Goal: Transaction & Acquisition: Purchase product/service

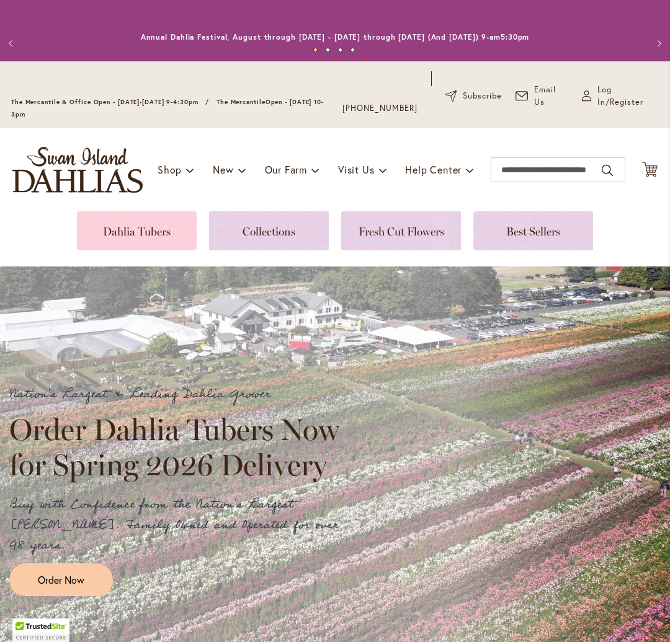
click at [123, 232] on link at bounding box center [137, 230] width 120 height 39
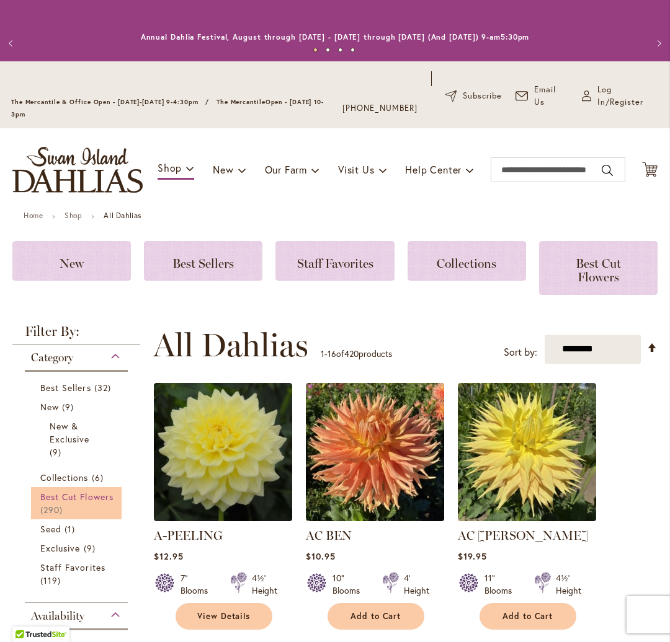
click at [87, 495] on span "Best Cut Flowers" at bounding box center [76, 497] width 73 height 12
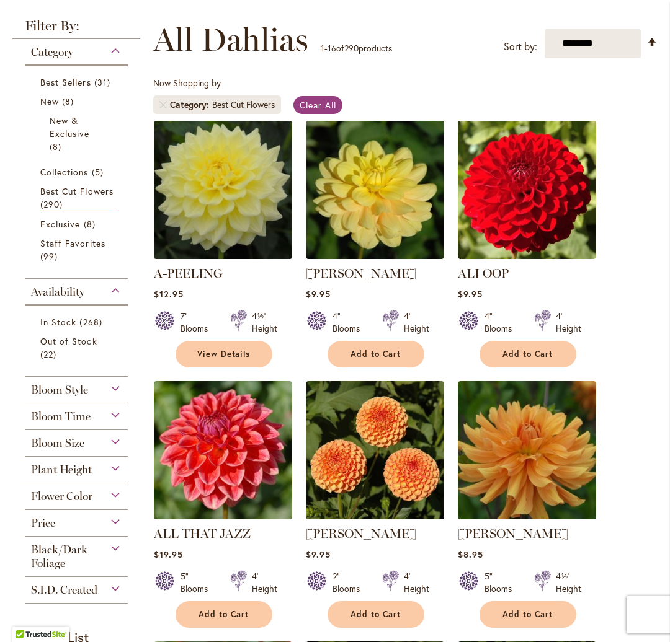
scroll to position [223, 0]
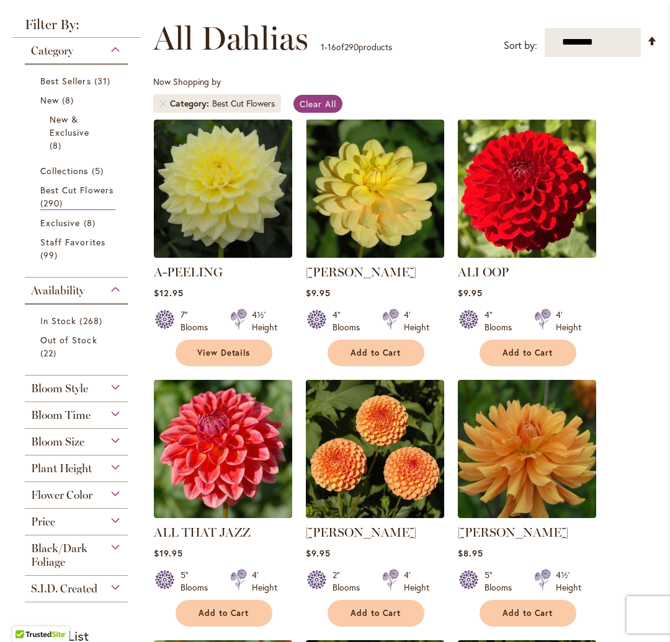
click at [99, 411] on div "Bloom Time" at bounding box center [76, 412] width 103 height 20
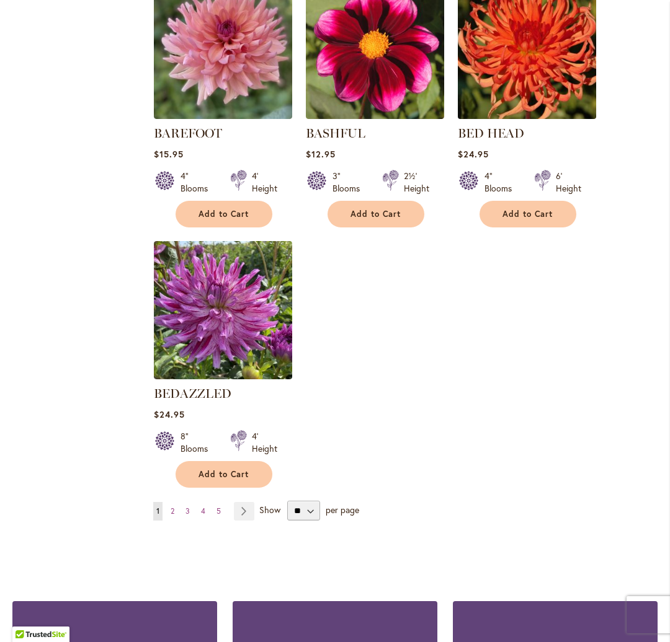
scroll to position [1409, 0]
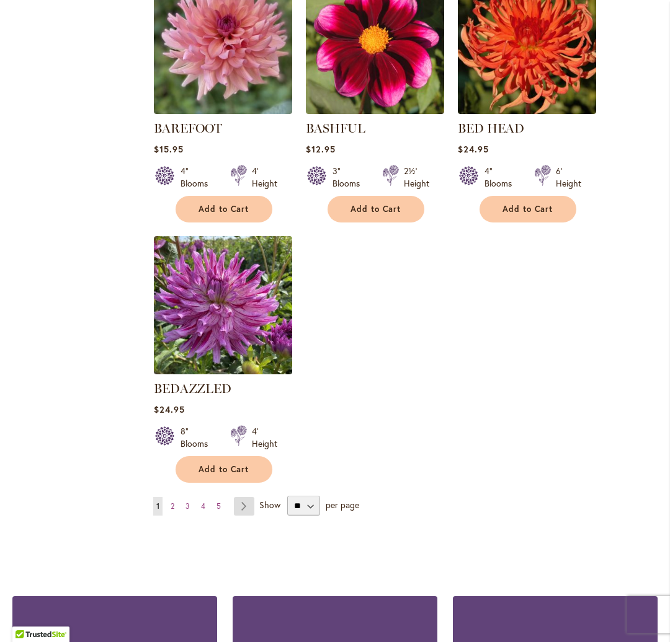
click at [241, 500] on link "Page Next" at bounding box center [244, 506] width 20 height 19
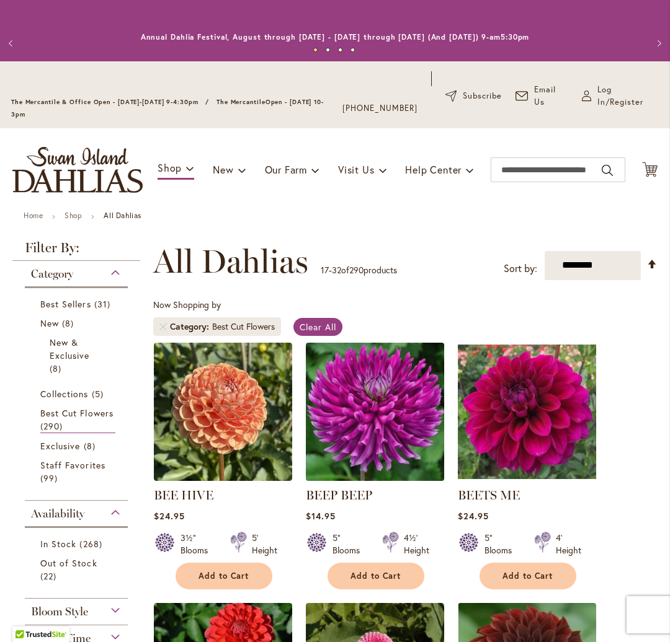
click at [405, 390] on img at bounding box center [374, 411] width 145 height 145
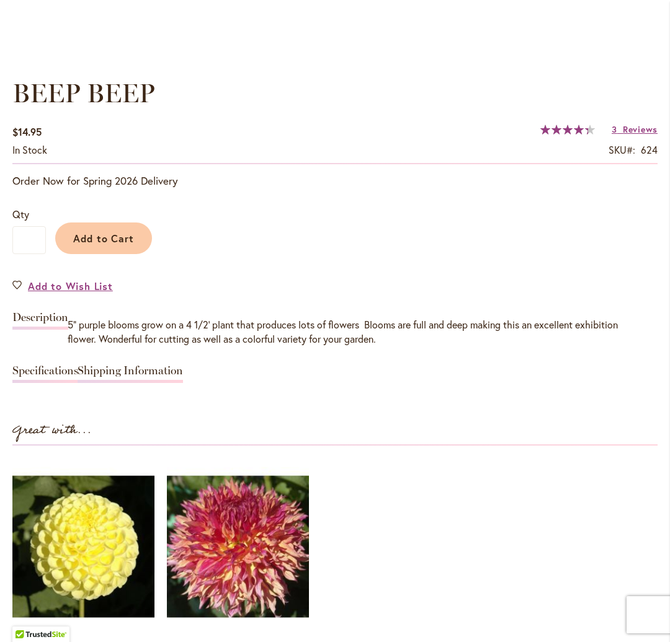
scroll to position [0, 1]
click at [148, 366] on link "Shipping Information" at bounding box center [130, 374] width 105 height 18
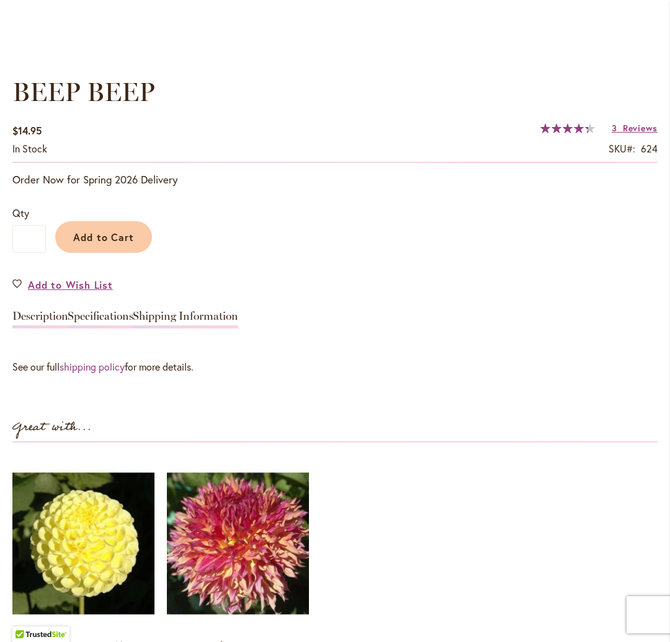
scroll to position [0, 0]
click at [198, 314] on link "Shipping Information" at bounding box center [185, 320] width 105 height 18
click at [120, 316] on link "Specifications" at bounding box center [101, 320] width 66 height 18
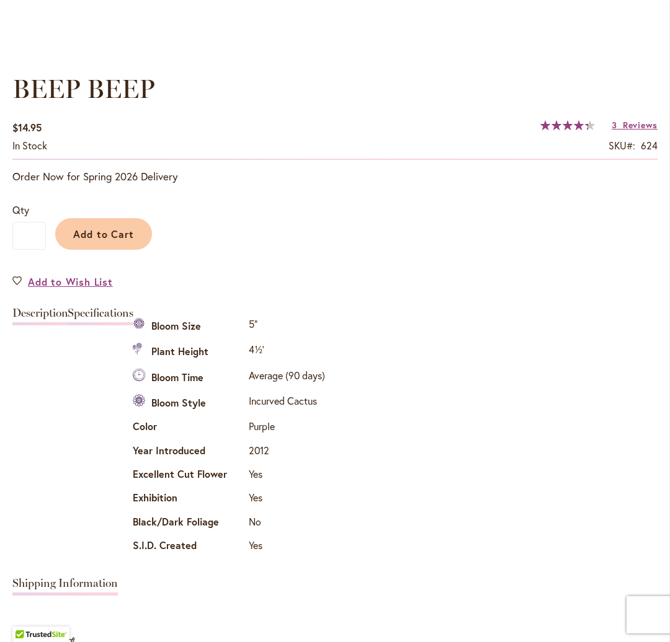
scroll to position [870, 0]
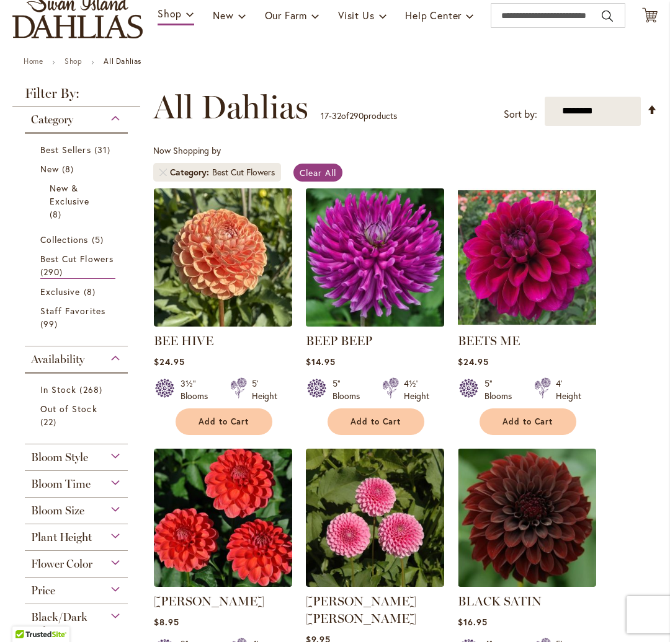
scroll to position [156, 0]
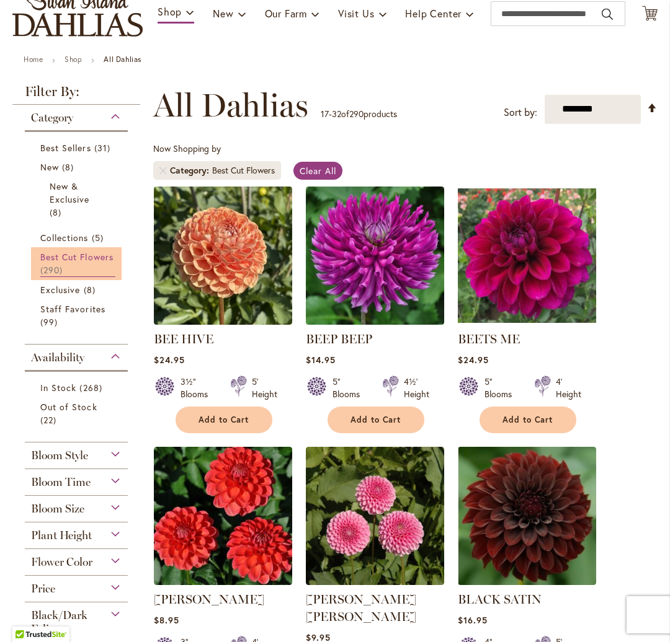
click at [84, 254] on span "Best Cut Flowers" at bounding box center [76, 257] width 73 height 12
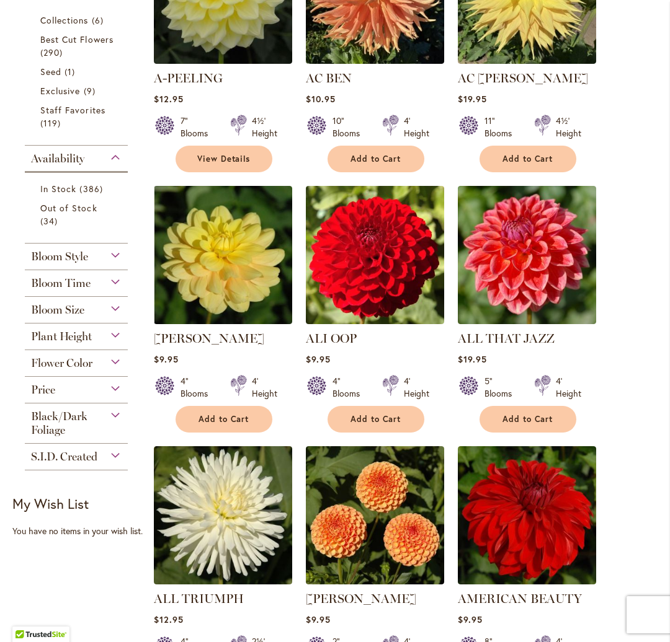
scroll to position [0, 1]
click at [107, 303] on div "Bloom Size" at bounding box center [76, 307] width 103 height 20
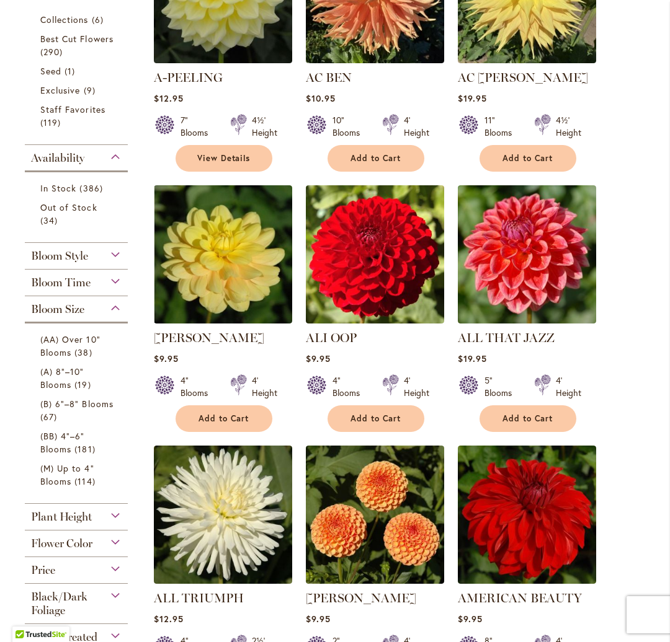
scroll to position [0, 0]
click at [109, 282] on div "Bloom Time" at bounding box center [76, 280] width 103 height 20
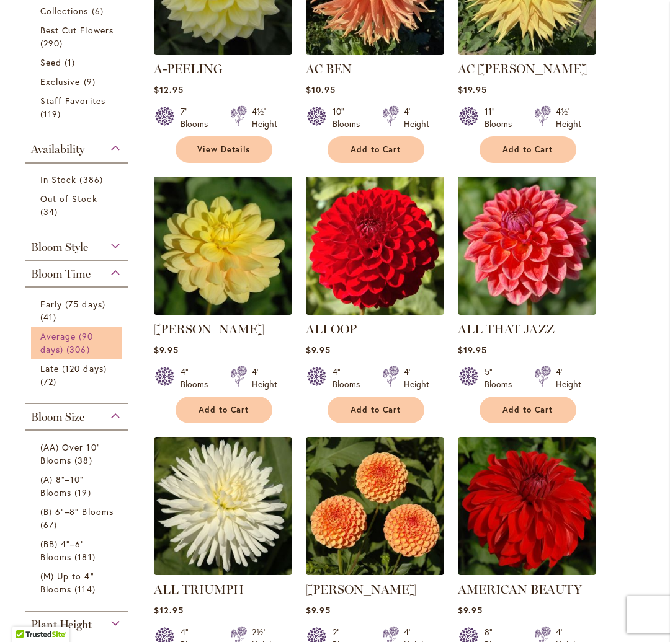
scroll to position [469, 0]
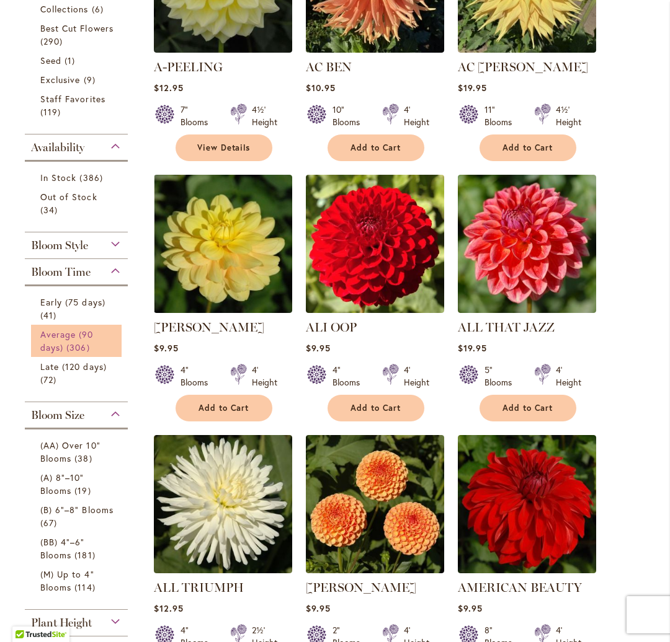
click at [86, 333] on span "Average (90 days)" at bounding box center [66, 341] width 53 height 25
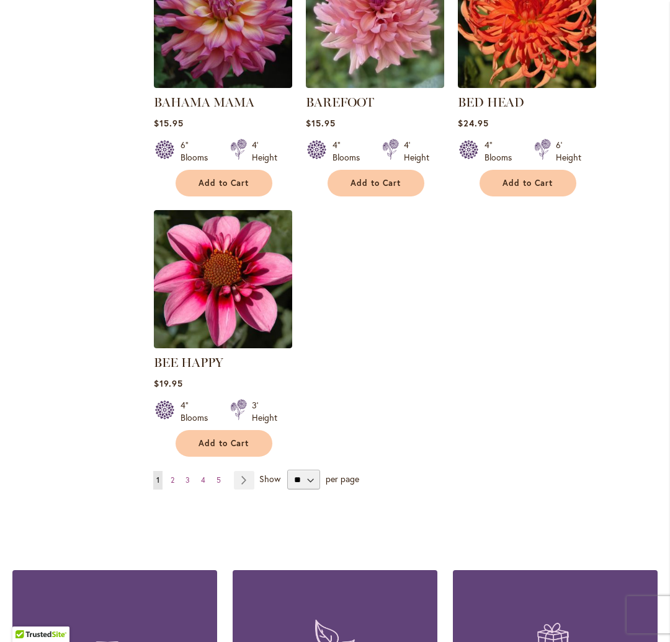
scroll to position [0, 1]
select select "**"
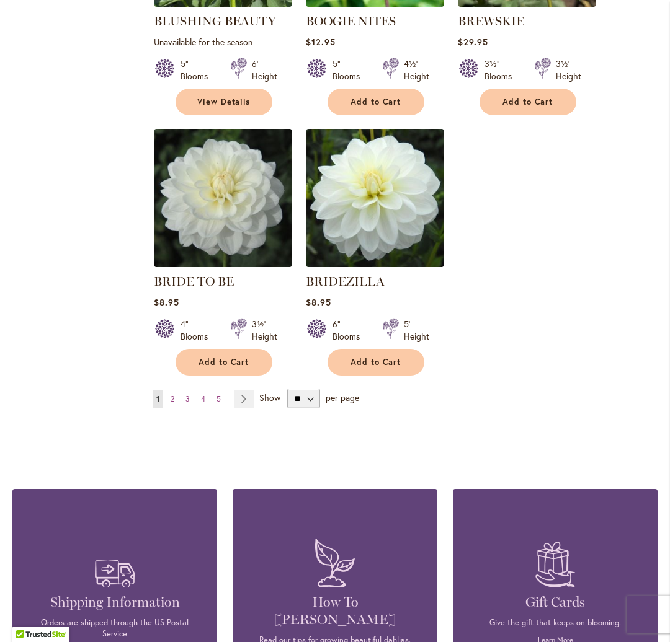
scroll to position [2838, 0]
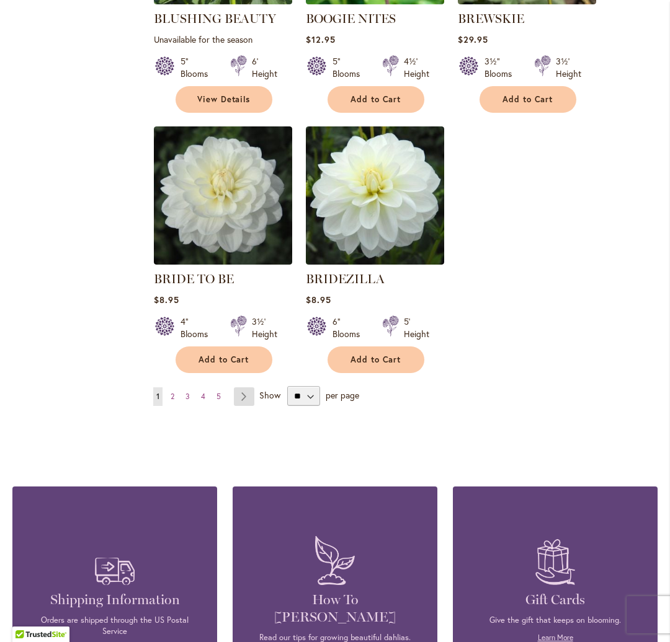
click at [244, 388] on link "Page Next" at bounding box center [244, 397] width 20 height 19
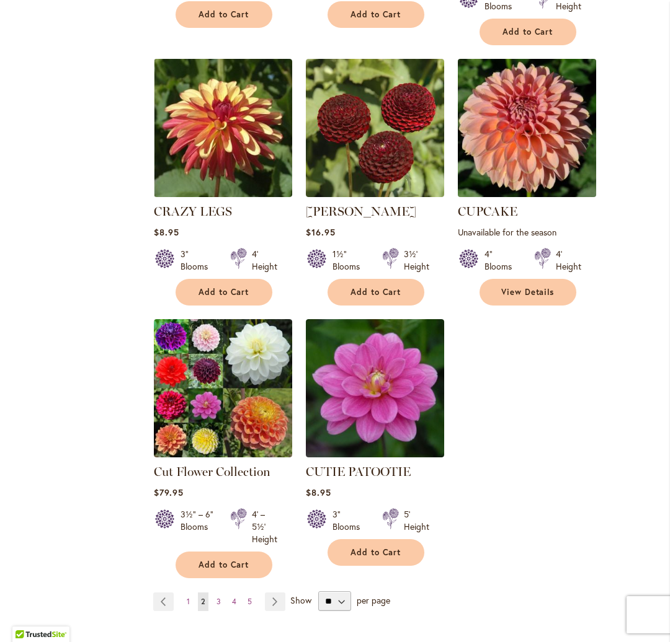
scroll to position [2735, 0]
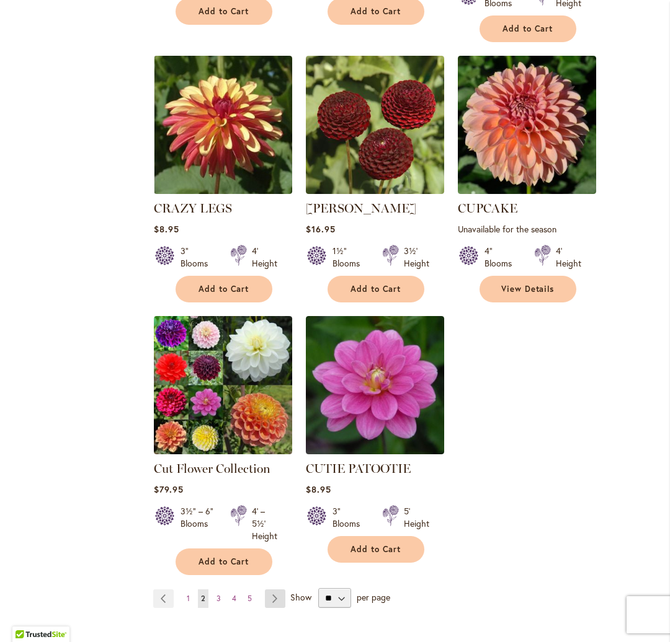
click at [276, 590] on link "Page Next" at bounding box center [275, 599] width 20 height 19
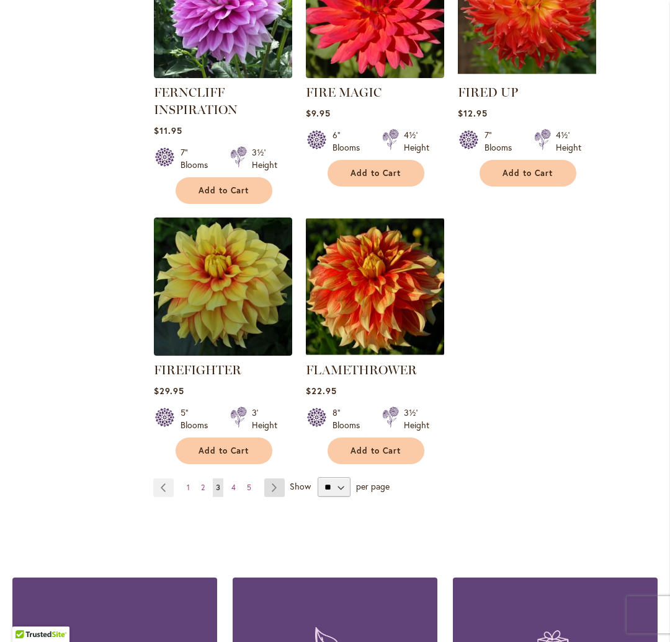
scroll to position [2826, 0]
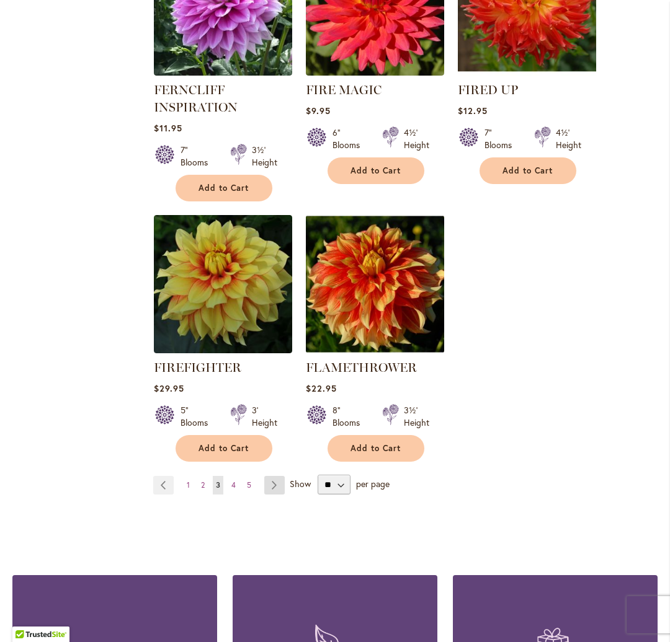
click at [275, 476] on link "Page Next" at bounding box center [274, 485] width 20 height 19
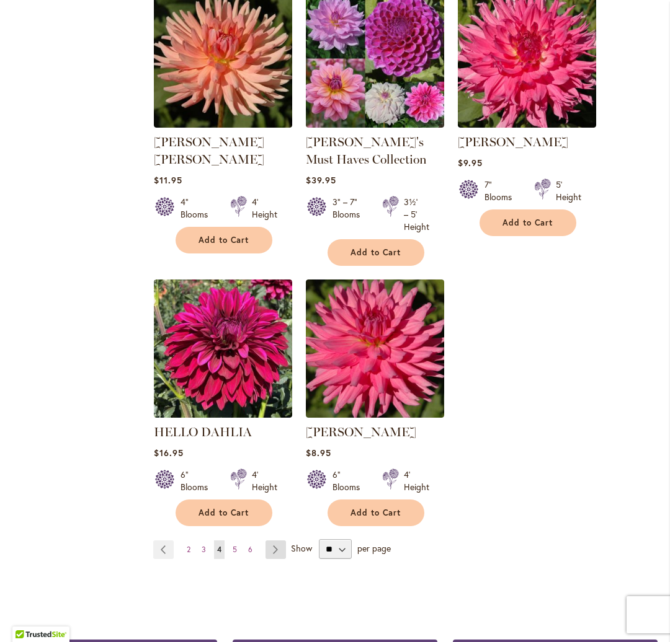
scroll to position [2785, 0]
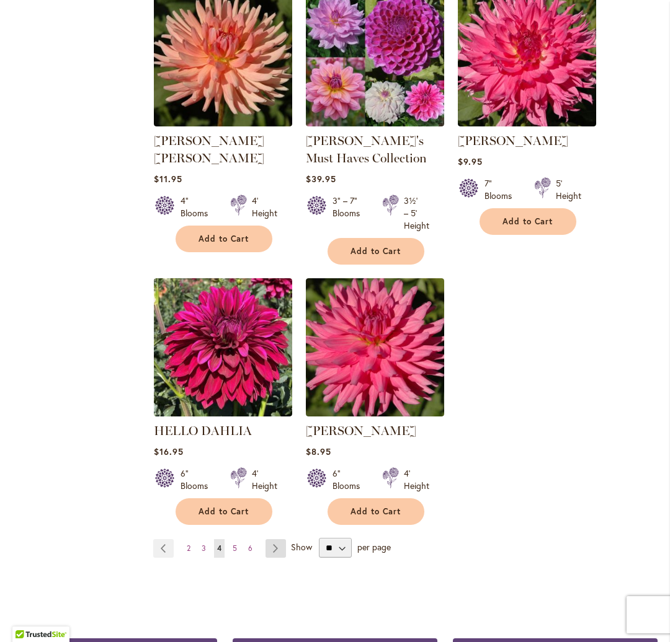
click at [278, 539] on link "Page Next" at bounding box center [275, 548] width 20 height 19
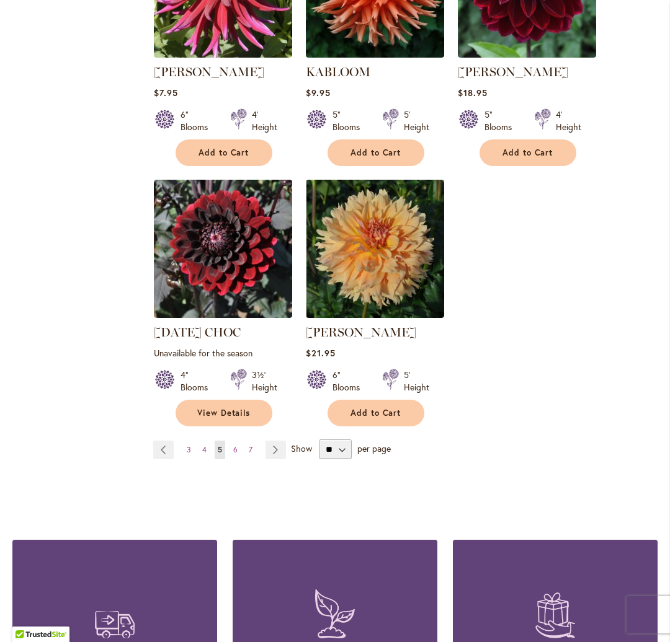
scroll to position [2848, 0]
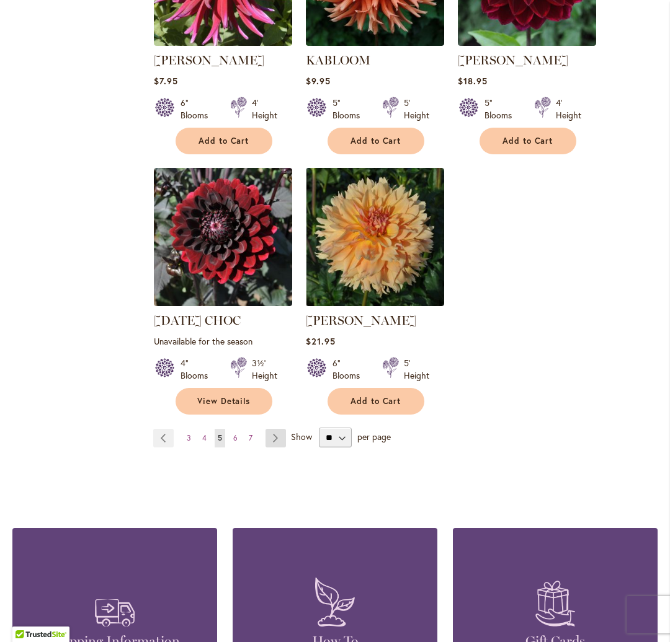
click at [271, 429] on link "Page Next" at bounding box center [275, 438] width 20 height 19
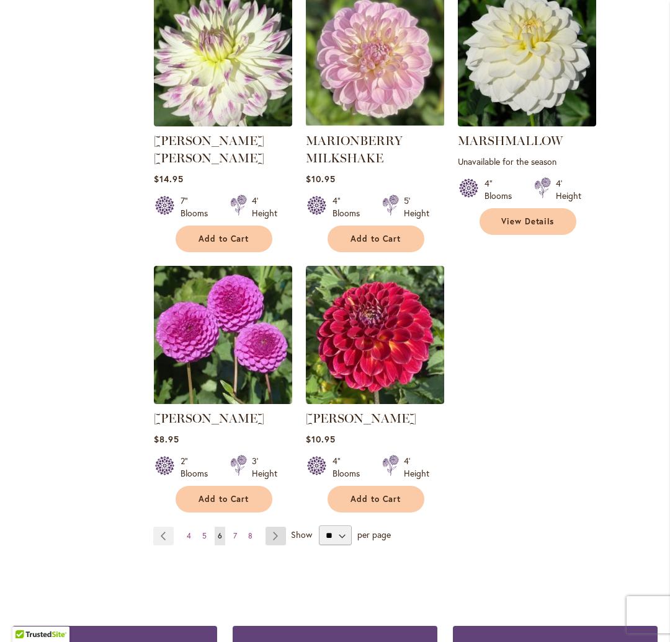
scroll to position [2751, 0]
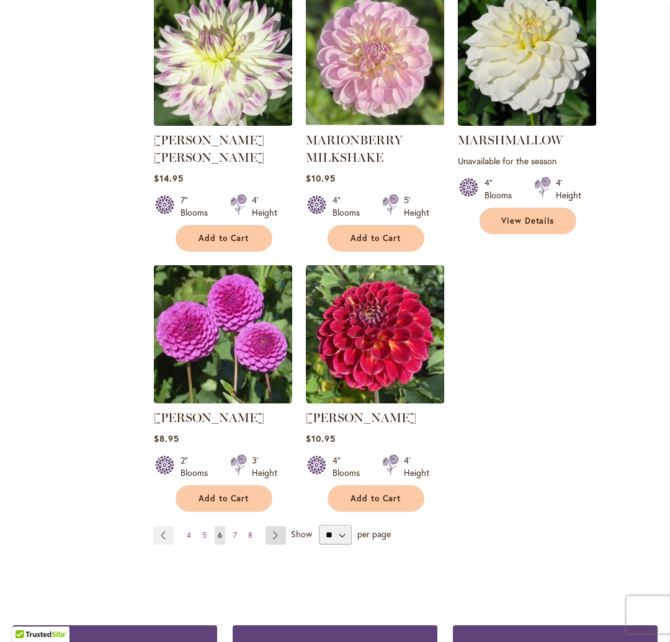
click at [277, 526] on link "Page Next" at bounding box center [275, 535] width 20 height 19
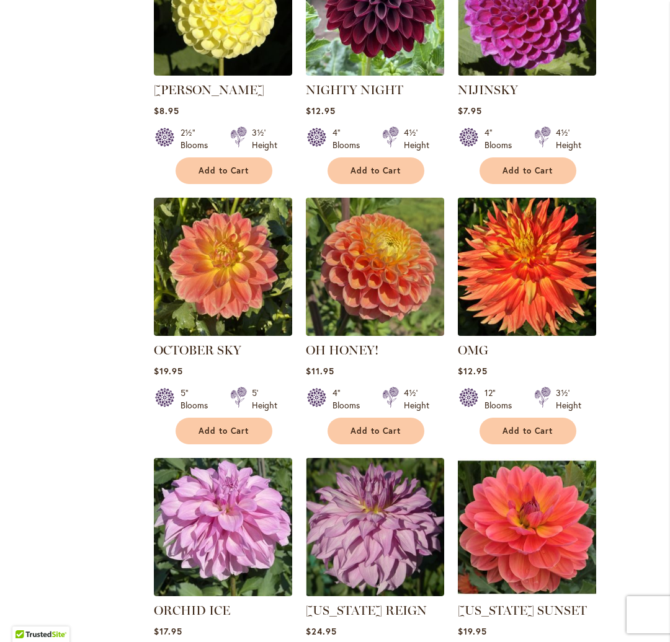
scroll to position [1760, 0]
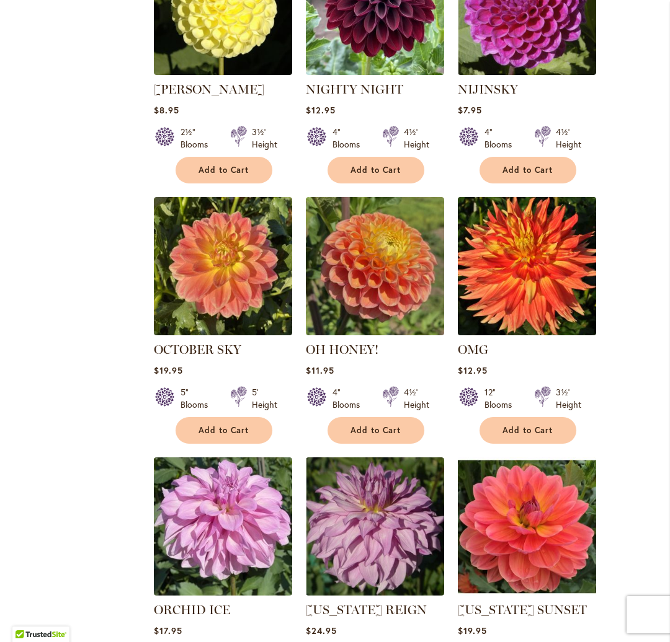
click at [544, 222] on img at bounding box center [526, 265] width 145 height 145
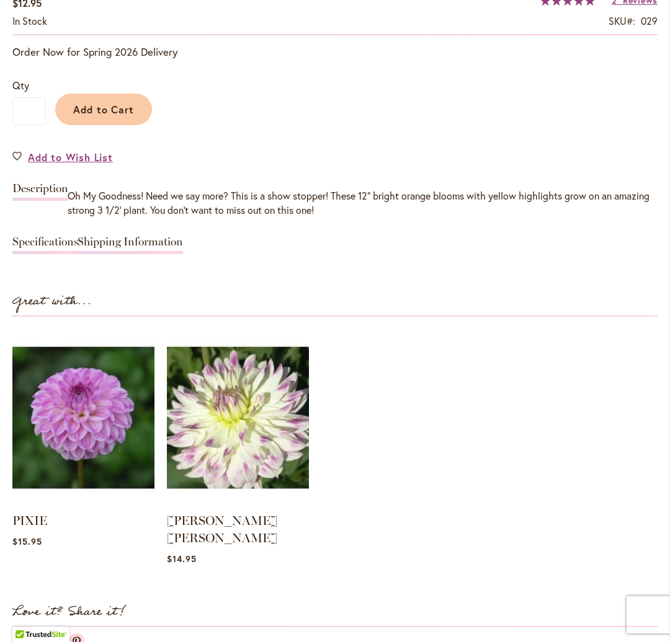
click at [144, 237] on link "Shipping Information" at bounding box center [130, 245] width 105 height 18
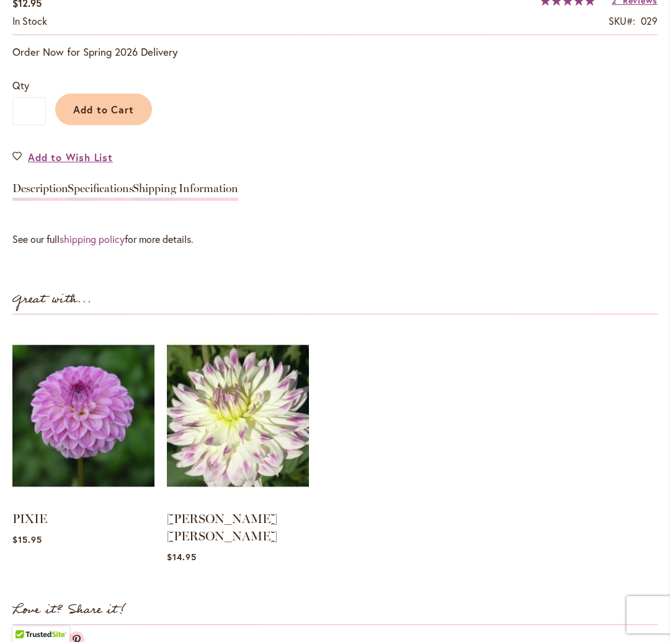
scroll to position [995, 0]
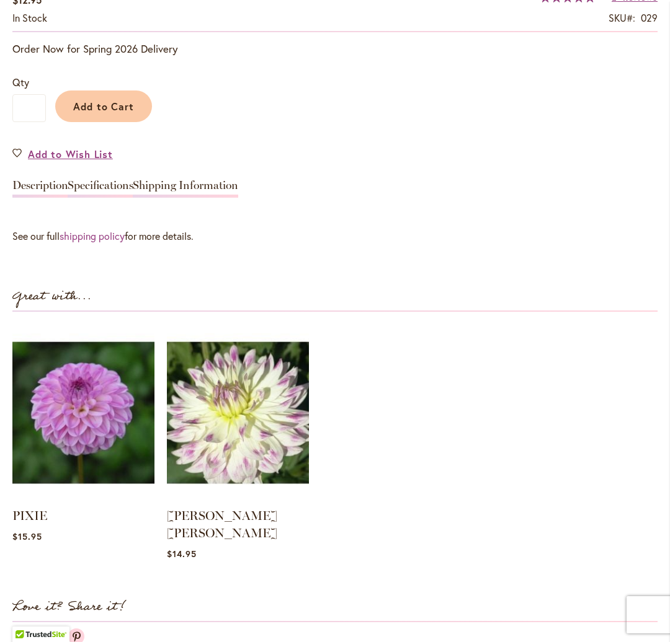
click at [134, 186] on link "Shipping Information" at bounding box center [185, 189] width 105 height 18
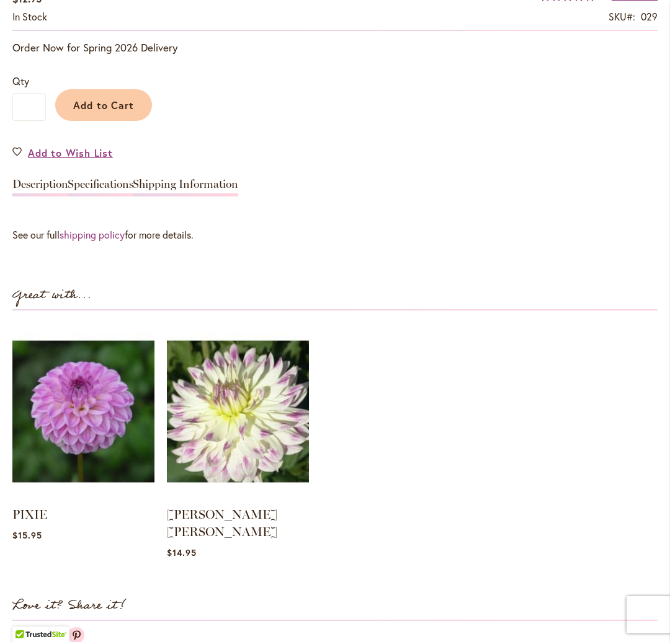
scroll to position [998, 0]
click at [95, 183] on link "Specifications" at bounding box center [101, 188] width 66 height 18
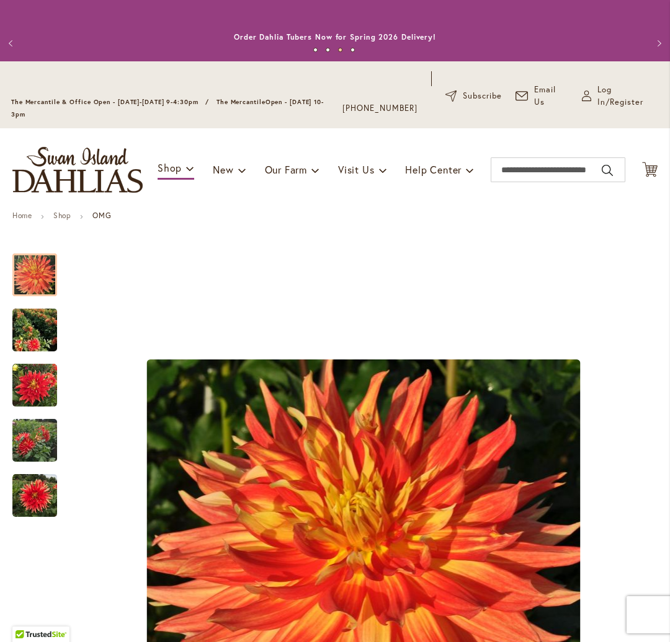
scroll to position [0, 0]
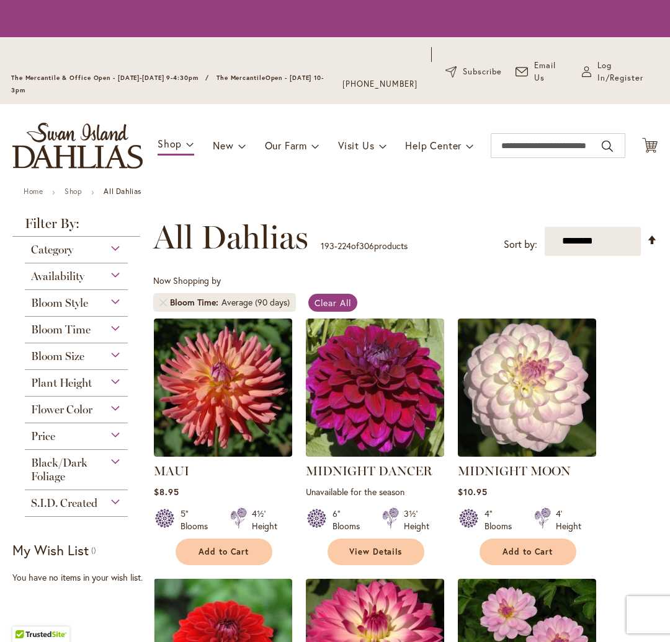
scroll to position [228, 0]
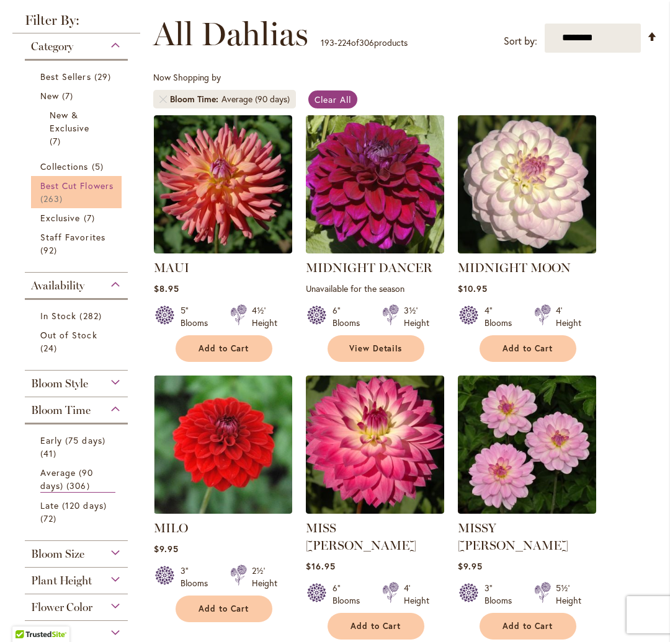
click at [97, 187] on span "Best Cut Flowers" at bounding box center [76, 186] width 73 height 12
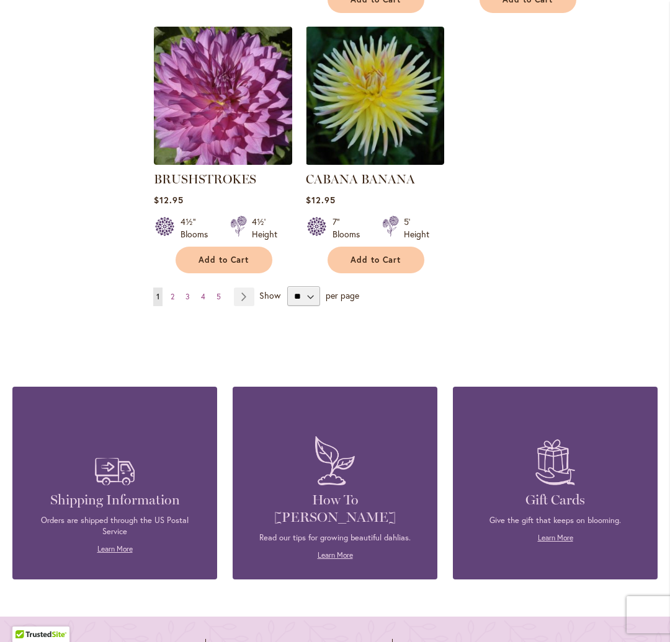
scroll to position [2938, 0]
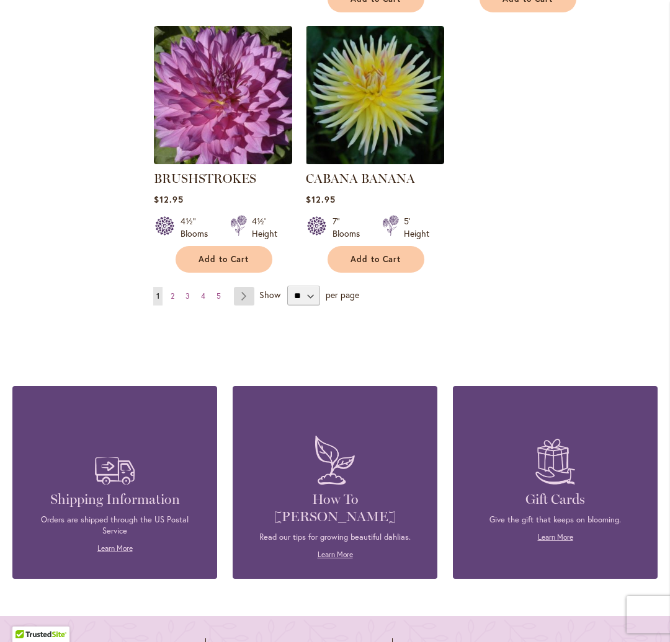
click at [244, 287] on link "Page Next" at bounding box center [244, 296] width 20 height 19
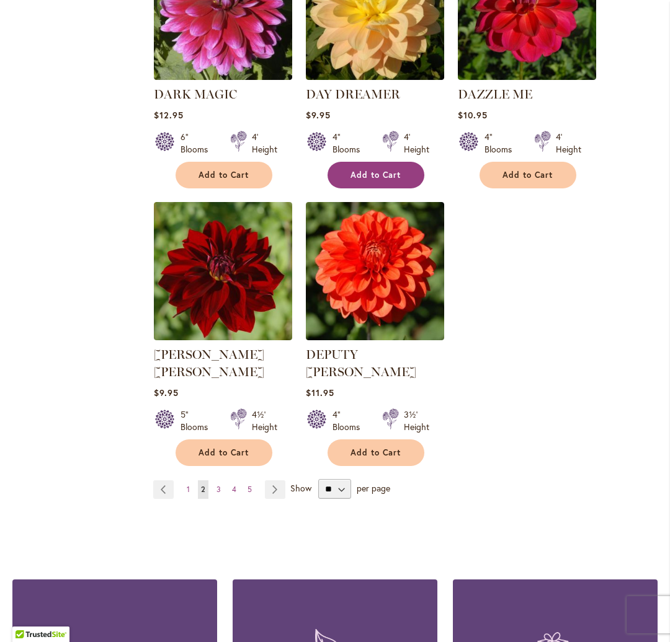
scroll to position [2839, 0]
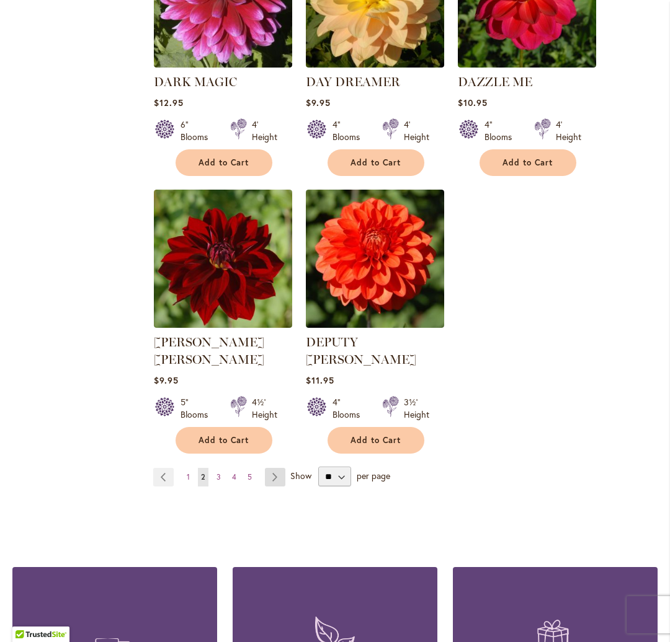
click at [273, 468] on link "Page Next" at bounding box center [275, 477] width 20 height 19
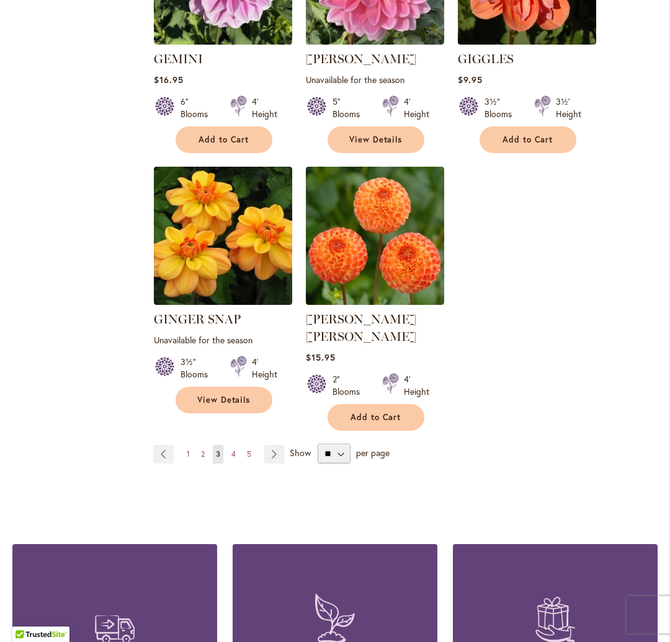
scroll to position [2892, 0]
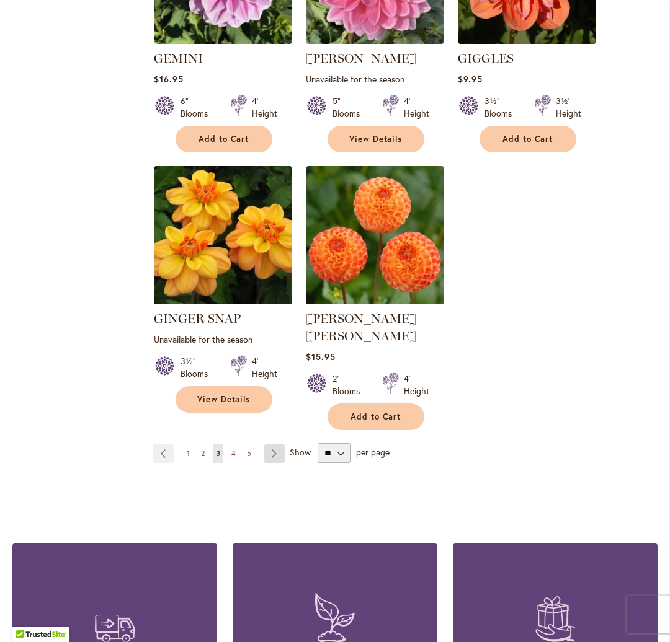
click at [274, 445] on link "Page Next" at bounding box center [274, 454] width 20 height 19
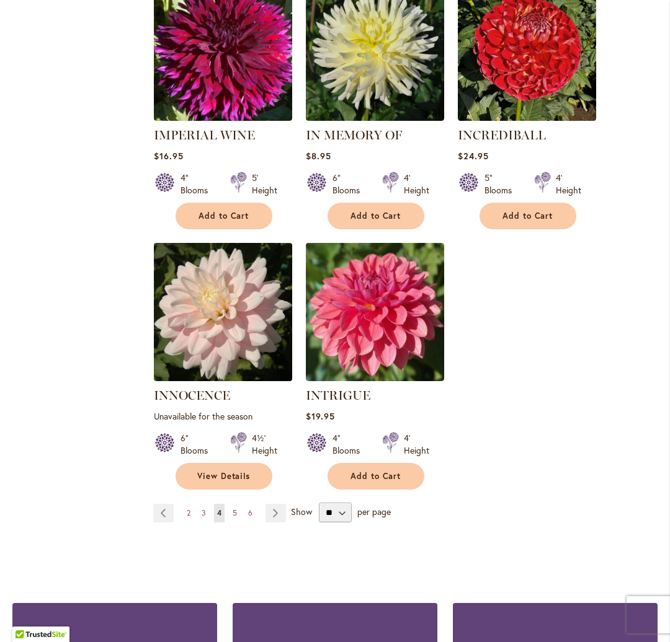
scroll to position [2829, 0]
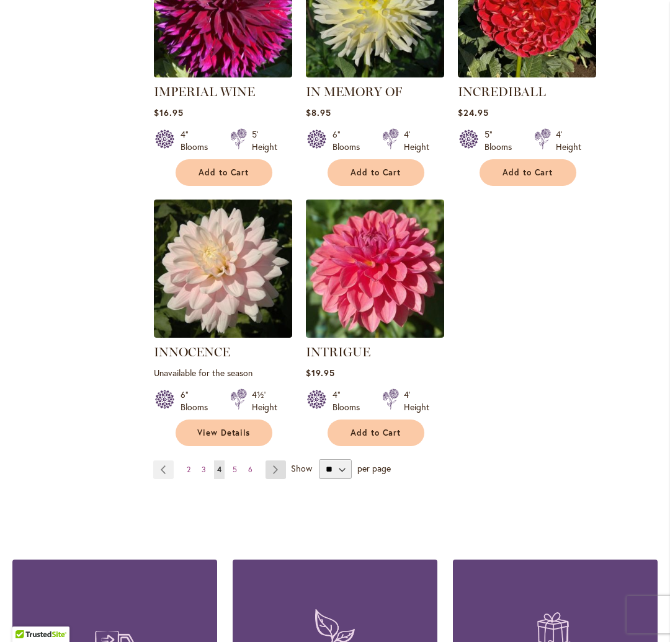
click at [275, 461] on link "Page Next" at bounding box center [275, 470] width 20 height 19
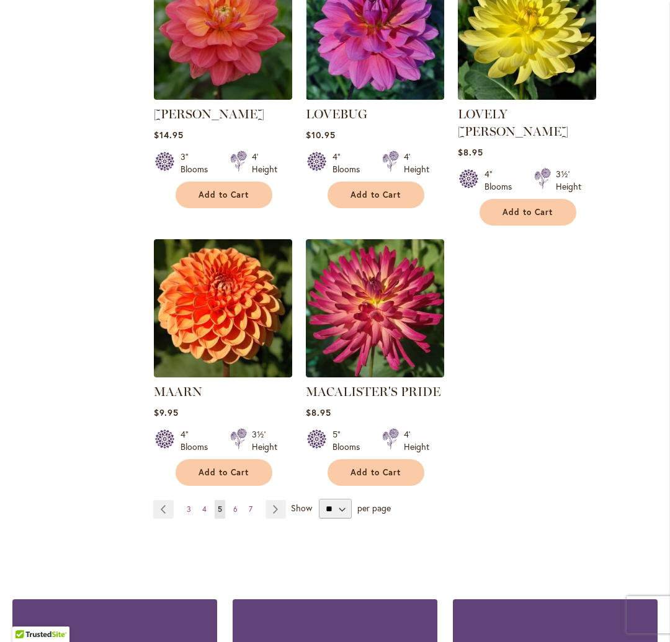
scroll to position [2799, 0]
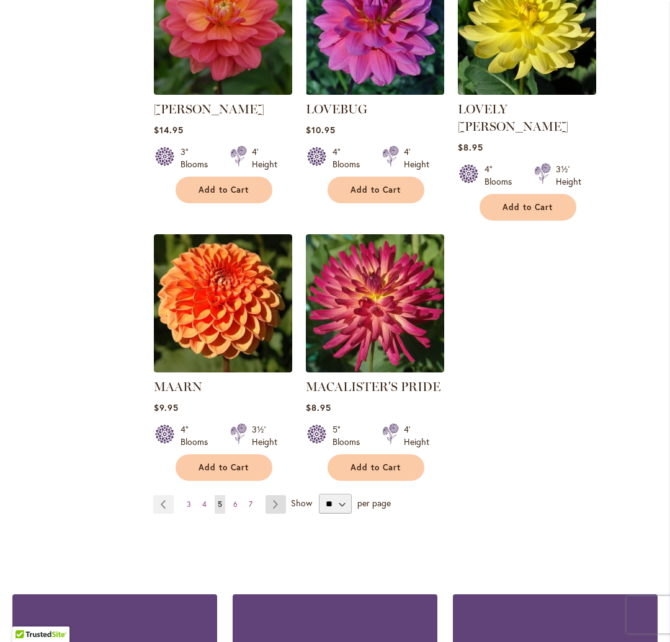
click at [272, 495] on link "Page Next" at bounding box center [275, 504] width 20 height 19
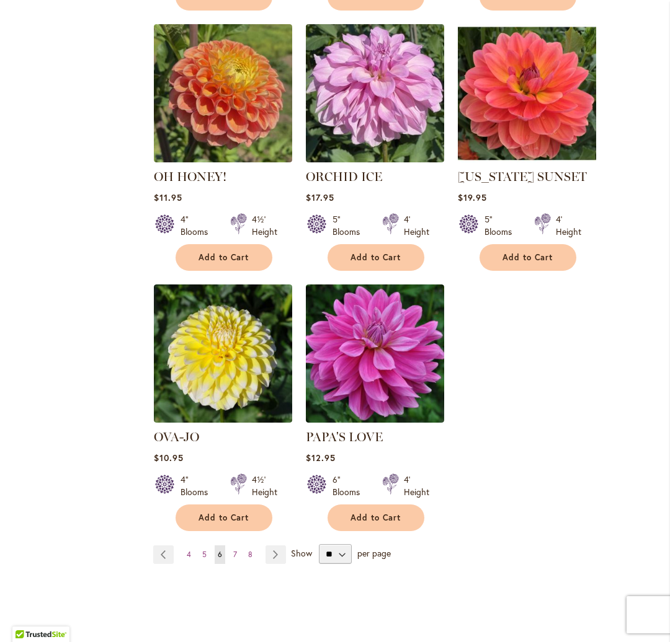
scroll to position [2750, 0]
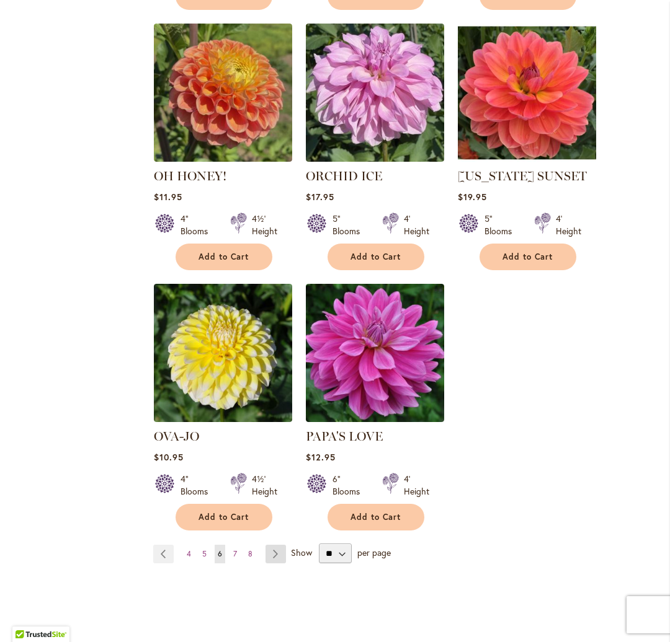
click at [273, 545] on link "Page Next" at bounding box center [275, 554] width 20 height 19
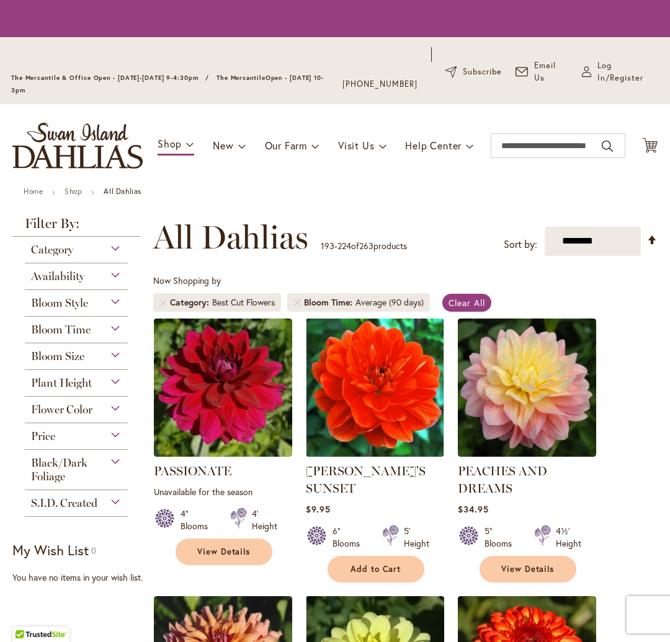
scroll to position [290, 0]
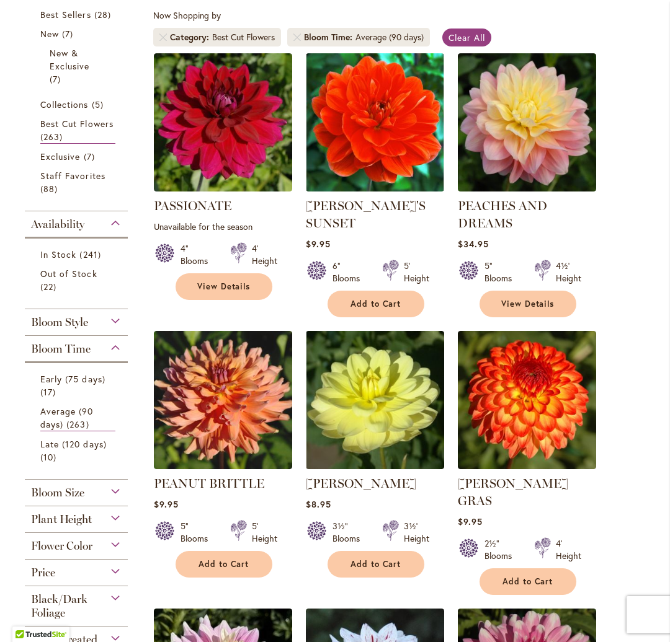
click at [393, 282] on div at bounding box center [391, 272] width 16 height 25
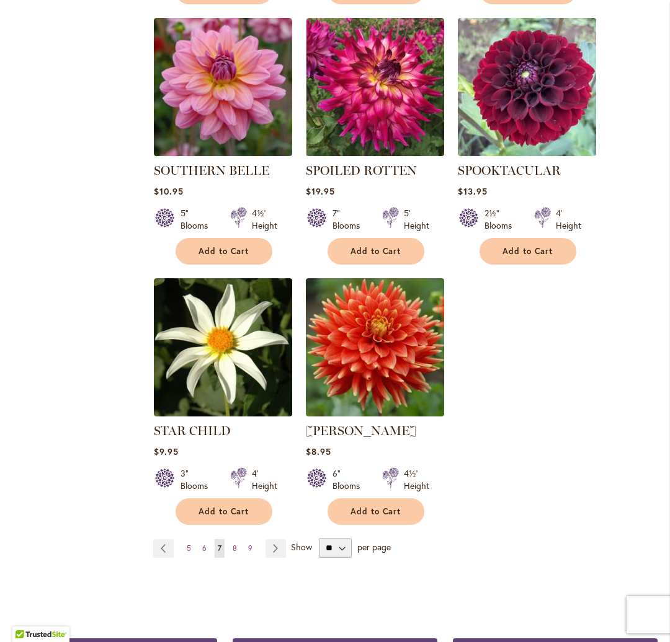
scroll to position [2724, 0]
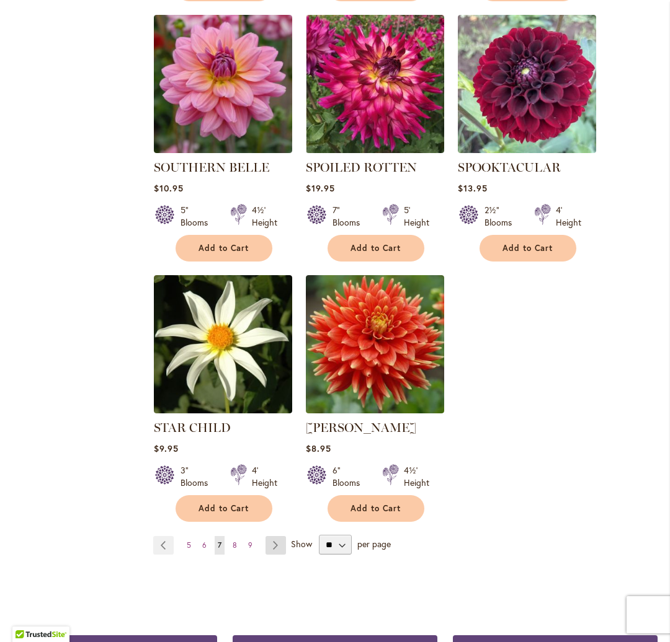
click at [270, 536] on link "Page Next" at bounding box center [275, 545] width 20 height 19
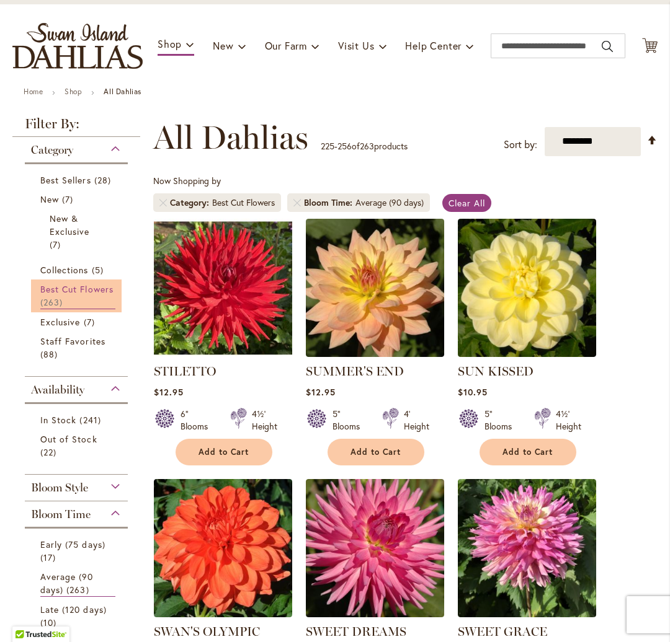
scroll to position [126, 0]
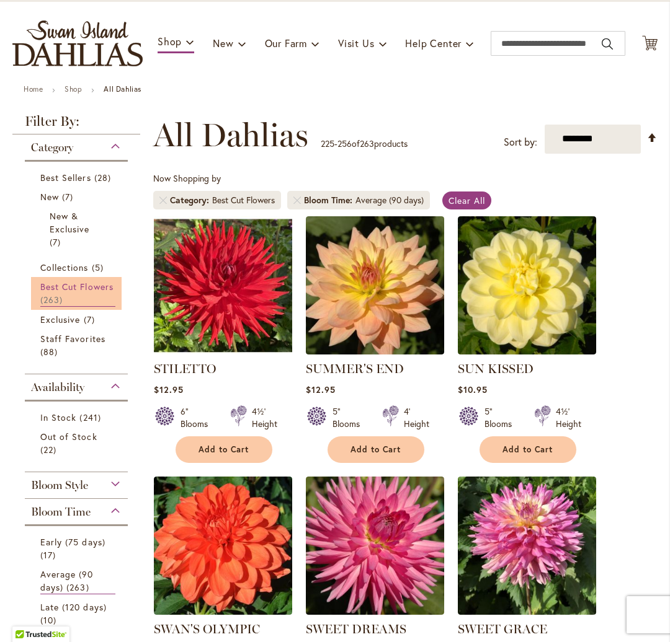
click at [79, 293] on span "Best Cut Flowers" at bounding box center [76, 287] width 73 height 12
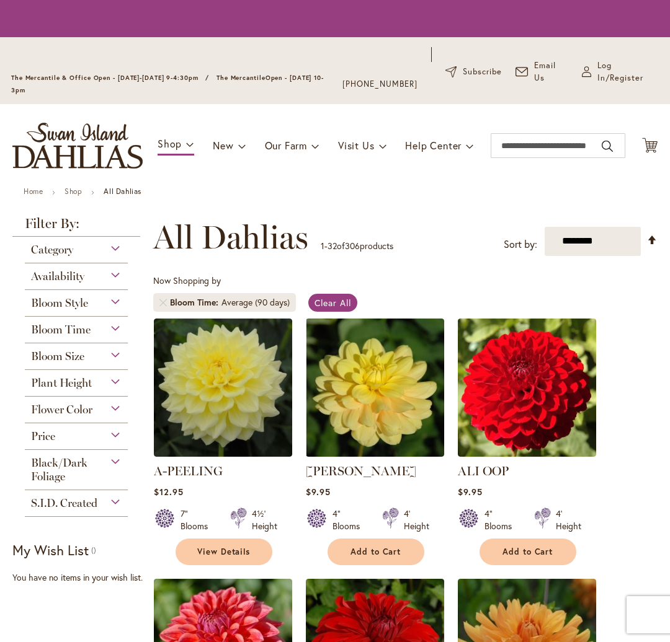
scroll to position [290, 0]
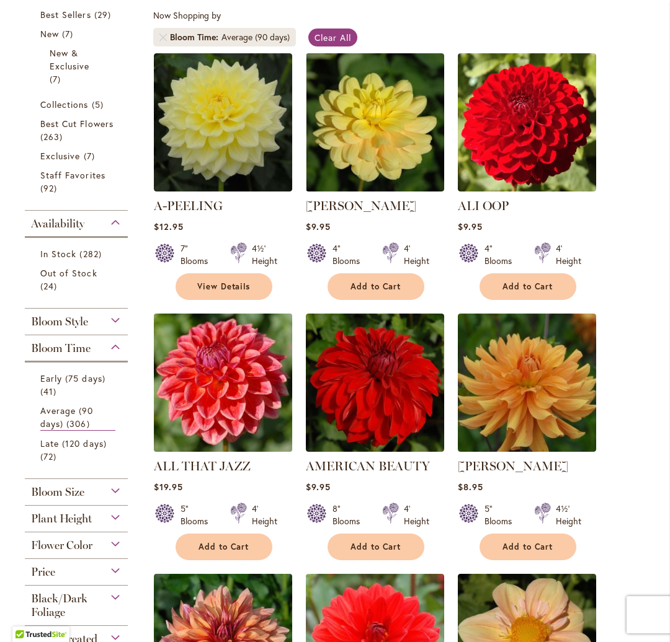
click at [224, 379] on img at bounding box center [222, 382] width 145 height 145
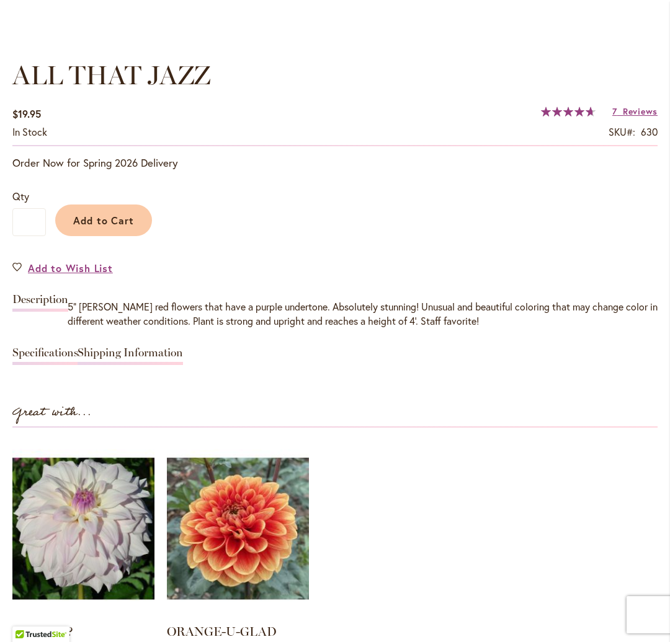
scroll to position [880, 0]
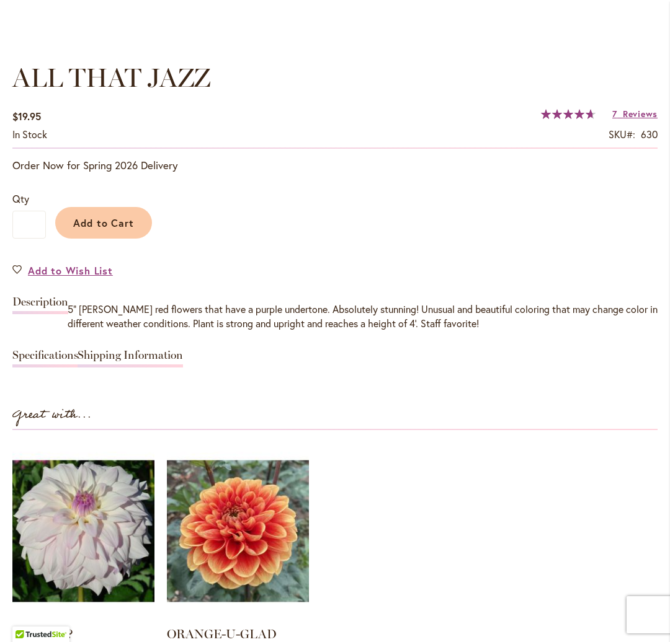
click at [87, 351] on link "Shipping Information" at bounding box center [130, 359] width 105 height 18
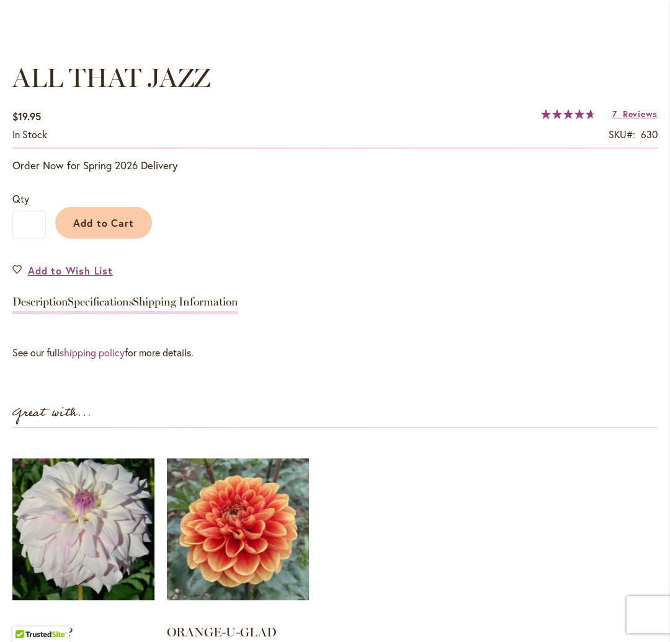
click at [92, 300] on link "Specifications" at bounding box center [101, 305] width 66 height 18
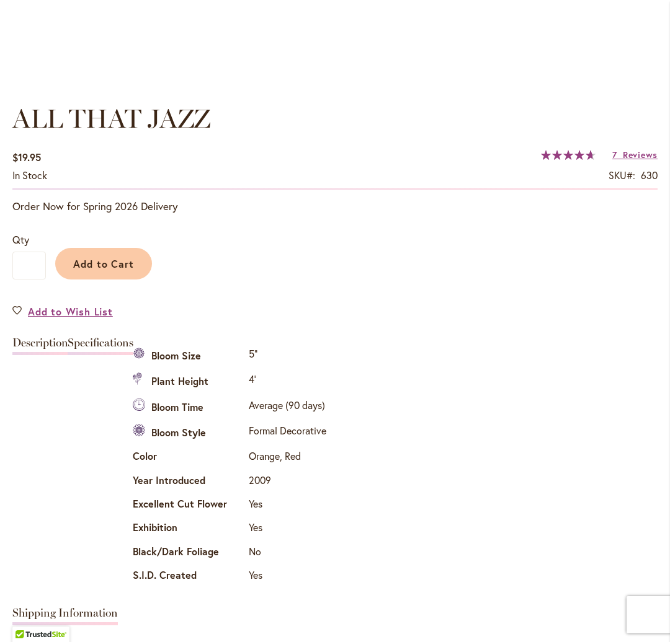
scroll to position [822, 0]
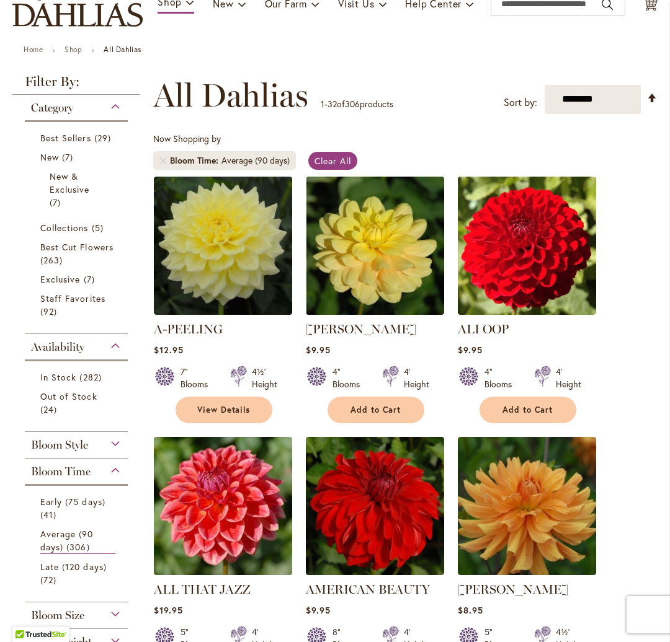
scroll to position [154, 0]
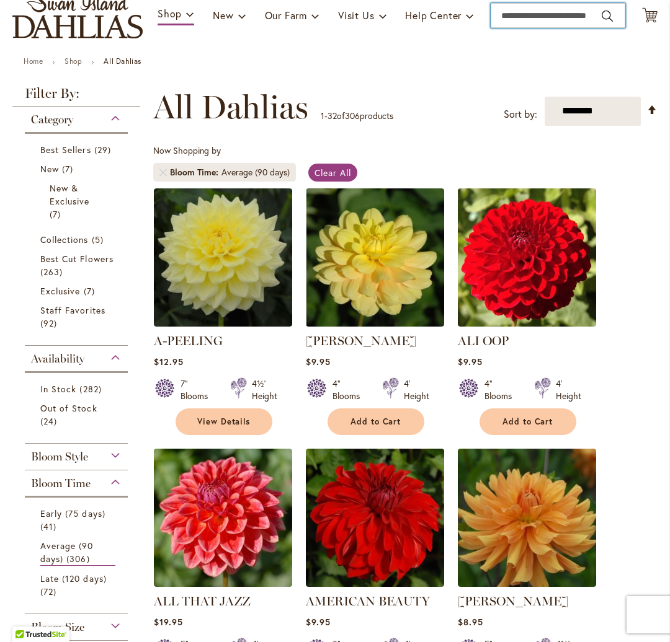
click at [538, 16] on input "Search" at bounding box center [557, 15] width 135 height 25
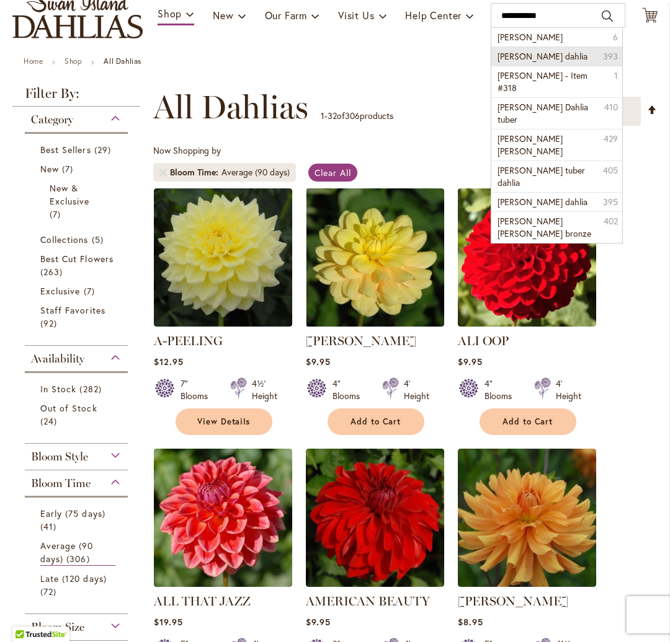
click at [523, 53] on span "Amber queen dahlia" at bounding box center [542, 56] width 90 height 12
type input "**********"
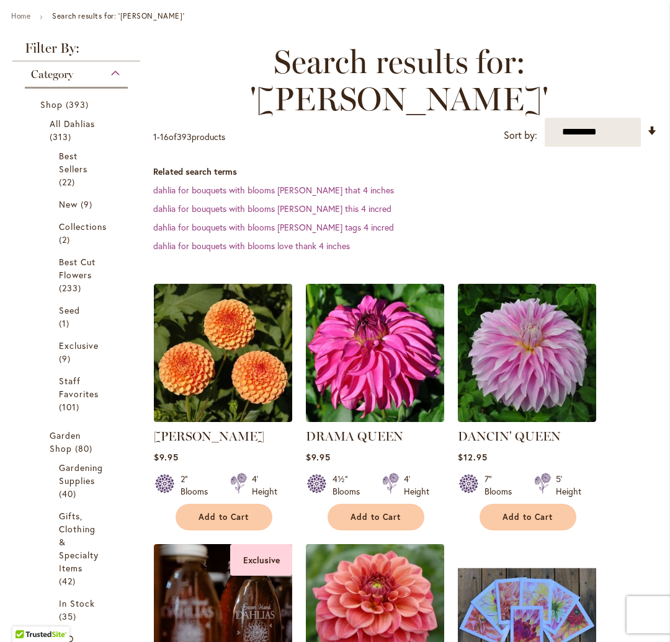
scroll to position [208, 0]
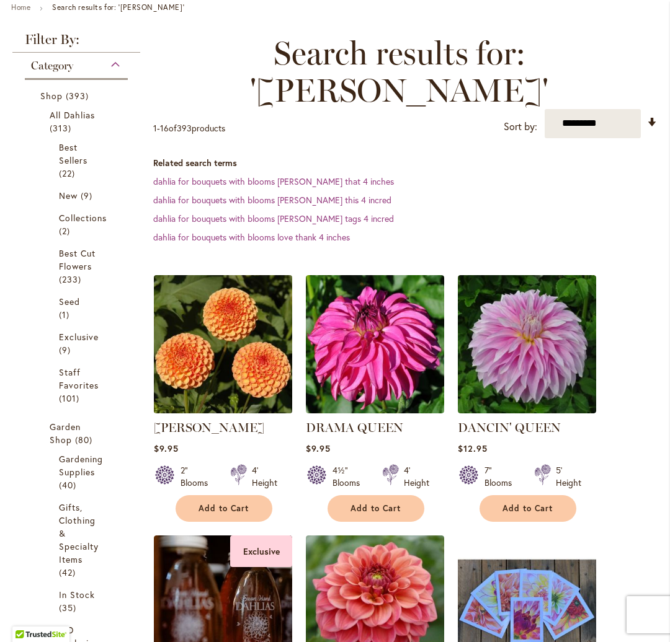
click at [221, 328] on img at bounding box center [222, 344] width 145 height 145
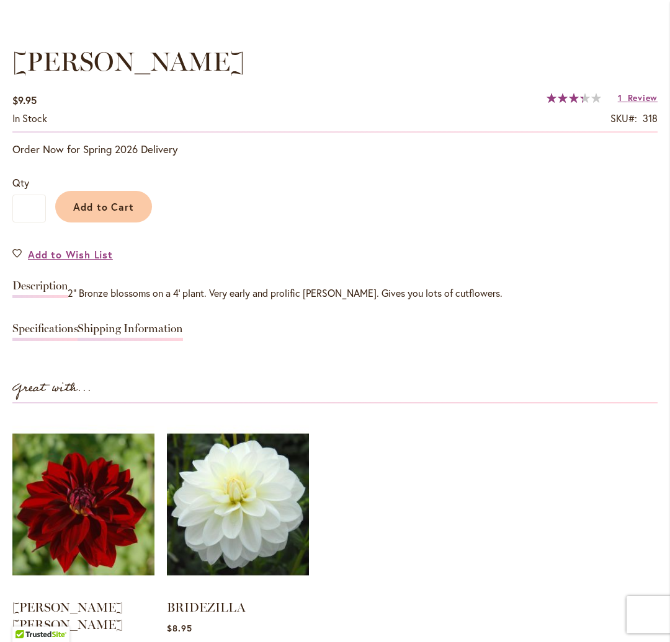
scroll to position [904, 0]
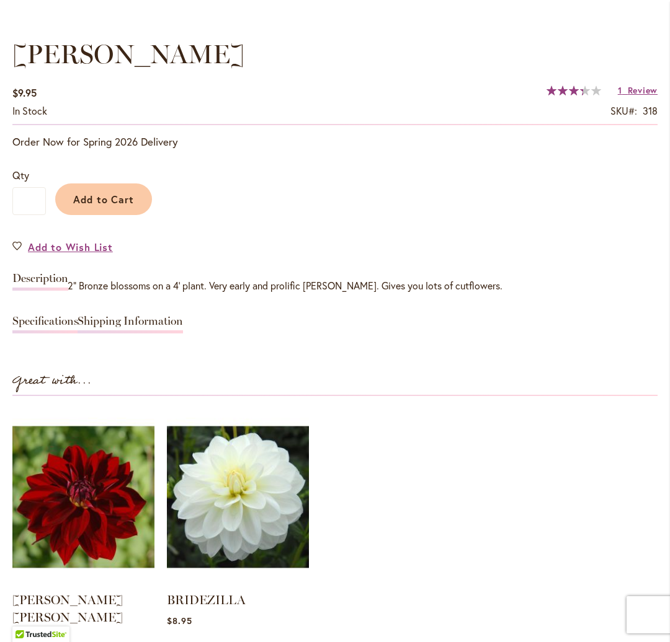
click at [65, 317] on link "Specifications" at bounding box center [45, 325] width 66 height 18
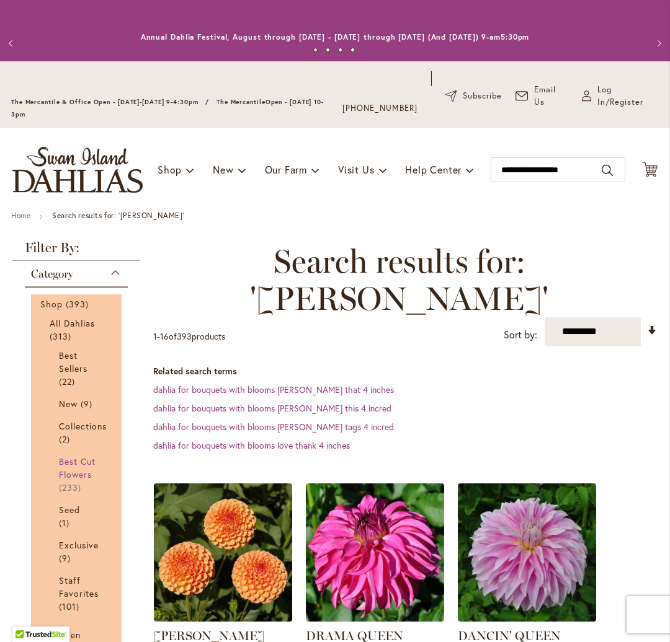
click at [73, 473] on span "Best Cut Flowers" at bounding box center [77, 468] width 37 height 25
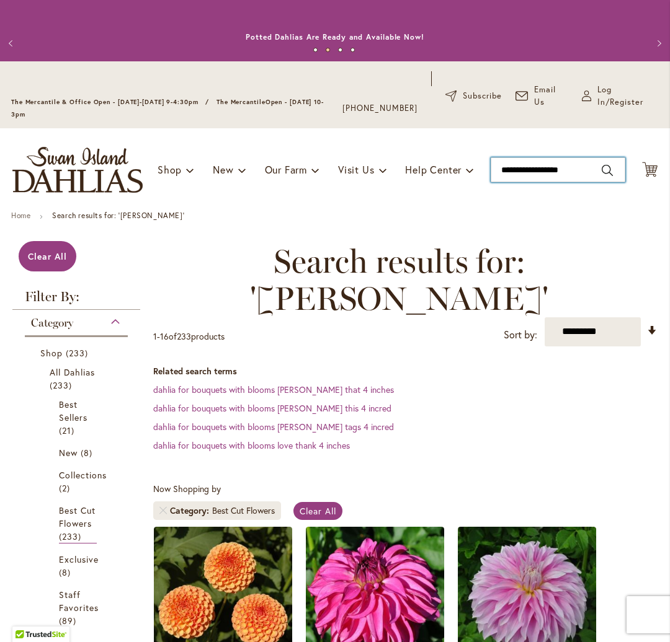
type input "**********"
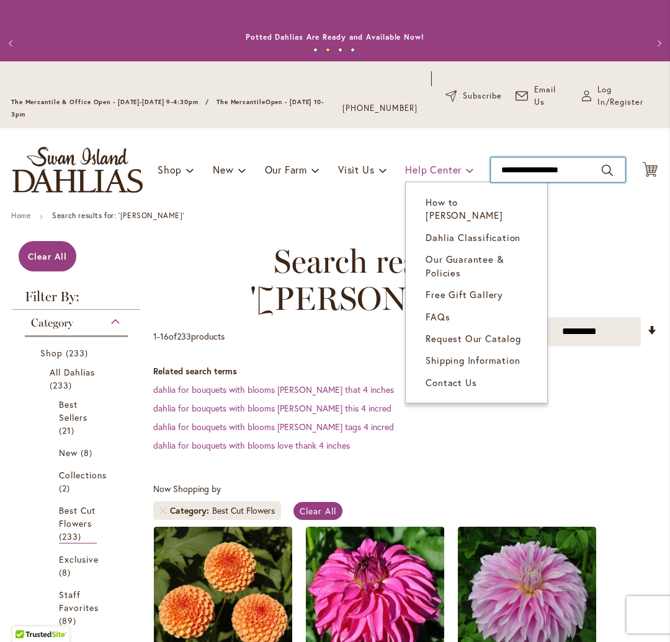
drag, startPoint x: 590, startPoint y: 168, endPoint x: 444, endPoint y: 164, distance: 145.8
click at [444, 164] on div "Toggle Nav Shop Dahlia Tubers Collections Fresh Cut Dahlias Gardening Supplies …" at bounding box center [335, 169] width 670 height 83
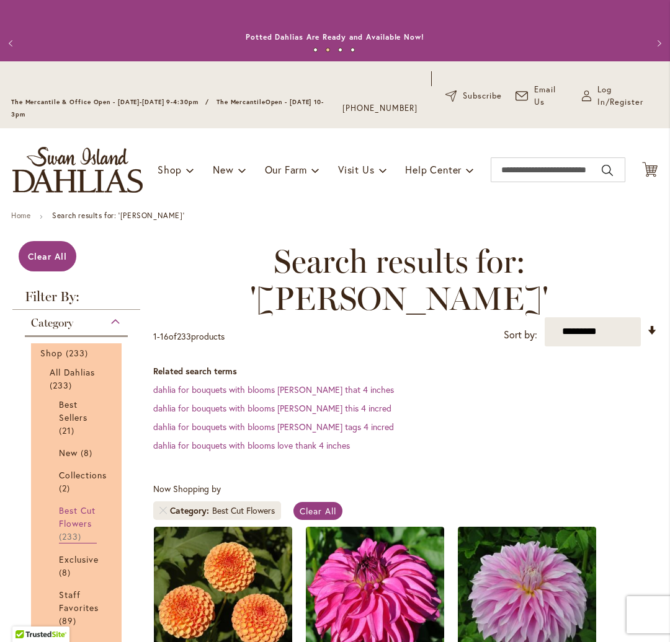
click at [80, 519] on span "Best Cut Flowers" at bounding box center [77, 517] width 37 height 25
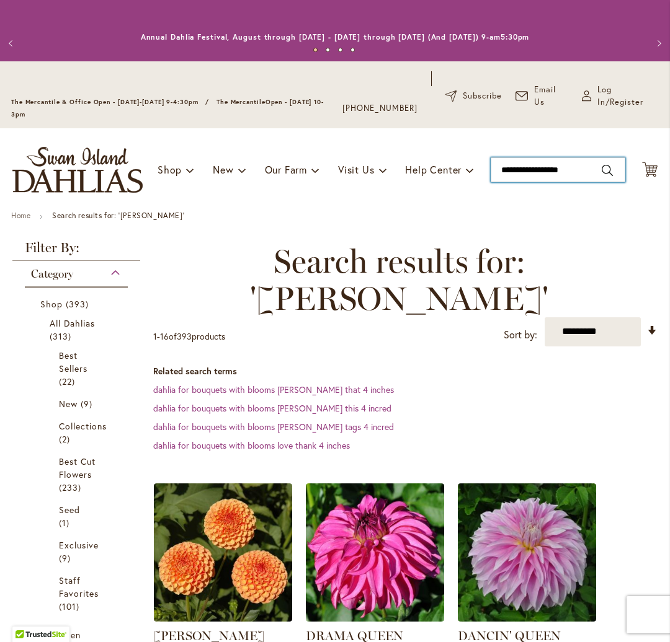
type input "**********"
drag, startPoint x: 504, startPoint y: 171, endPoint x: 596, endPoint y: 165, distance: 92.6
click at [596, 165] on input "**********" at bounding box center [557, 169] width 135 height 25
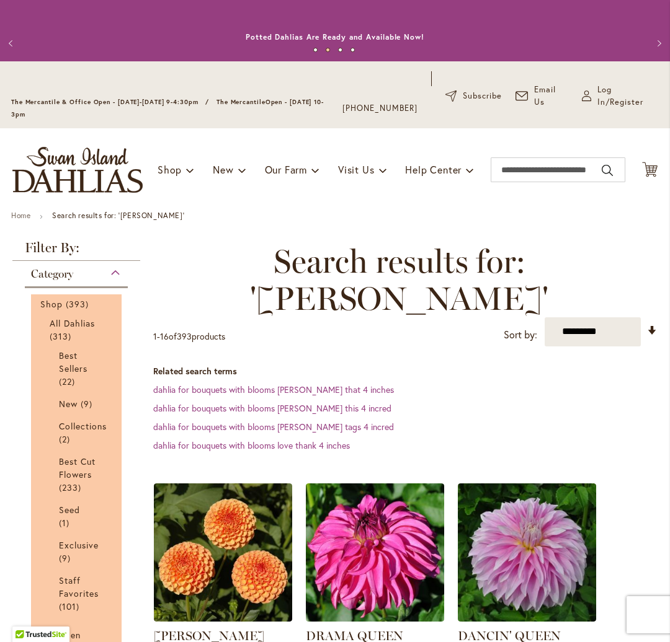
click at [56, 471] on li "Best Cut Flowers 233 items" at bounding box center [76, 474] width 53 height 45
click at [69, 469] on span "Best Cut Flowers" at bounding box center [77, 468] width 37 height 25
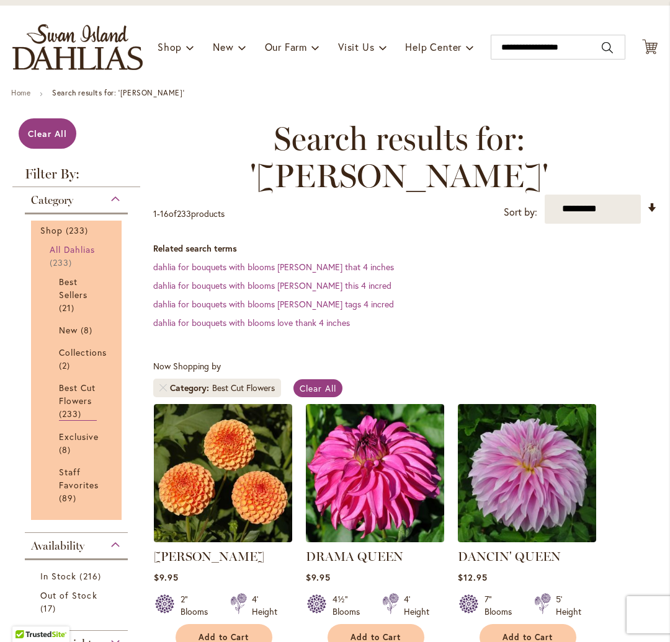
click at [75, 249] on span "All Dahlias" at bounding box center [73, 250] width 46 height 12
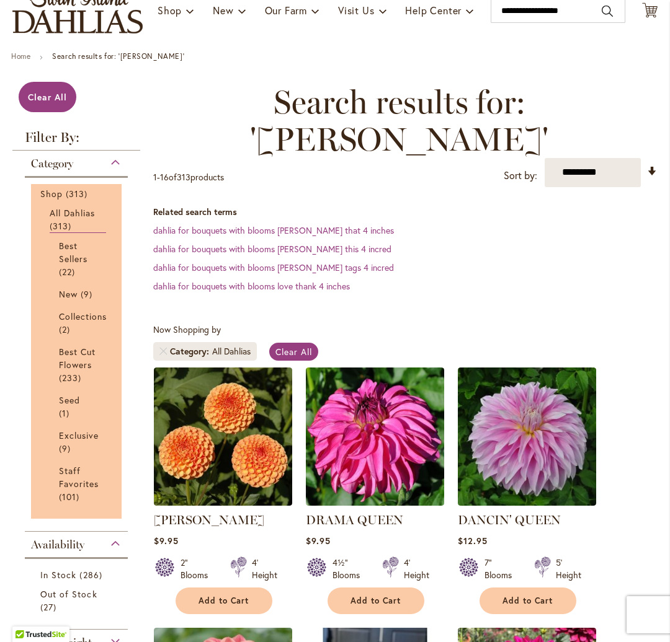
scroll to position [168, 0]
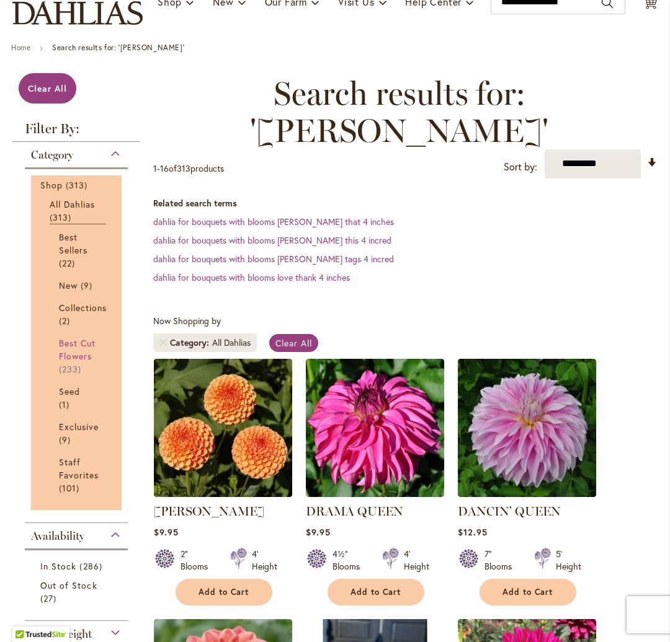
click at [73, 346] on span "Best Cut Flowers" at bounding box center [77, 349] width 37 height 25
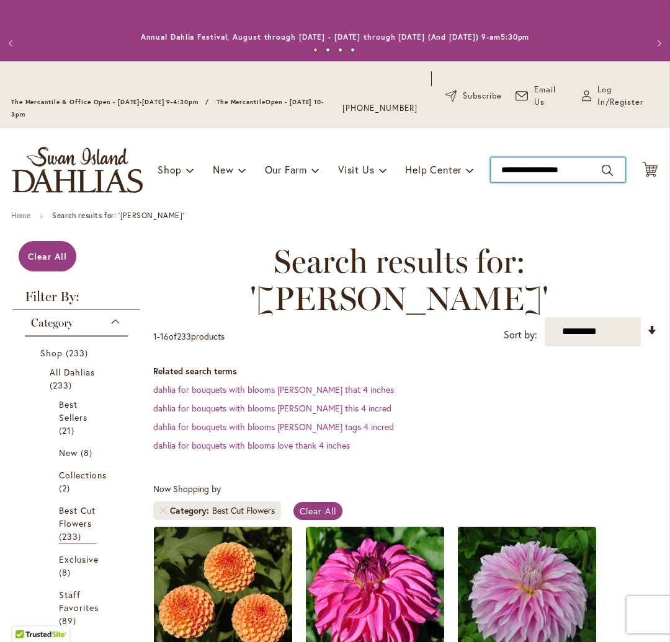
type input "**********"
drag, startPoint x: 589, startPoint y: 170, endPoint x: 482, endPoint y: 167, distance: 107.3
click at [482, 167] on div "Toggle Nav Shop Dahlia Tubers Collections Fresh Cut Dahlias Gardening Supplies …" at bounding box center [335, 169] width 670 height 83
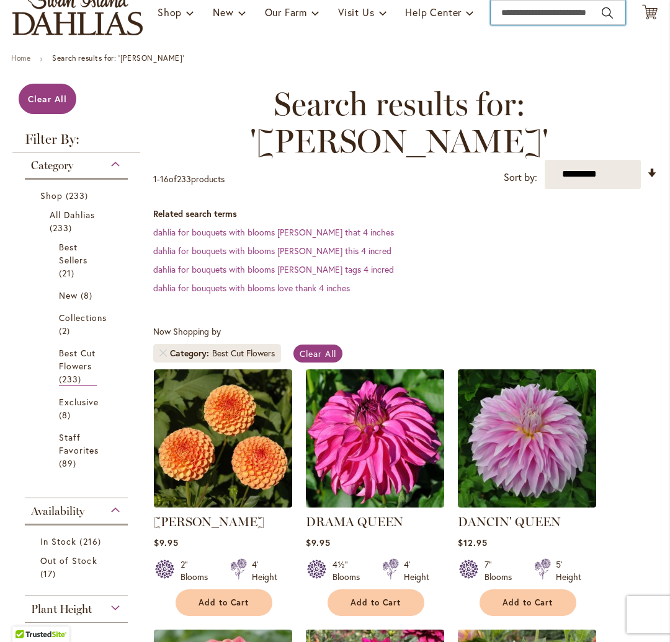
scroll to position [161, 0]
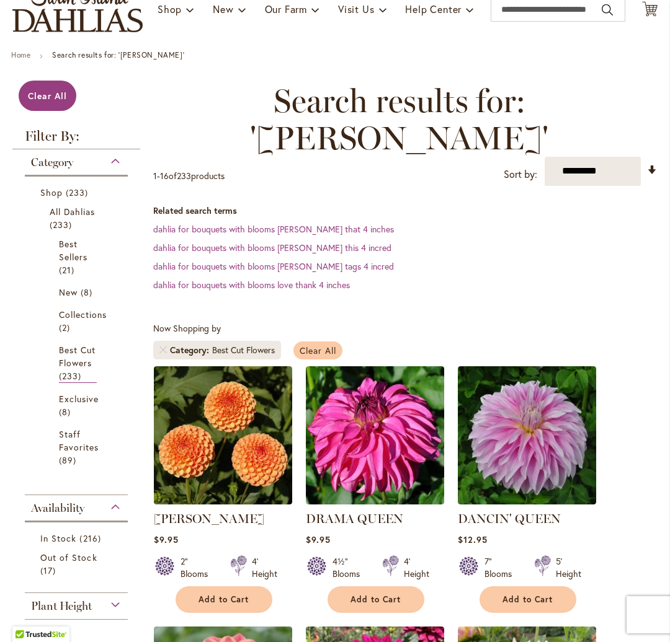
click at [321, 349] on span "Clear All" at bounding box center [317, 351] width 37 height 12
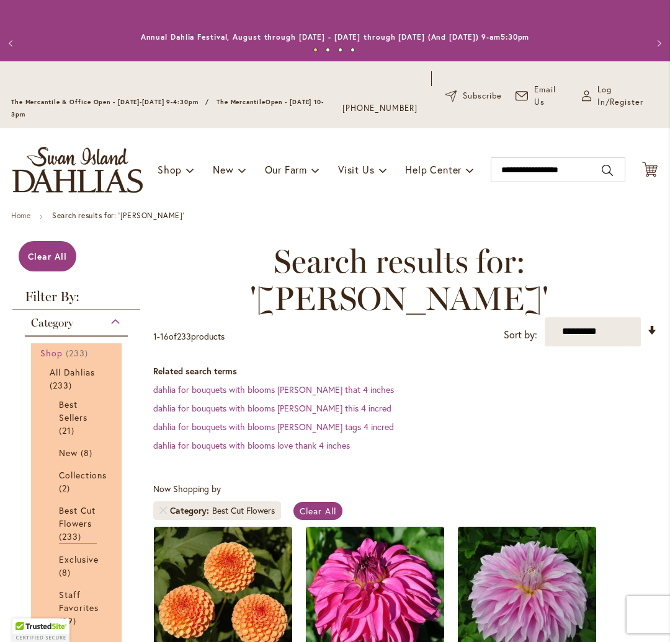
click at [60, 350] on span "Shop" at bounding box center [51, 353] width 22 height 12
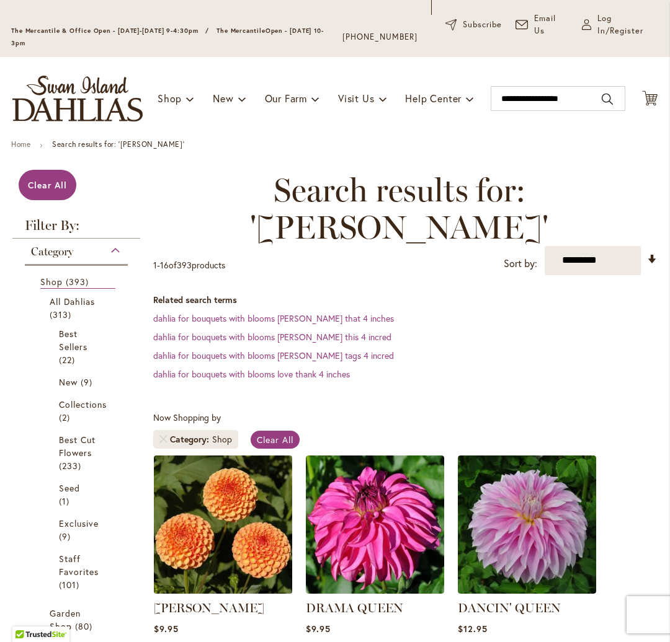
scroll to position [77, 0]
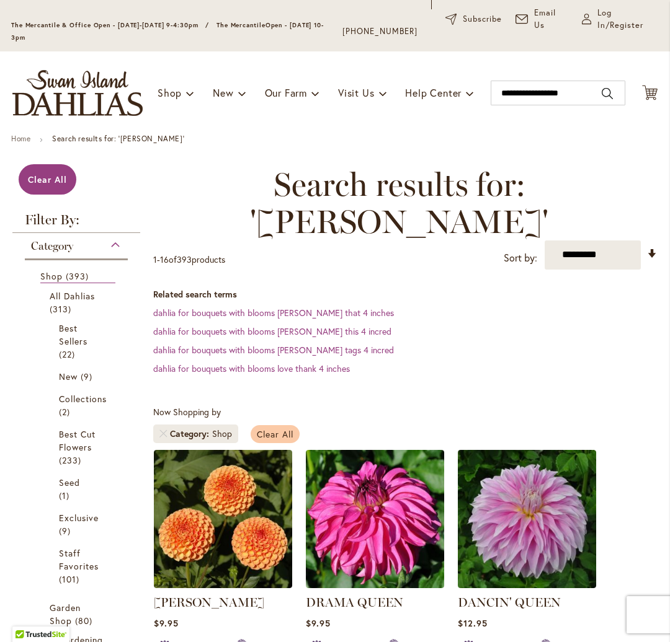
click at [280, 430] on span "Clear All" at bounding box center [275, 434] width 37 height 12
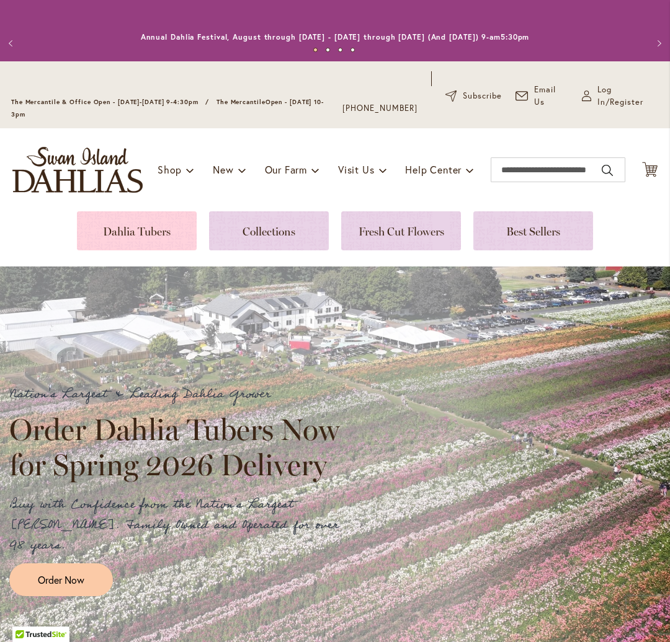
click at [150, 230] on link at bounding box center [137, 230] width 120 height 39
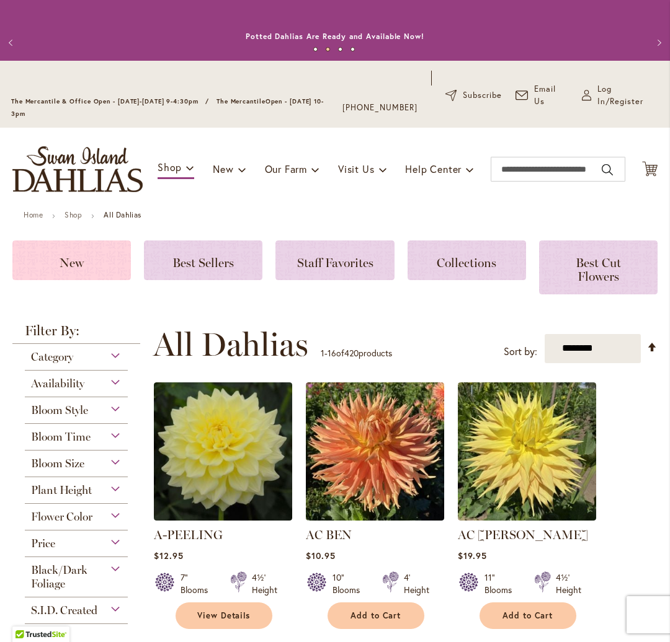
scroll to position [1, 0]
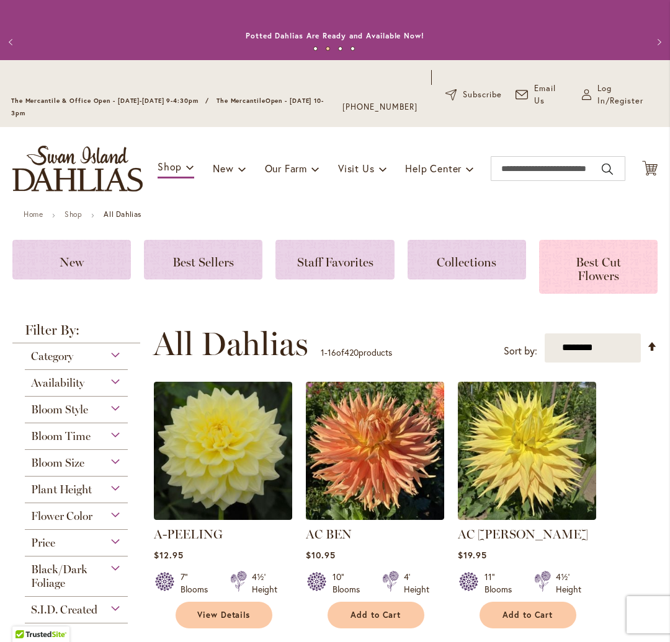
click at [592, 265] on h3 "Best Cut Flowers" at bounding box center [598, 267] width 89 height 28
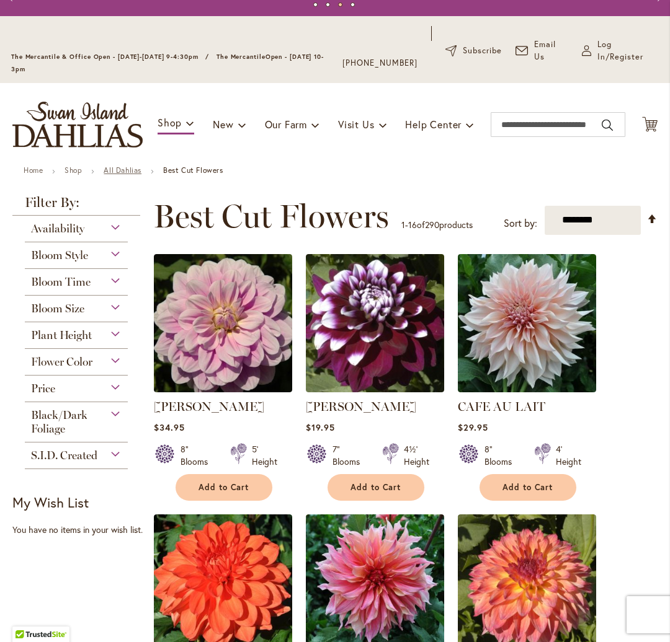
scroll to position [40, 0]
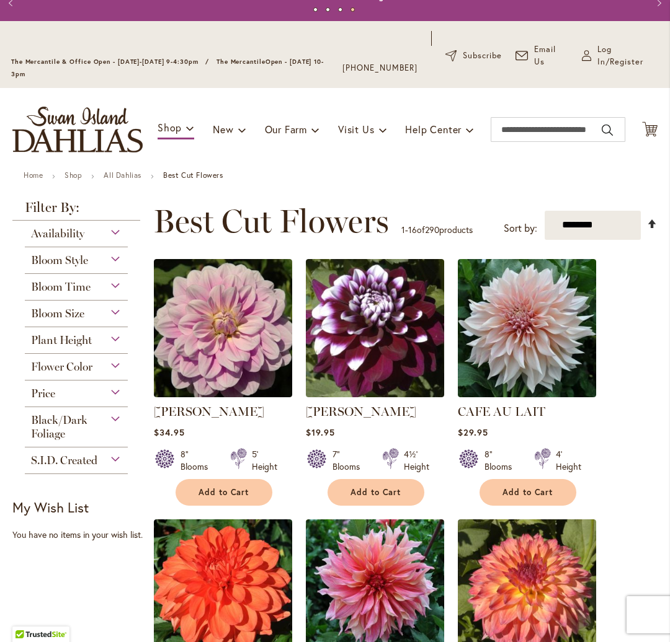
click at [648, 224] on link "Set Descending Direction" at bounding box center [652, 224] width 11 height 14
click at [585, 221] on select "**********" at bounding box center [592, 225] width 96 height 29
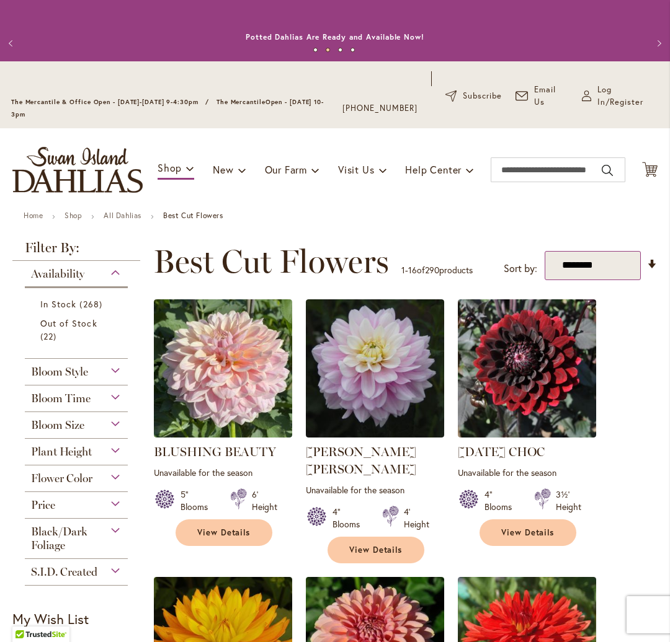
scroll to position [1, 0]
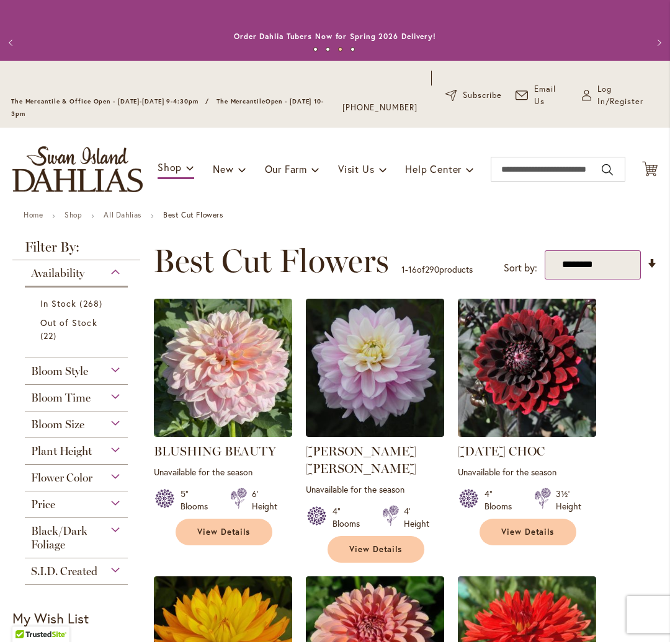
select select "****"
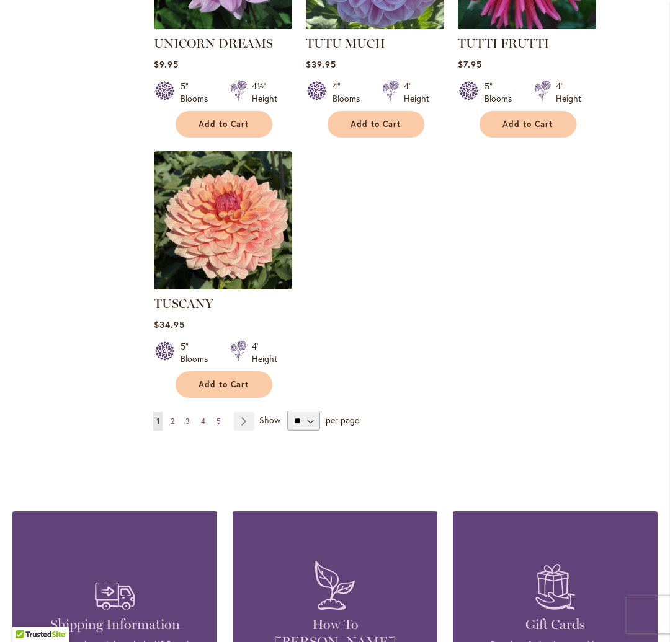
scroll to position [1468, 0]
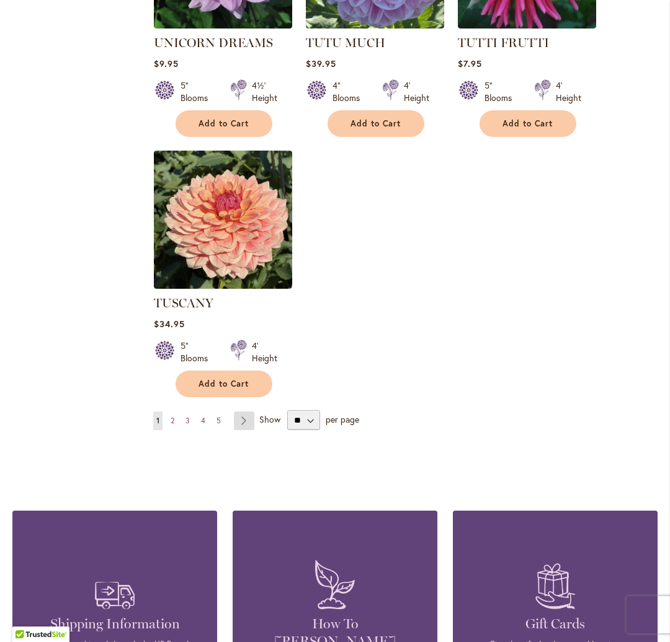
click at [250, 412] on link "Page Next" at bounding box center [244, 421] width 20 height 19
click at [246, 412] on link "Page Next" at bounding box center [244, 421] width 20 height 19
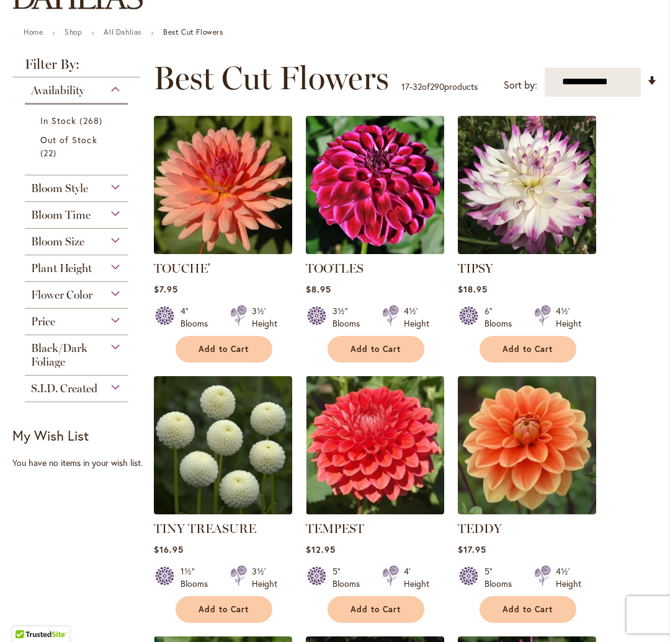
scroll to position [168, 0]
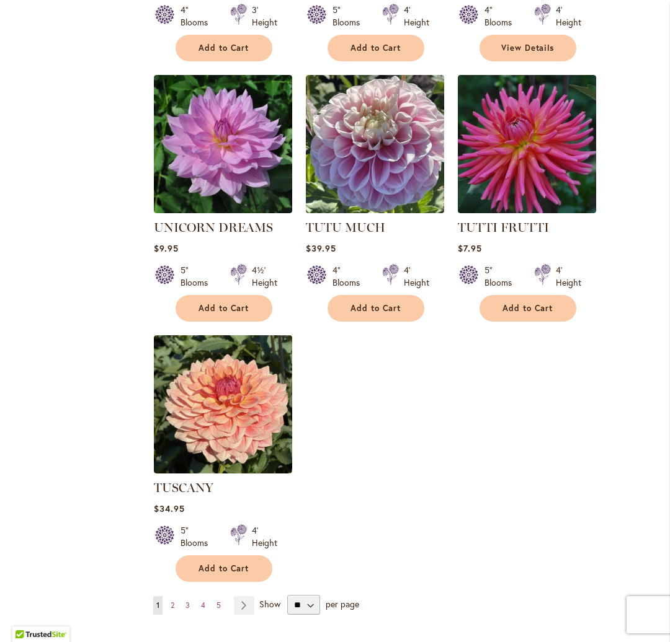
scroll to position [1287, 0]
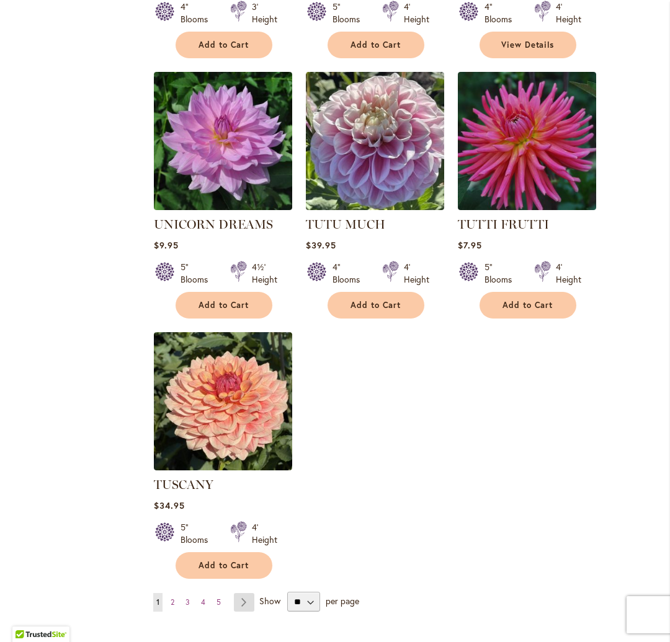
click at [239, 593] on link "Page Next" at bounding box center [244, 602] width 20 height 19
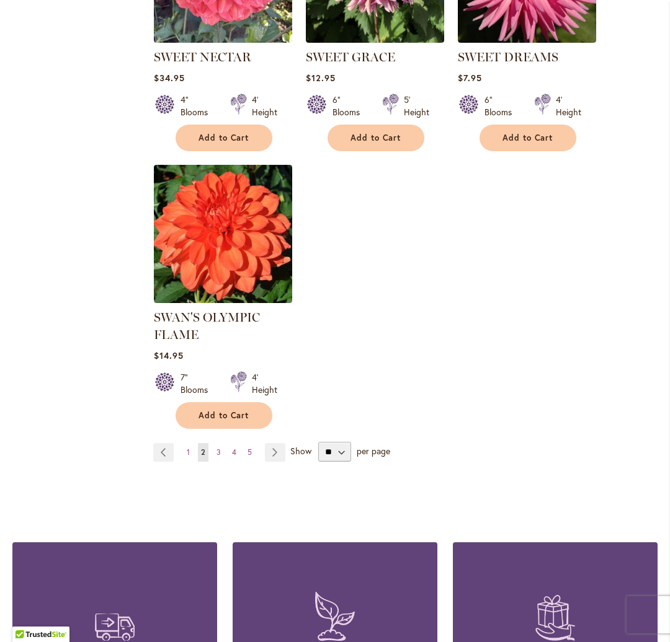
scroll to position [1487, 0]
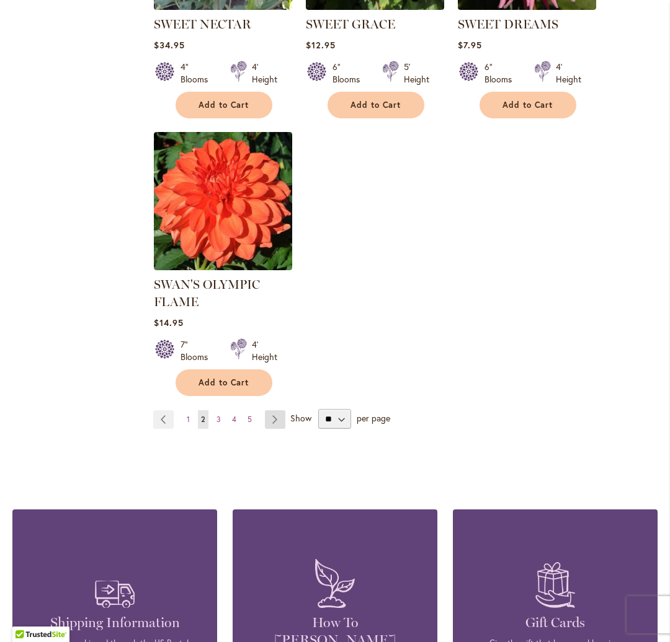
click at [275, 410] on link "Page Next" at bounding box center [275, 419] width 20 height 19
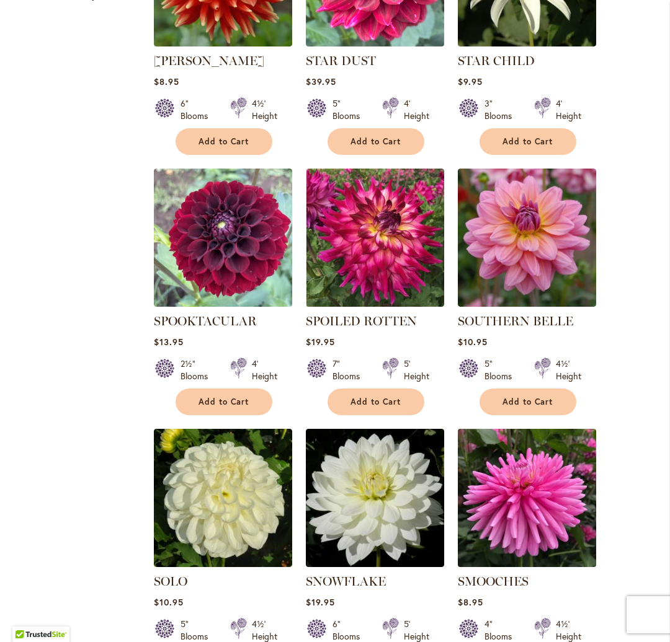
scroll to position [652, 0]
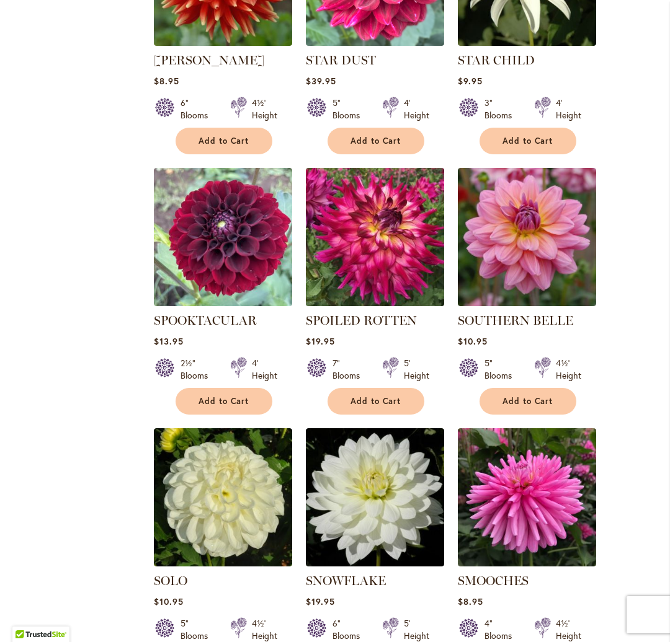
click at [360, 224] on img at bounding box center [374, 236] width 145 height 145
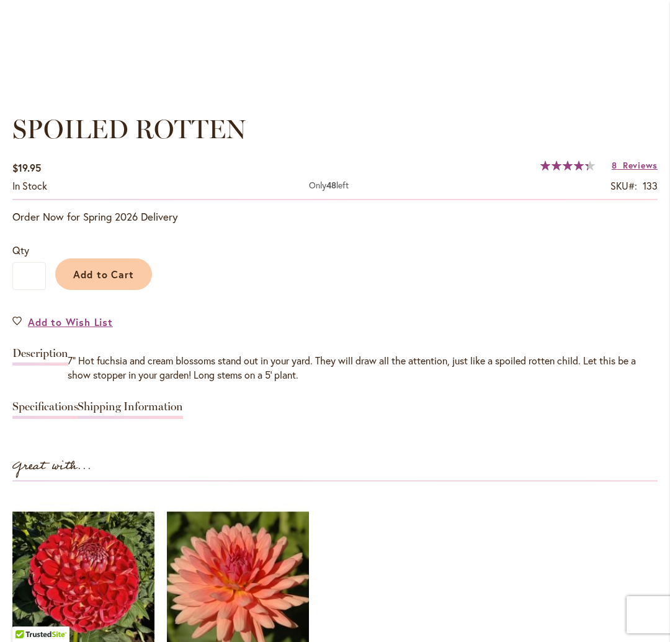
scroll to position [830, 0]
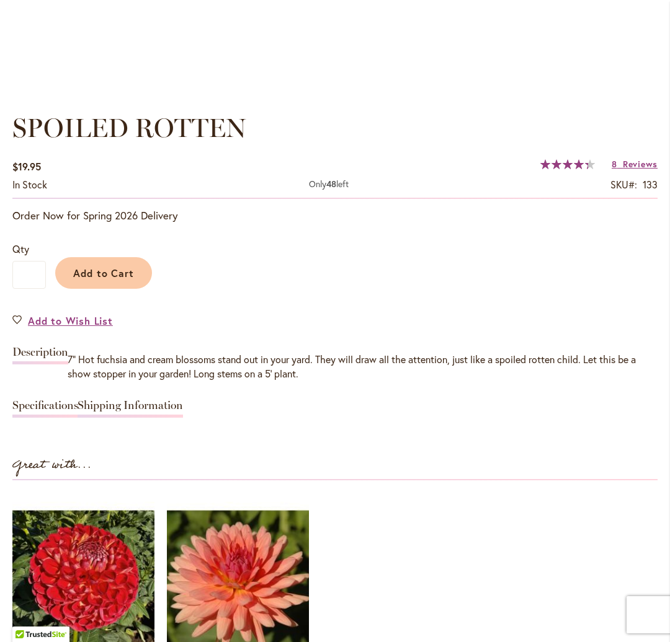
click at [66, 402] on link "Specifications" at bounding box center [45, 409] width 66 height 18
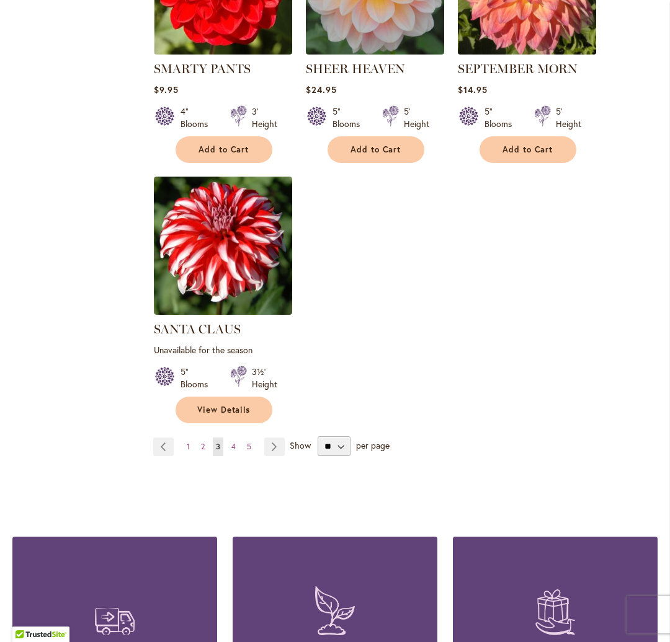
scroll to position [1432, 0]
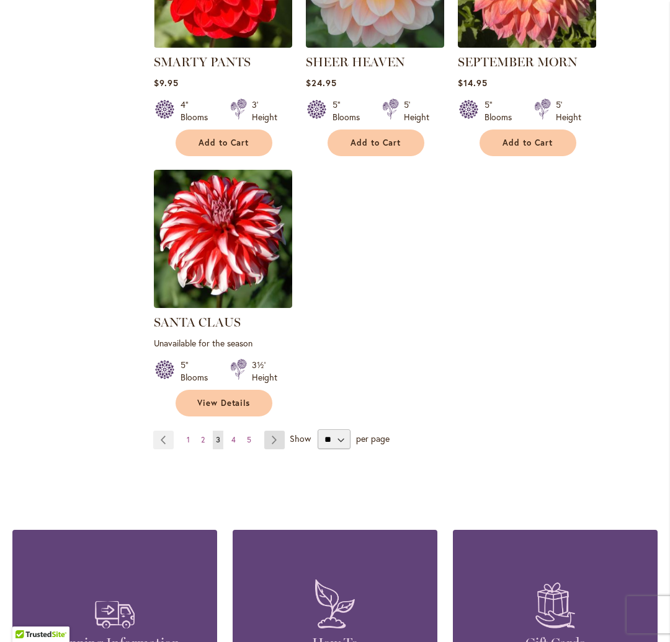
click at [272, 435] on link "Page Next" at bounding box center [274, 440] width 20 height 19
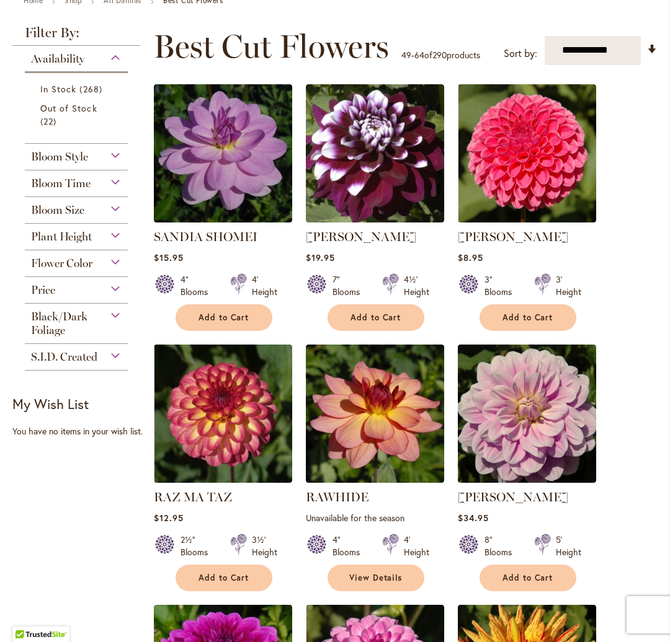
scroll to position [214, 0]
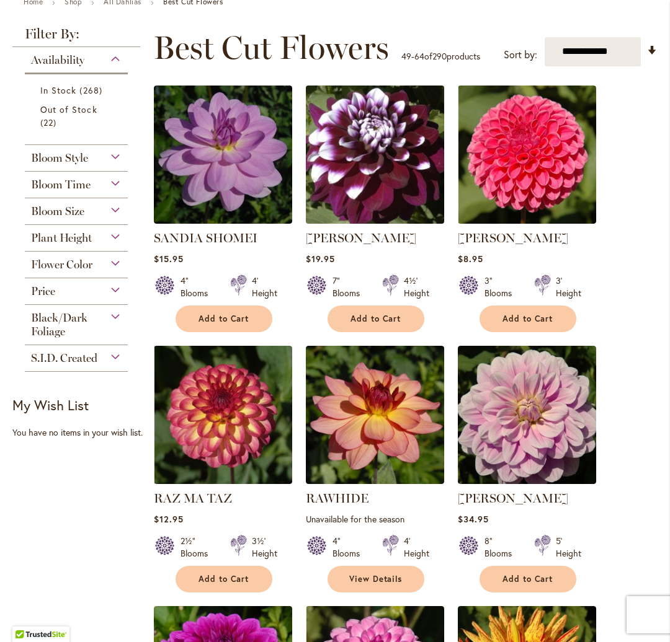
click at [357, 130] on img at bounding box center [374, 154] width 145 height 145
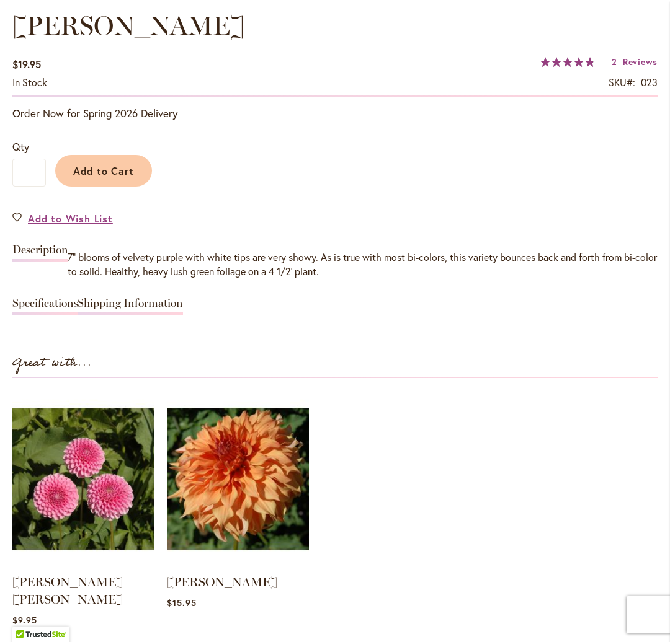
scroll to position [946, 0]
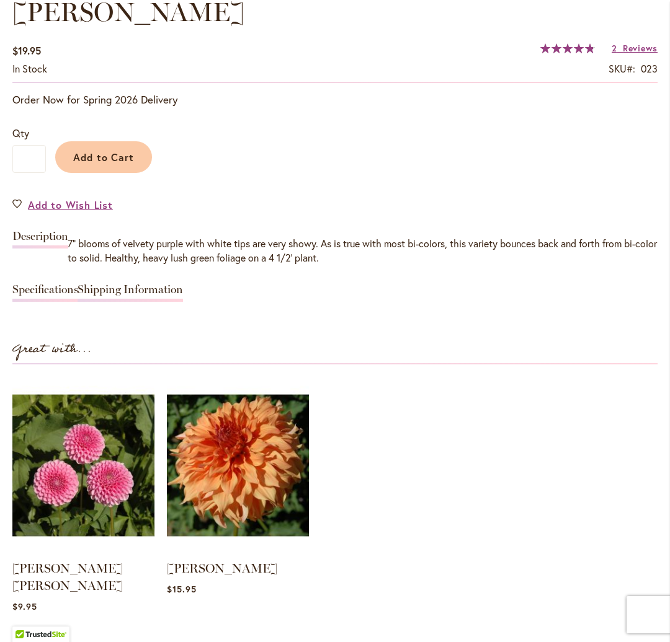
click at [63, 286] on link "Specifications" at bounding box center [45, 293] width 66 height 18
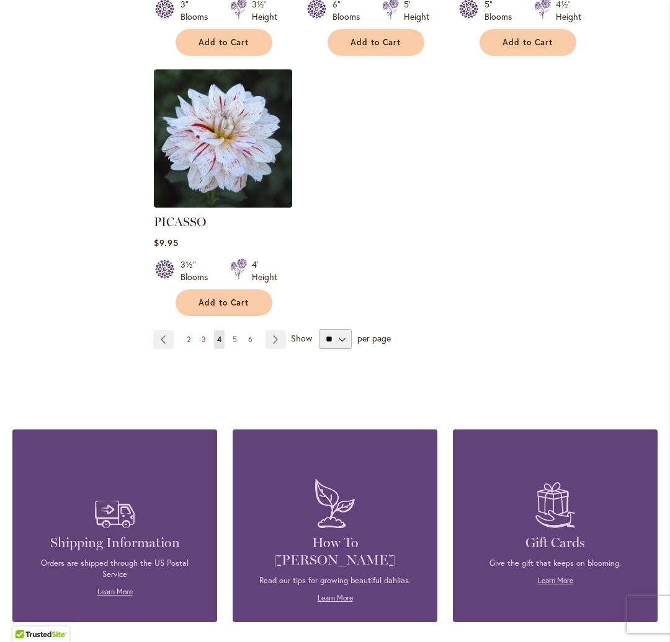
scroll to position [1557, 0]
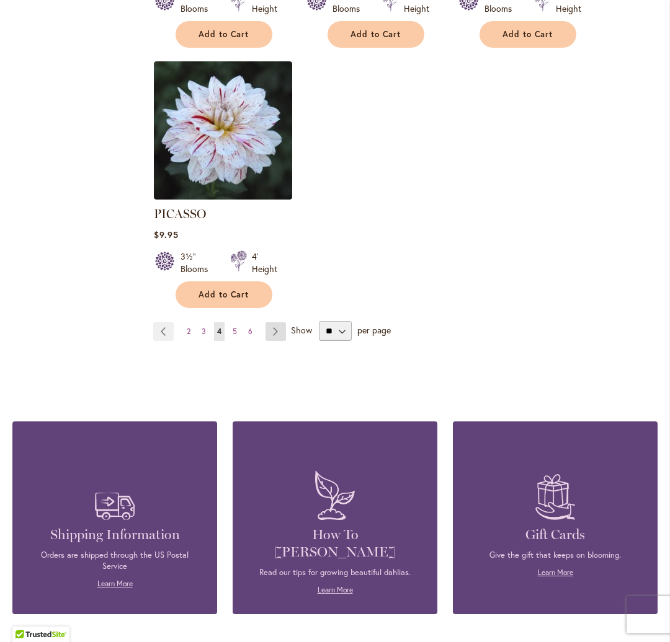
click at [275, 324] on link "Page Next" at bounding box center [275, 331] width 20 height 19
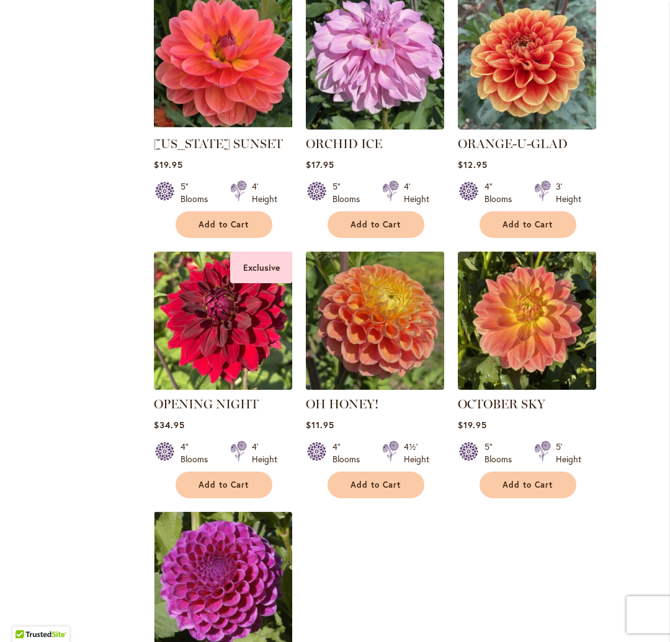
scroll to position [1082, 0]
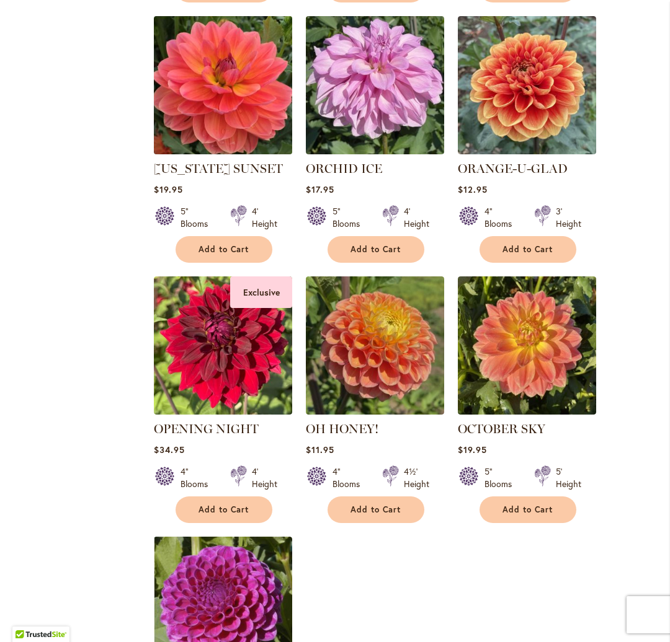
click at [188, 51] on img at bounding box center [222, 84] width 145 height 145
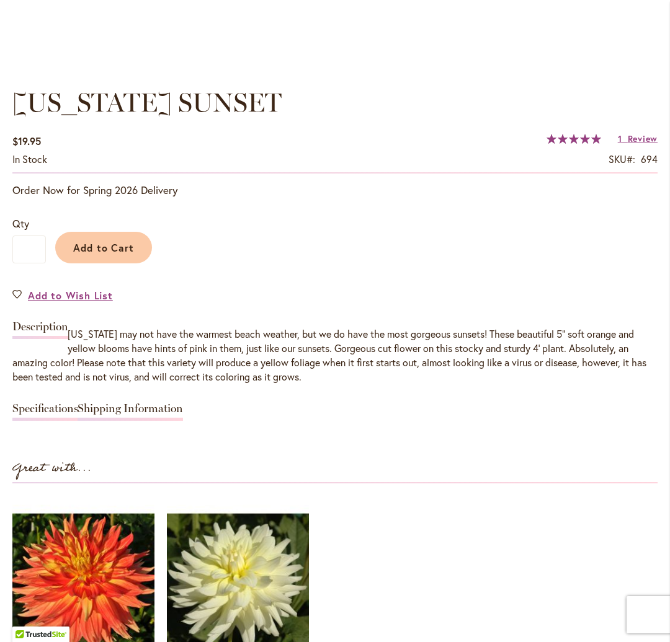
scroll to position [856, 0]
click at [72, 404] on link "Specifications" at bounding box center [45, 411] width 66 height 18
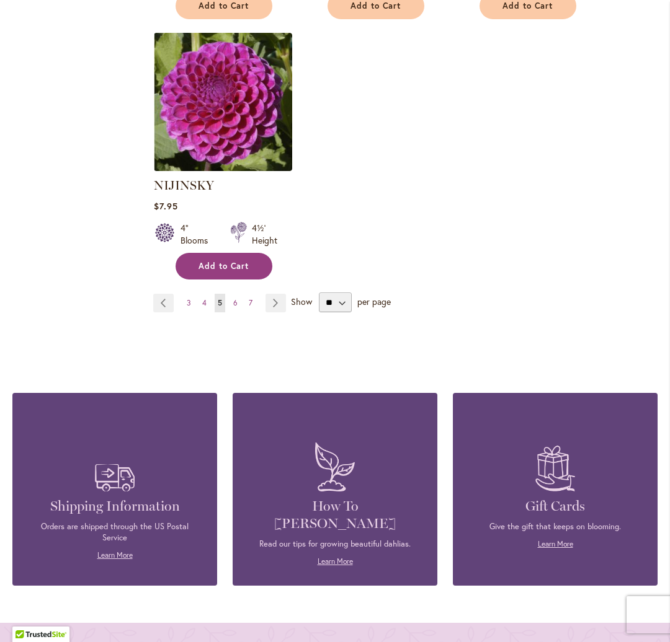
scroll to position [1631, 0]
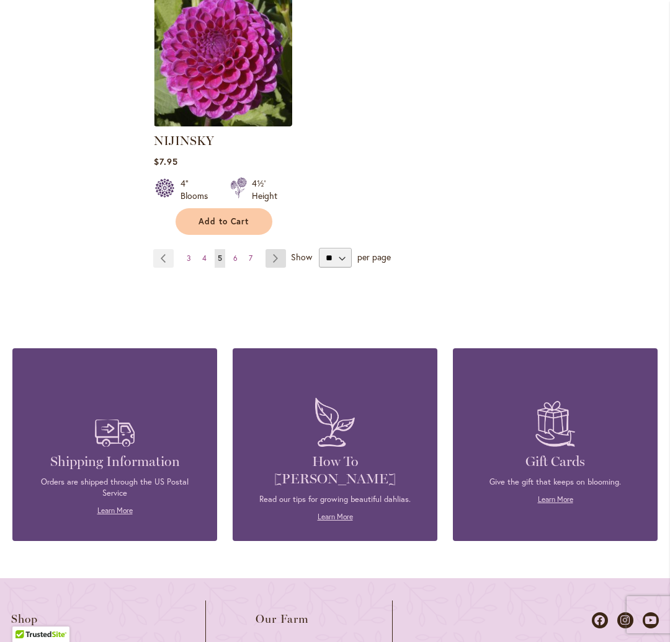
click at [271, 255] on link "Page Next" at bounding box center [275, 258] width 20 height 19
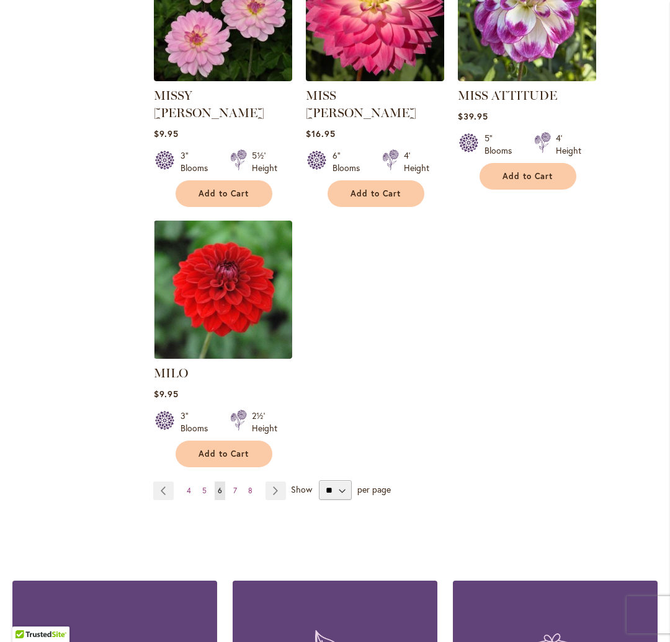
scroll to position [1433, 0]
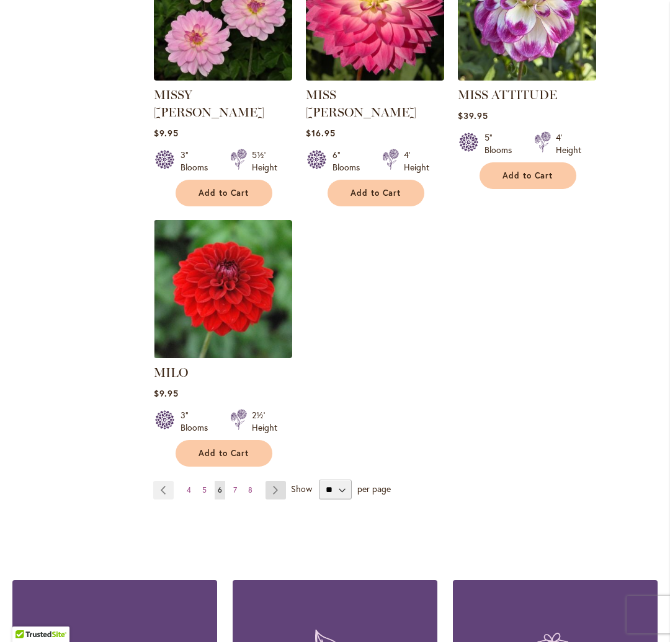
click at [276, 481] on link "Page Next" at bounding box center [275, 490] width 20 height 19
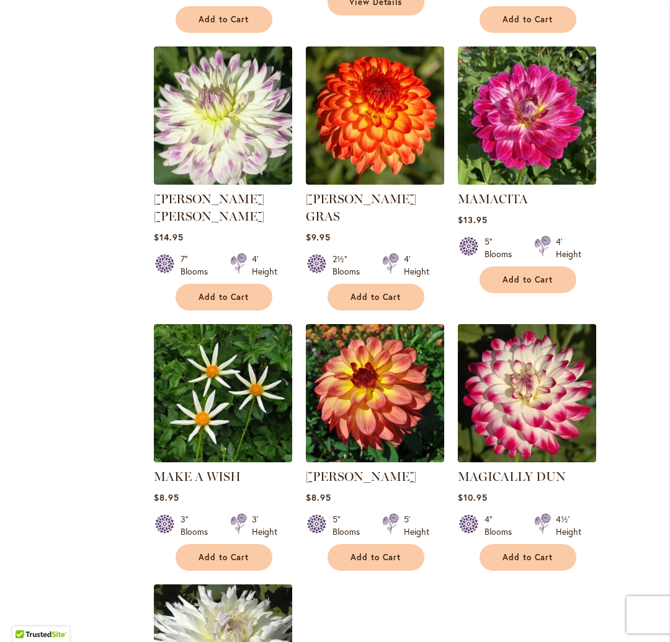
scroll to position [1052, 0]
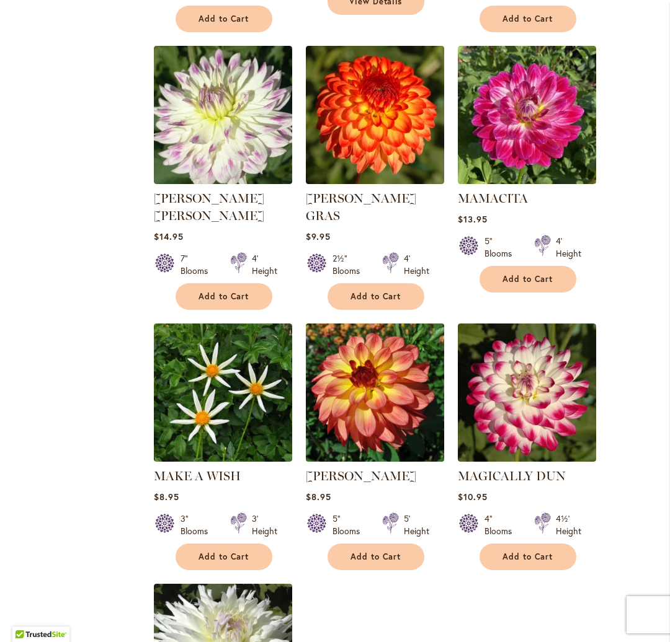
click at [371, 371] on img at bounding box center [374, 392] width 145 height 145
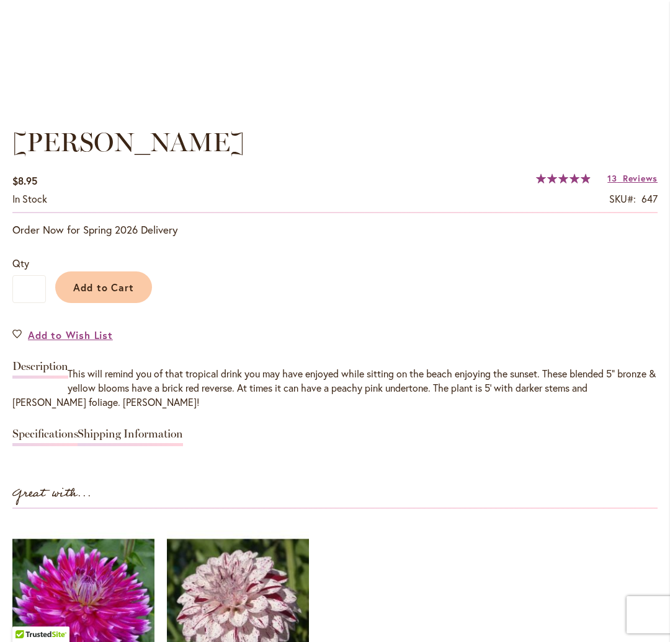
scroll to position [897, 0]
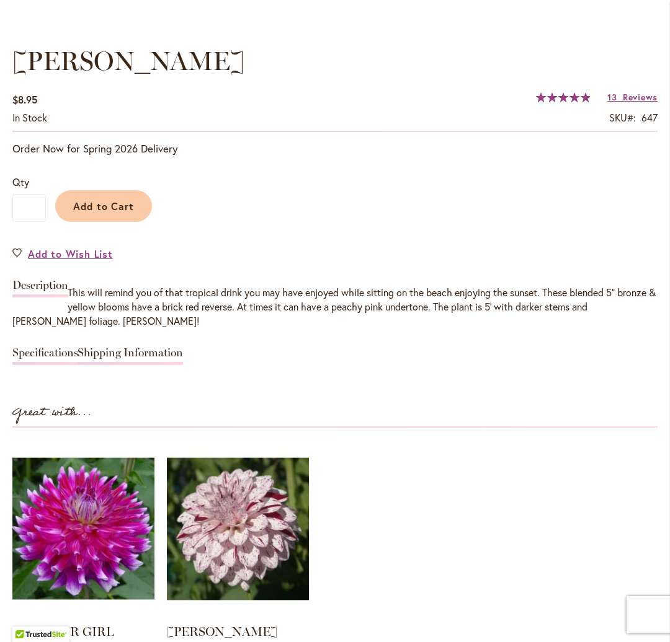
click at [53, 350] on link "Specifications" at bounding box center [45, 356] width 66 height 18
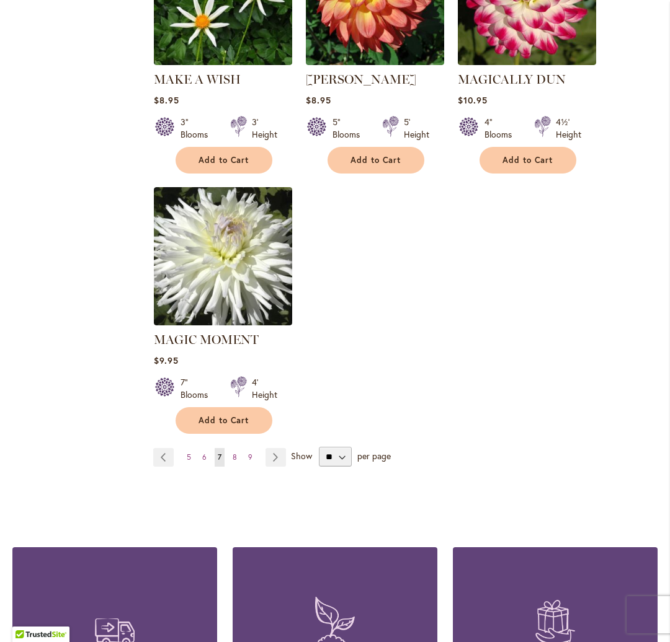
scroll to position [1465, 0]
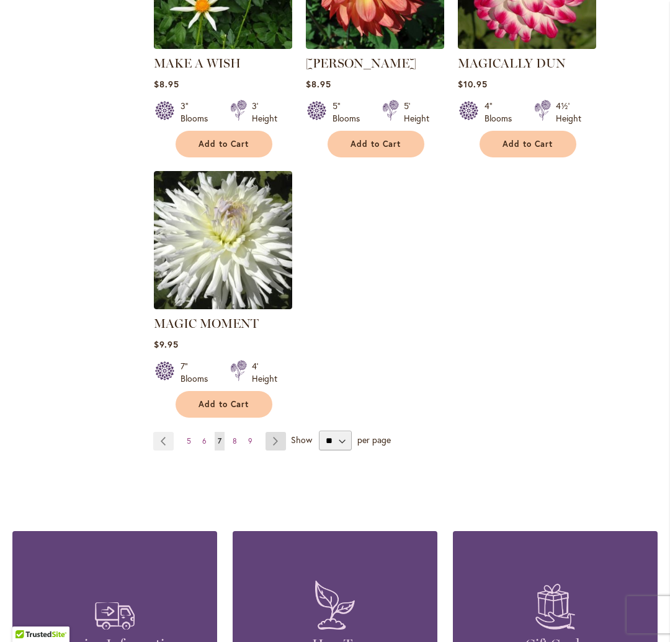
click at [272, 432] on link "Page Next" at bounding box center [275, 441] width 20 height 19
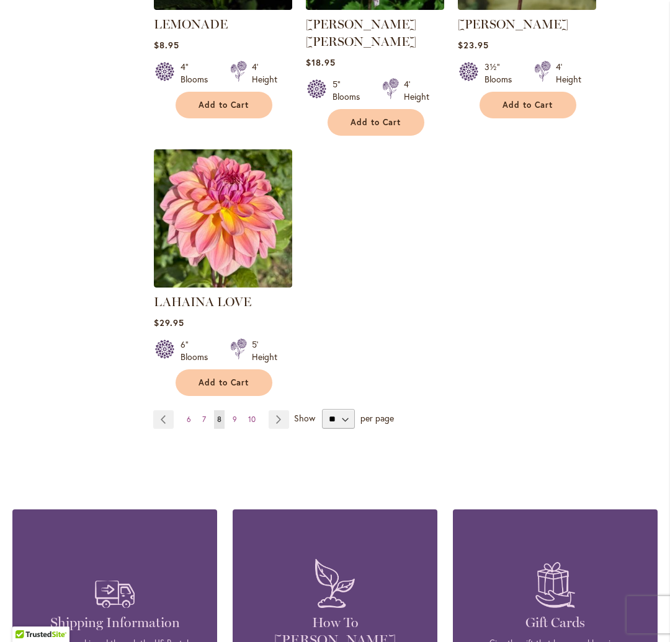
scroll to position [1509, 0]
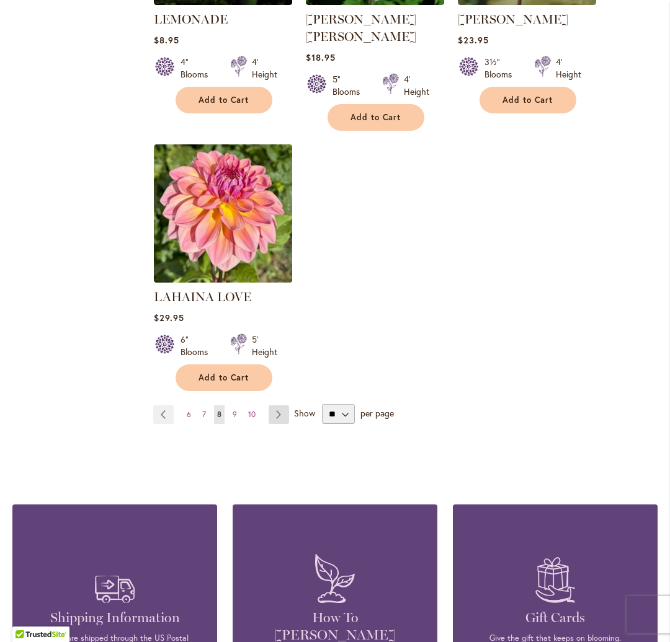
click at [277, 405] on link "Page Next" at bounding box center [278, 414] width 20 height 19
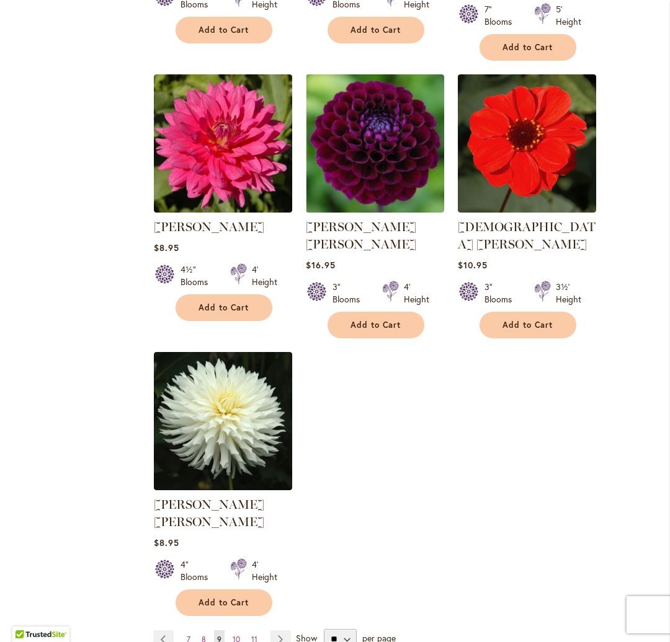
scroll to position [1285, 0]
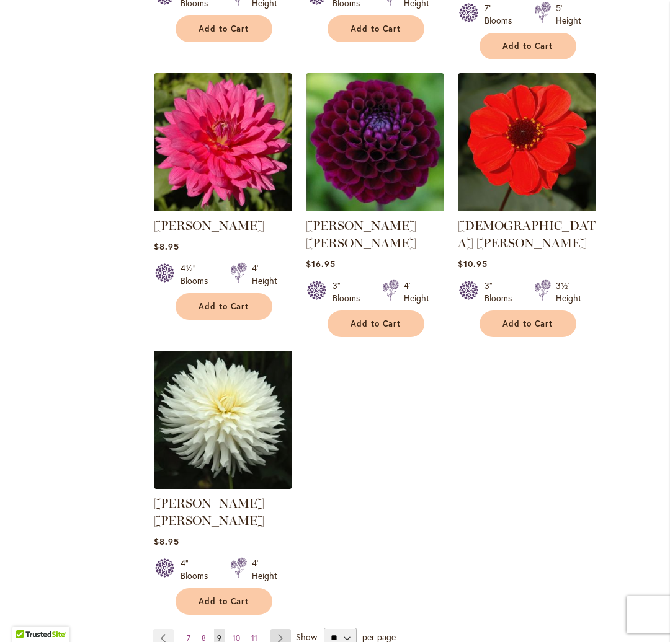
click at [280, 629] on link "Page Next" at bounding box center [280, 638] width 20 height 19
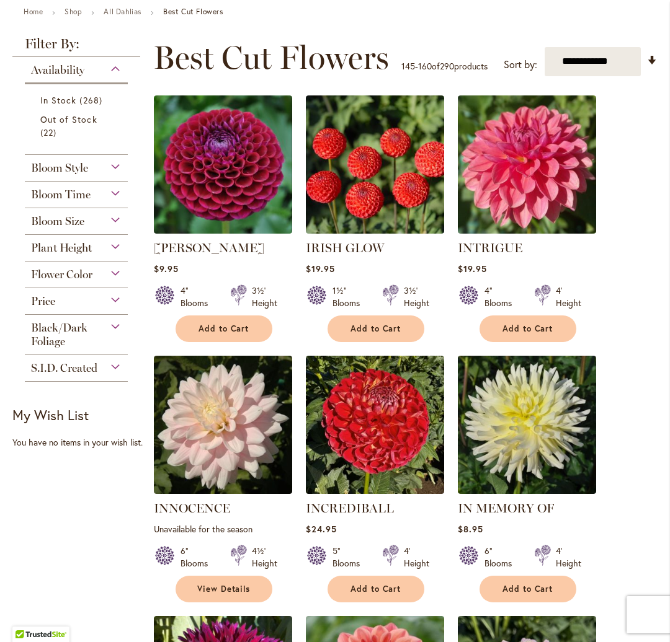
scroll to position [202, 0]
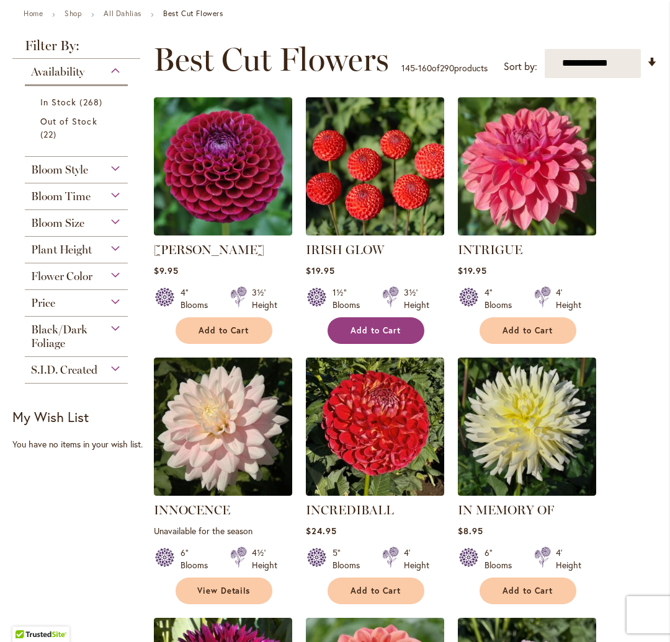
click at [370, 331] on span "Add to Cart" at bounding box center [375, 331] width 51 height 11
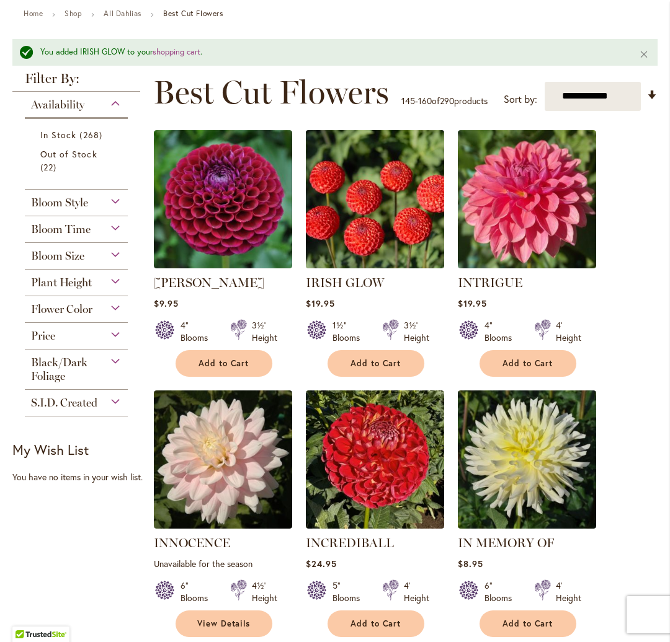
click at [377, 195] on img at bounding box center [374, 198] width 145 height 145
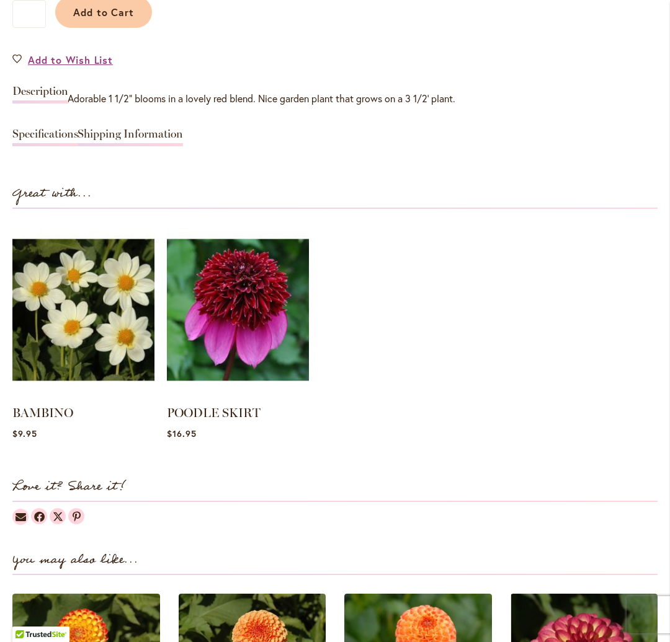
scroll to position [939, 0]
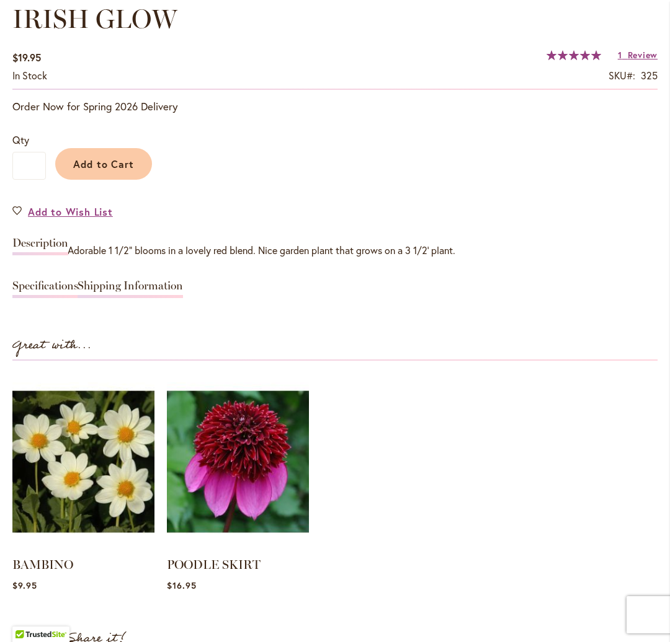
click at [46, 283] on link "Specifications" at bounding box center [45, 289] width 66 height 18
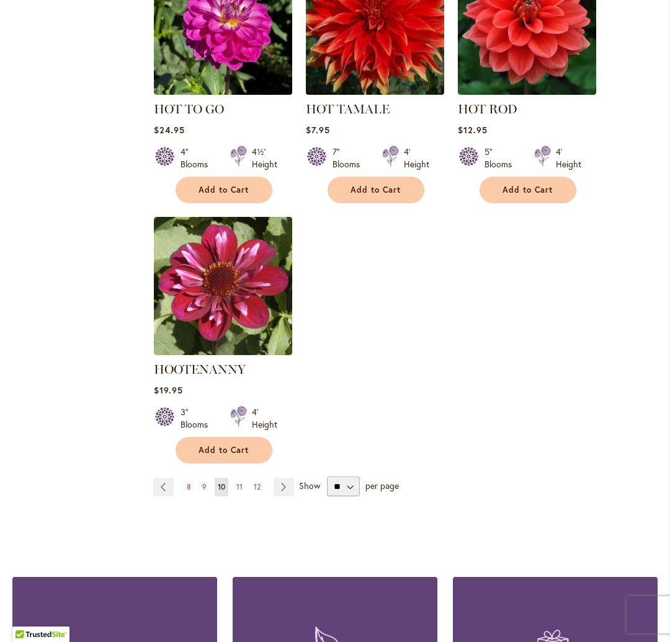
scroll to position [1416, 0]
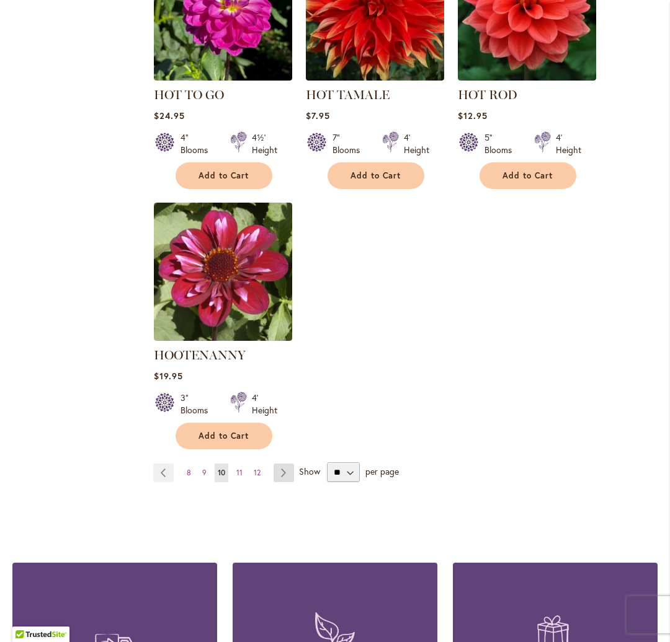
click at [281, 464] on link "Page Next" at bounding box center [283, 473] width 20 height 19
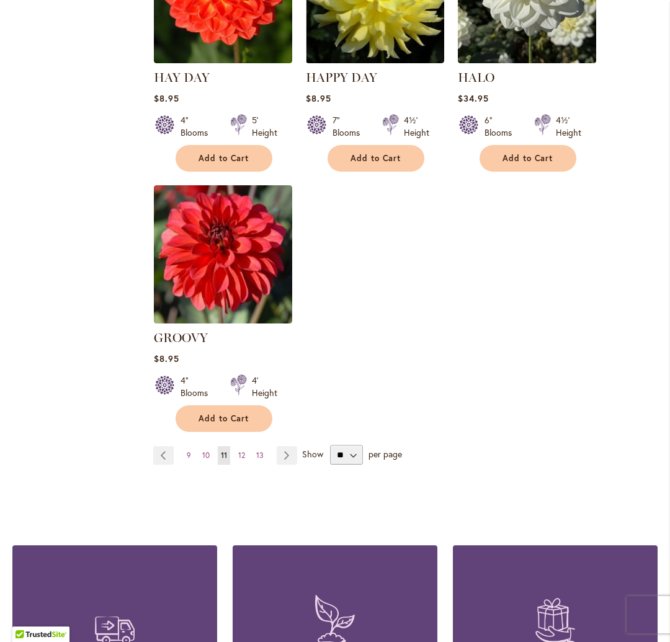
scroll to position [1465, 0]
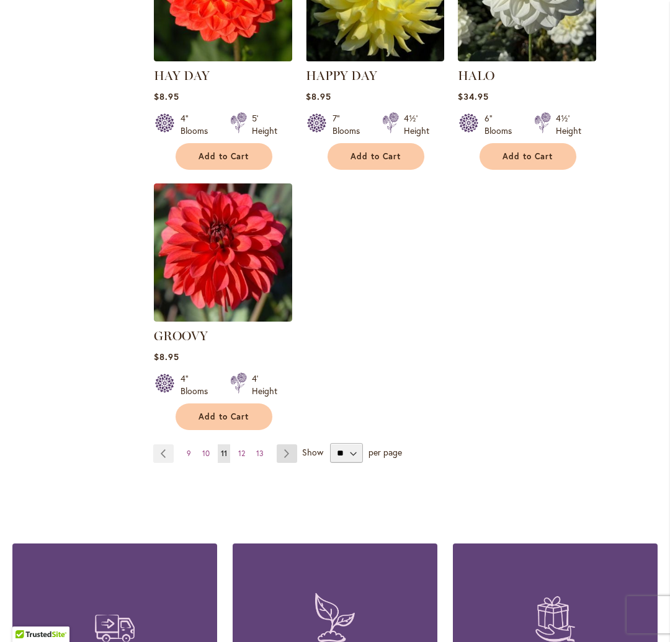
click at [290, 448] on link "Page Next" at bounding box center [287, 454] width 20 height 19
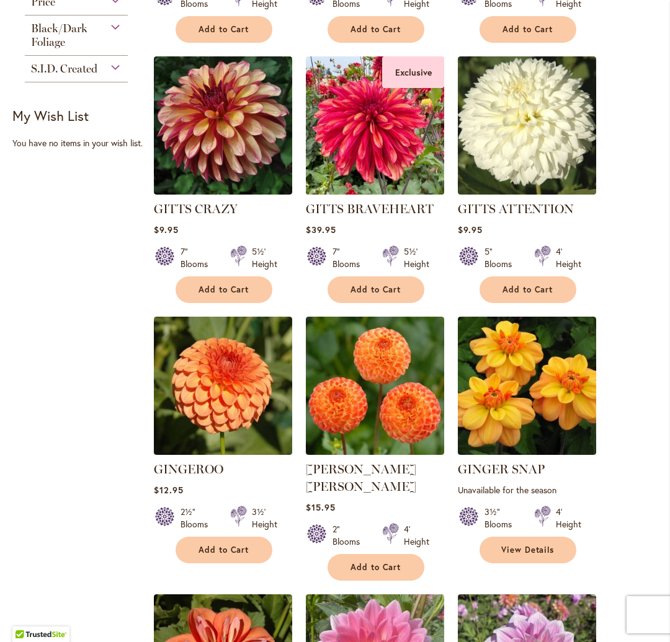
scroll to position [506, 0]
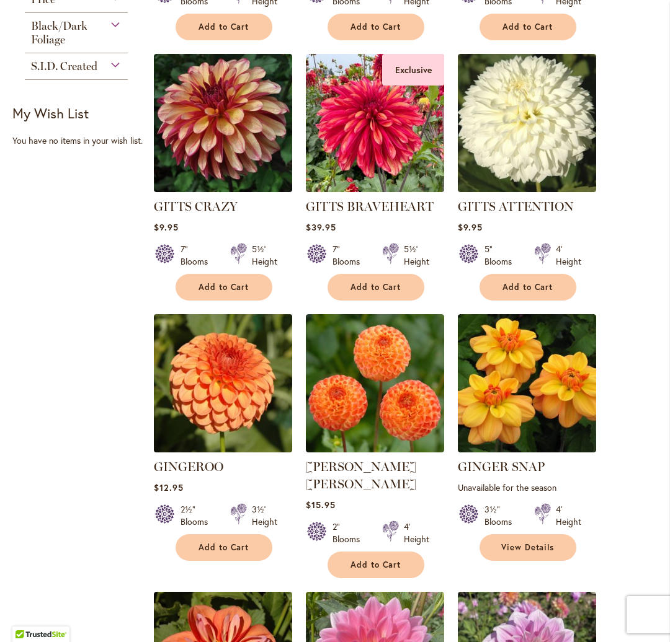
click at [240, 390] on img at bounding box center [222, 383] width 145 height 145
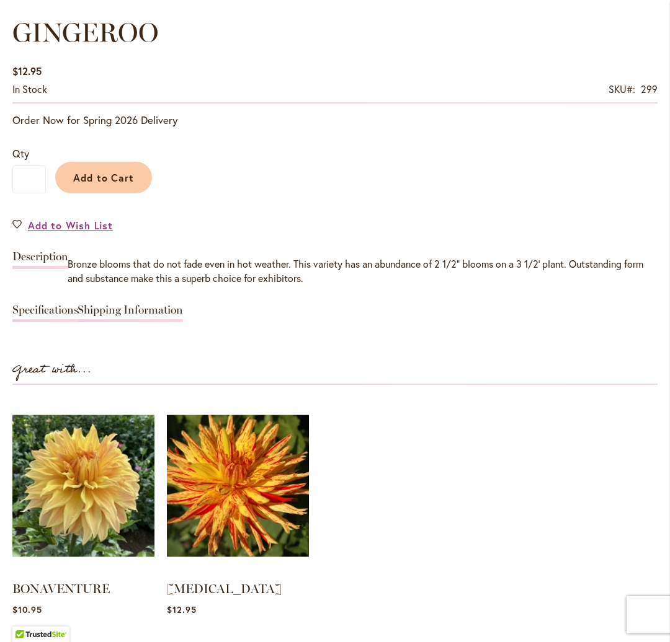
scroll to position [928, 0]
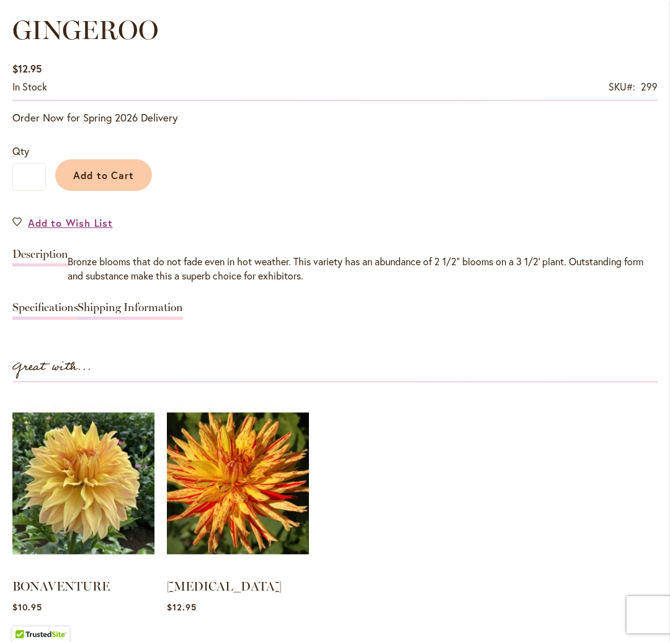
click at [55, 306] on link "Specifications" at bounding box center [45, 311] width 66 height 18
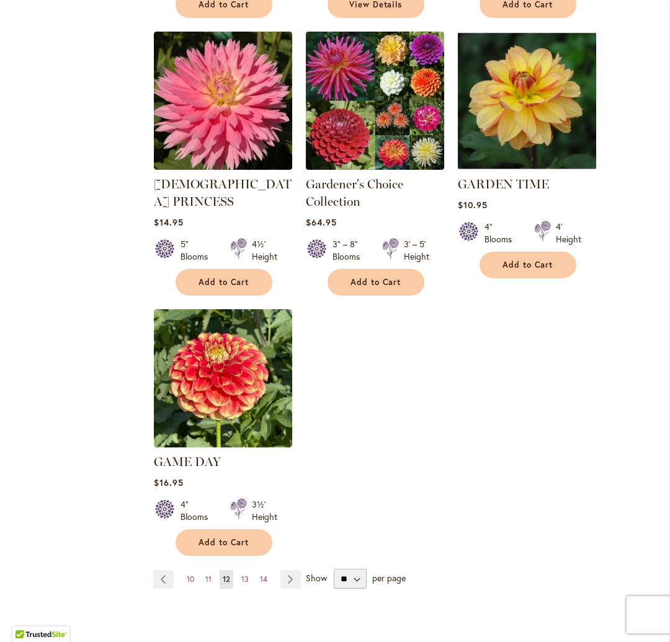
scroll to position [1328, 0]
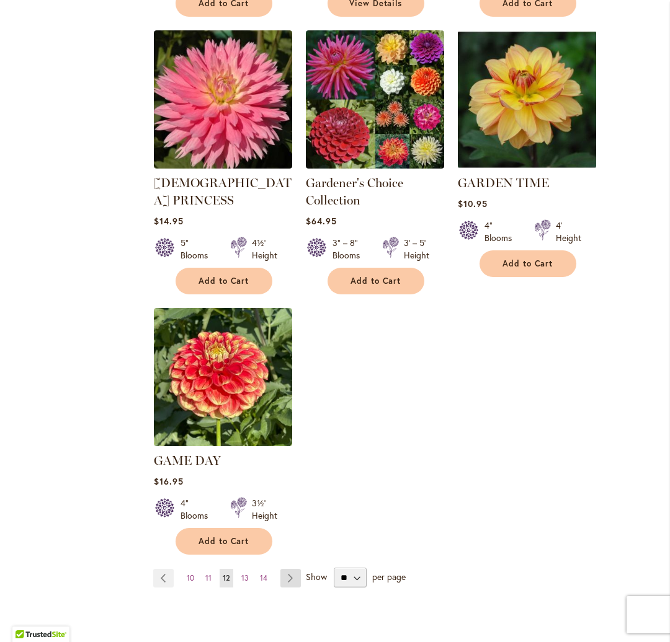
click at [287, 569] on link "Page Next" at bounding box center [290, 578] width 20 height 19
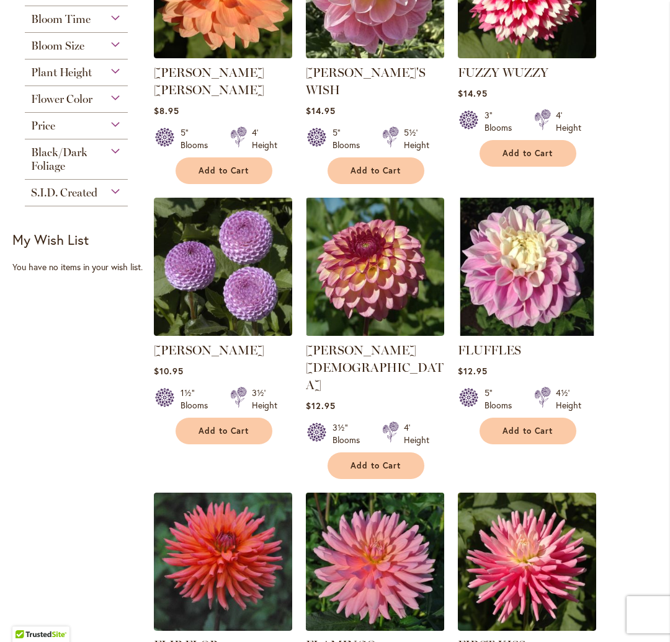
scroll to position [383, 0]
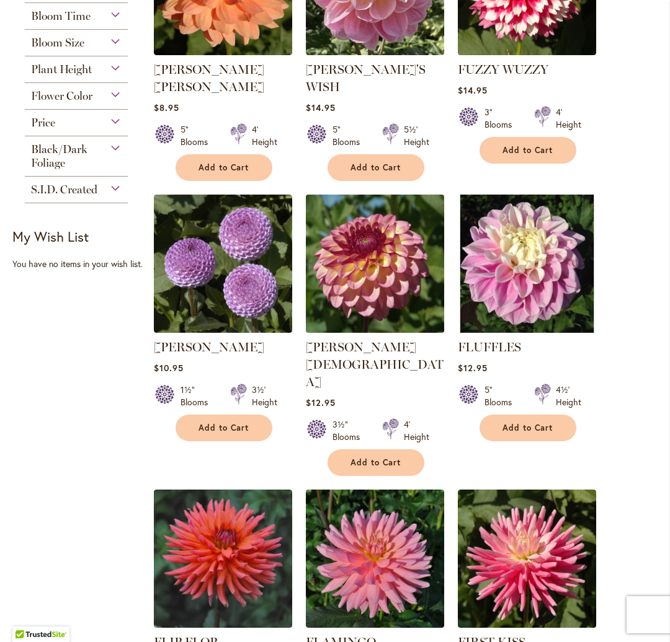
click at [364, 239] on img at bounding box center [374, 263] width 145 height 145
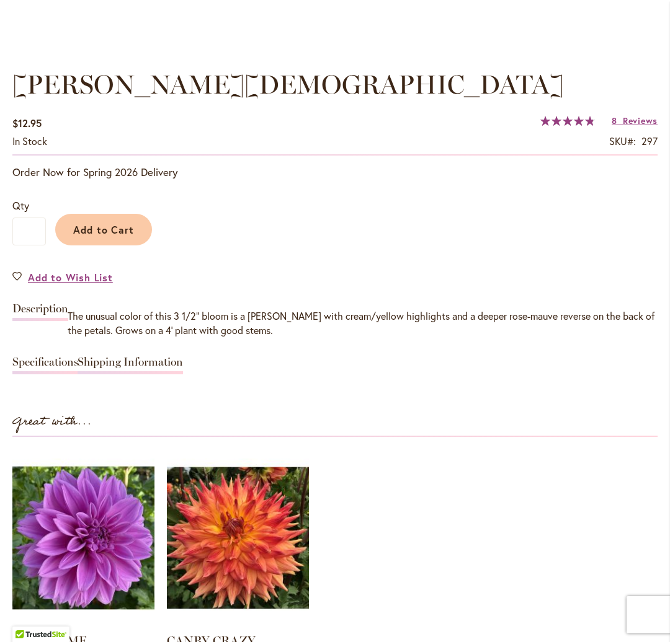
scroll to position [884, 0]
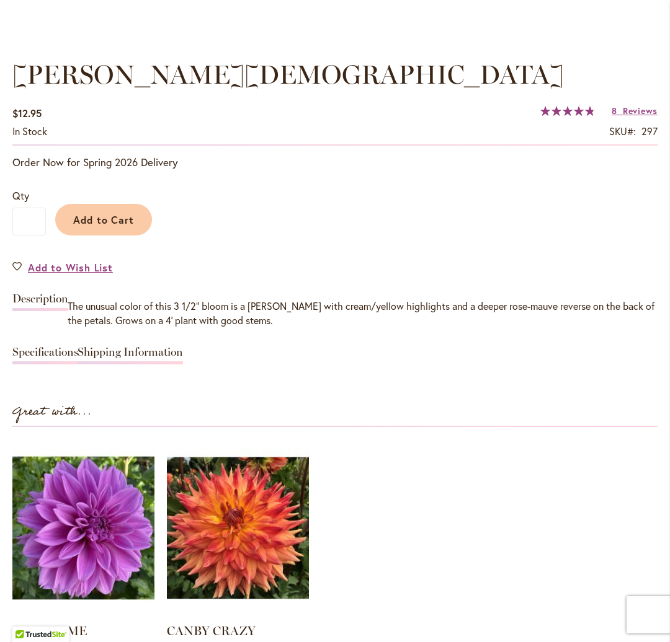
click at [45, 350] on link "Specifications" at bounding box center [45, 356] width 66 height 18
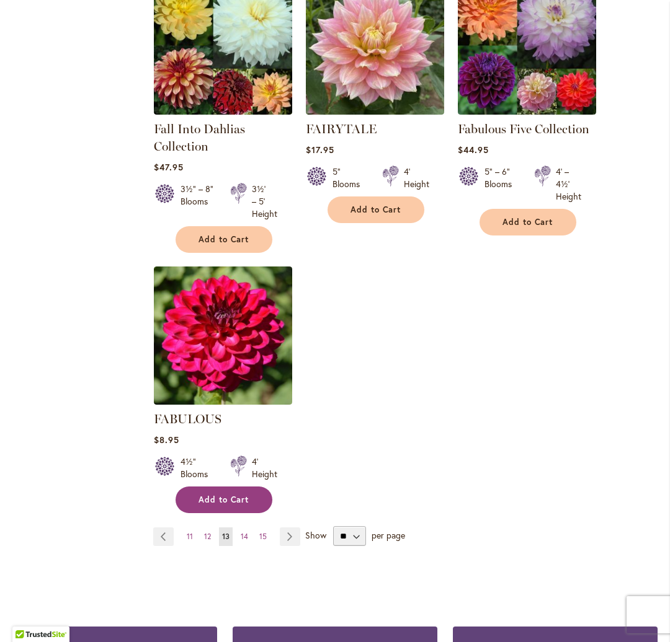
scroll to position [1440, 0]
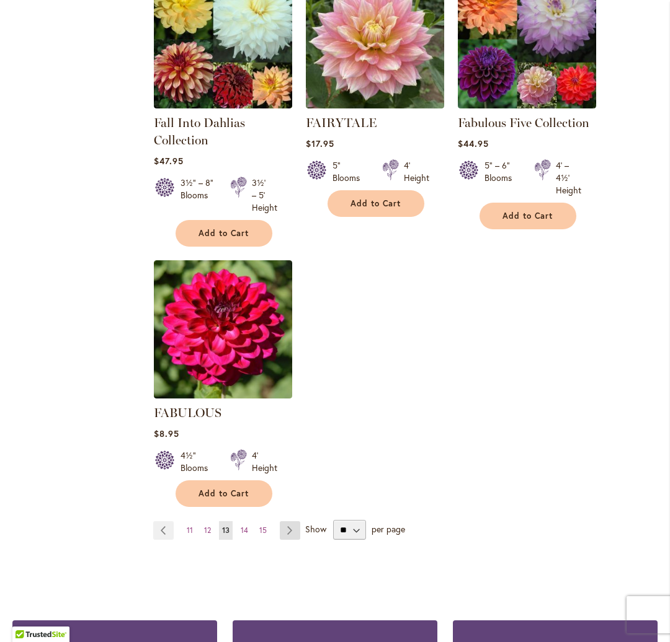
click at [288, 521] on link "Page Next" at bounding box center [290, 530] width 20 height 19
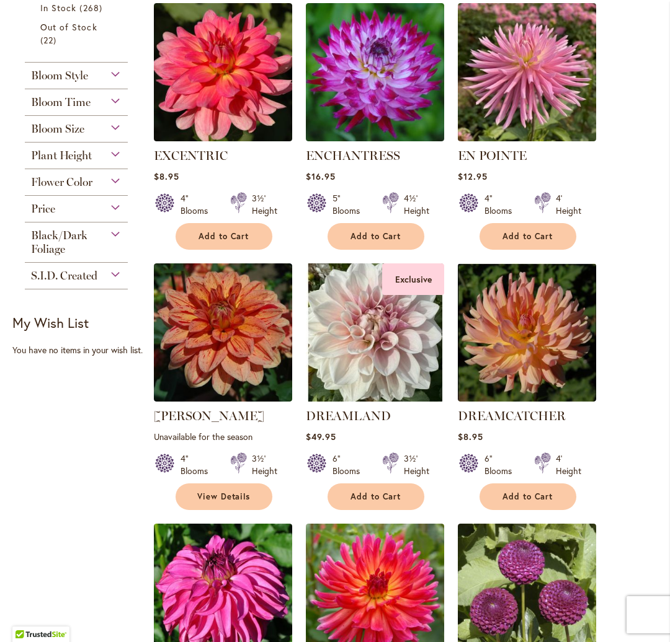
scroll to position [310, 0]
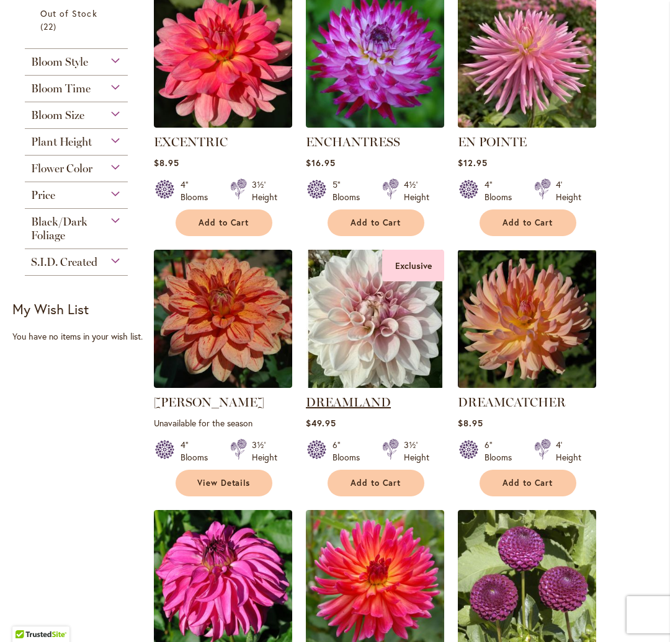
click at [367, 399] on link "DREAMLAND" at bounding box center [348, 402] width 85 height 15
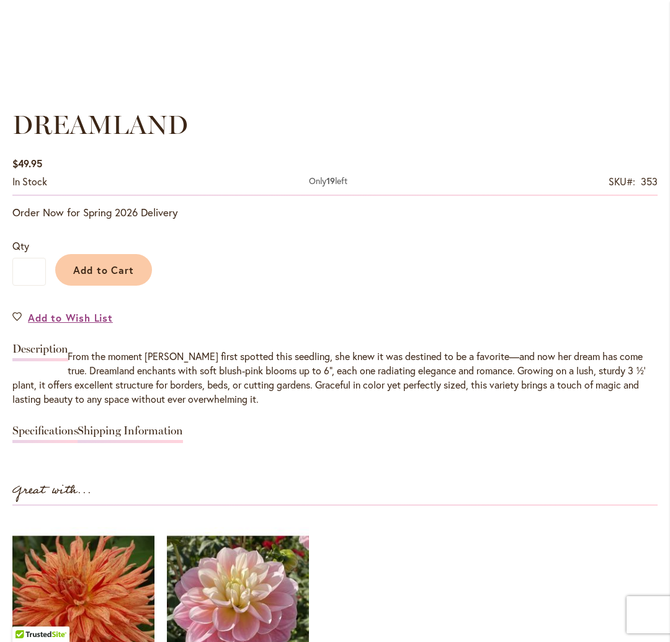
click at [55, 427] on link "Specifications" at bounding box center [45, 434] width 66 height 18
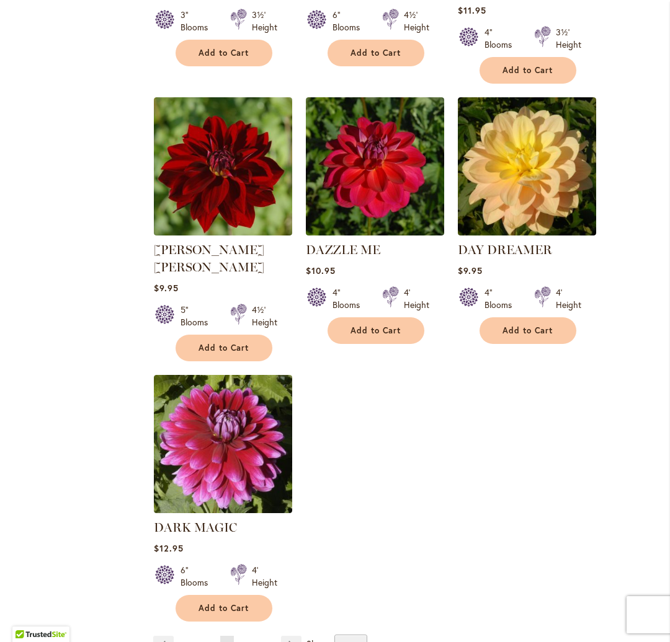
scroll to position [1266, 0]
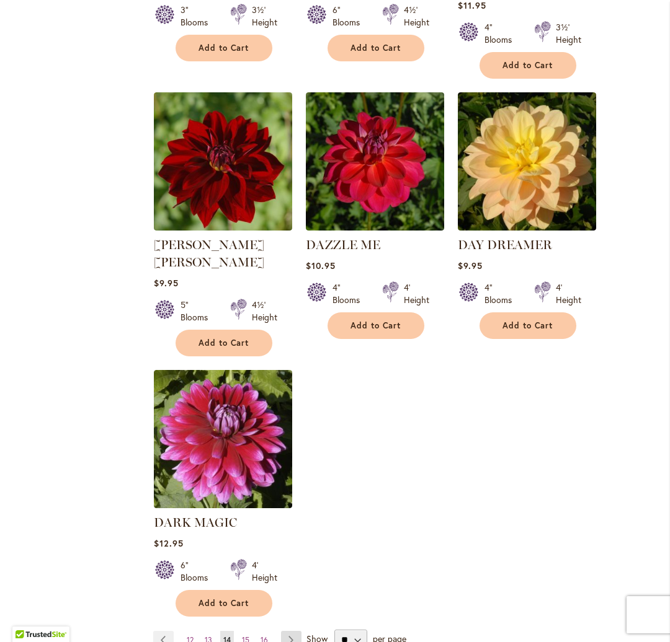
click at [289, 631] on link "Page Next" at bounding box center [291, 640] width 20 height 19
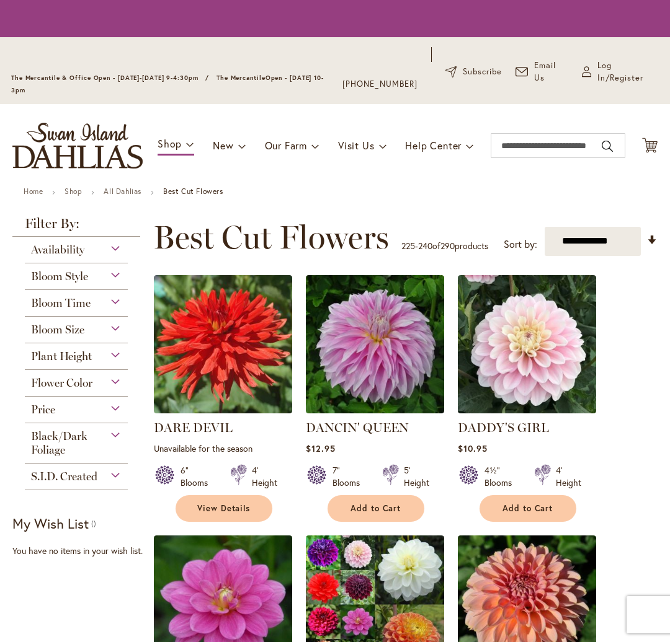
scroll to position [290, 0]
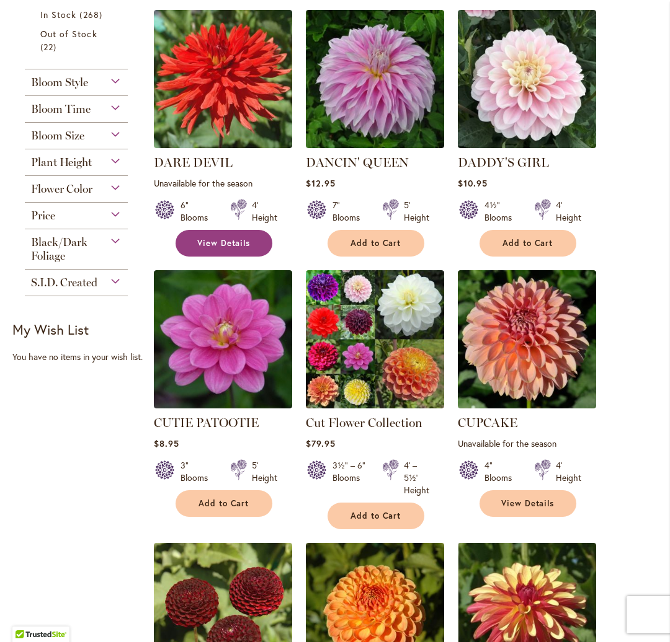
click at [215, 240] on span "View Details" at bounding box center [223, 243] width 53 height 11
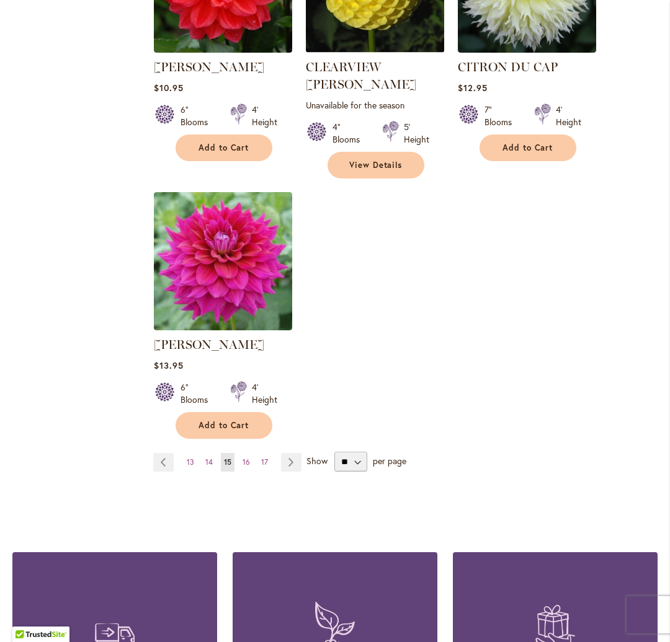
scroll to position [1486, 0]
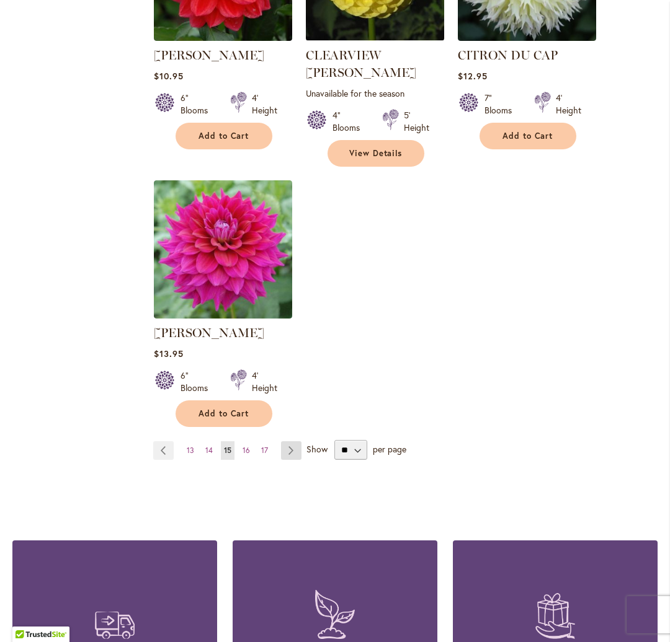
click at [290, 441] on link "Page Next" at bounding box center [291, 450] width 20 height 19
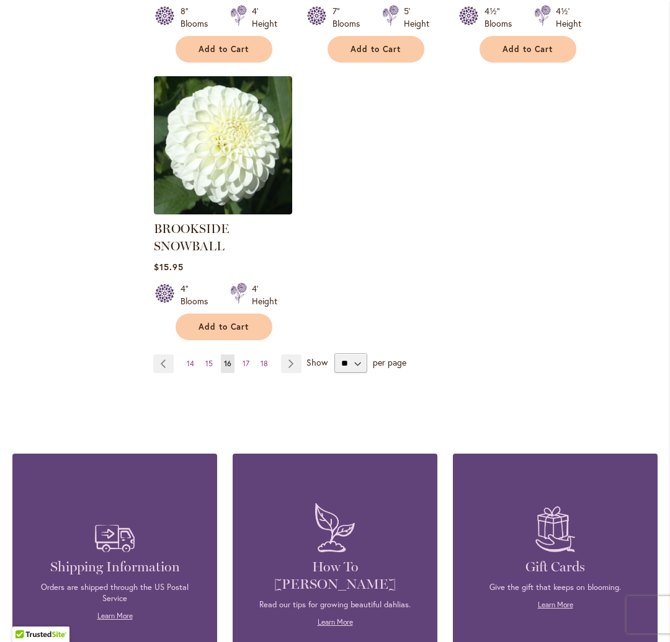
scroll to position [1572, 0]
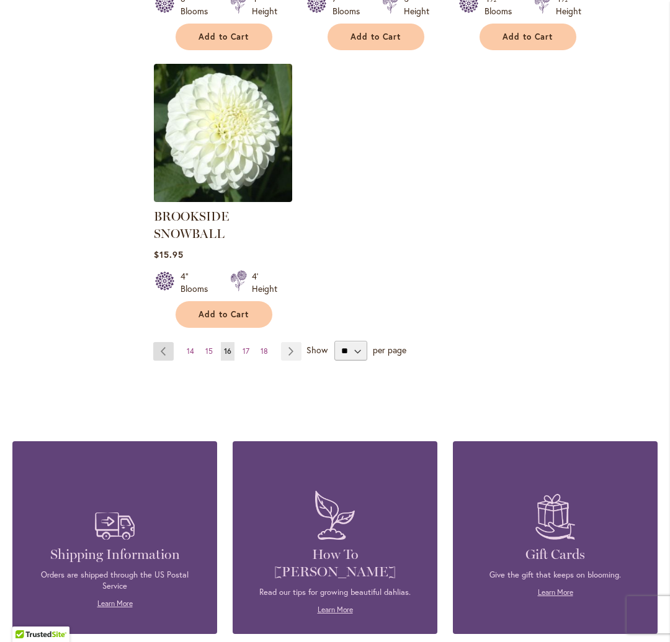
click at [165, 342] on link "Page Previous" at bounding box center [163, 351] width 20 height 19
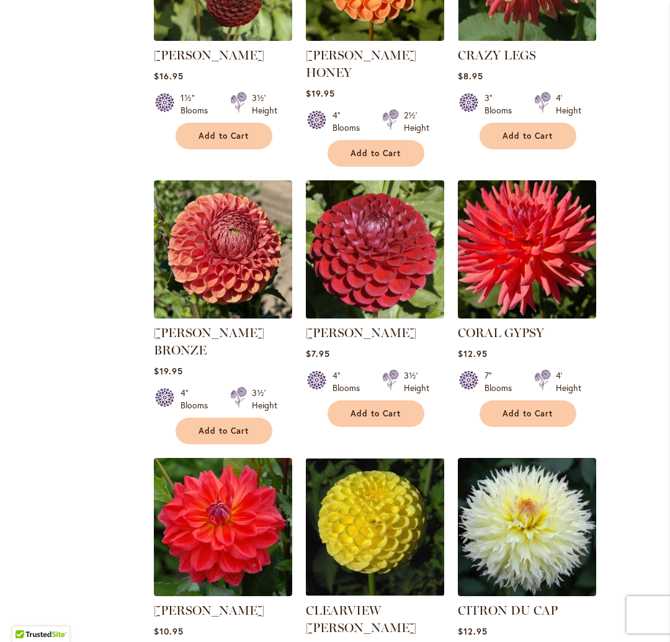
scroll to position [932, 0]
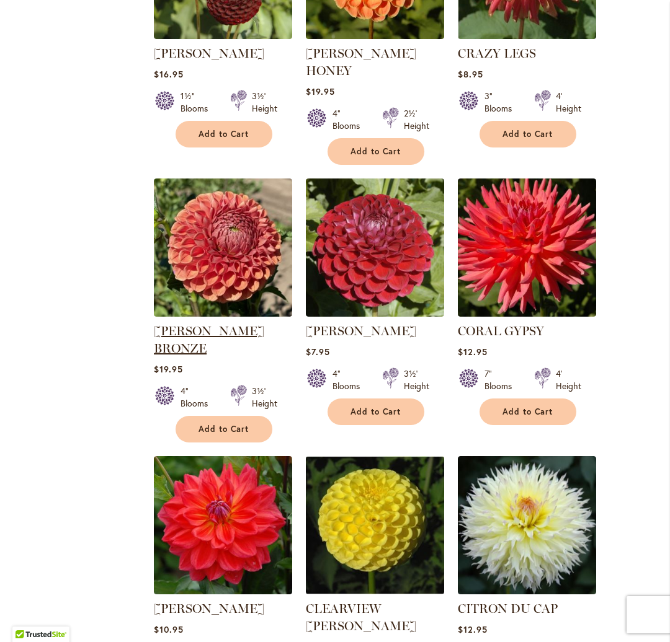
click at [229, 324] on link "[PERSON_NAME] BRONZE" at bounding box center [209, 340] width 110 height 32
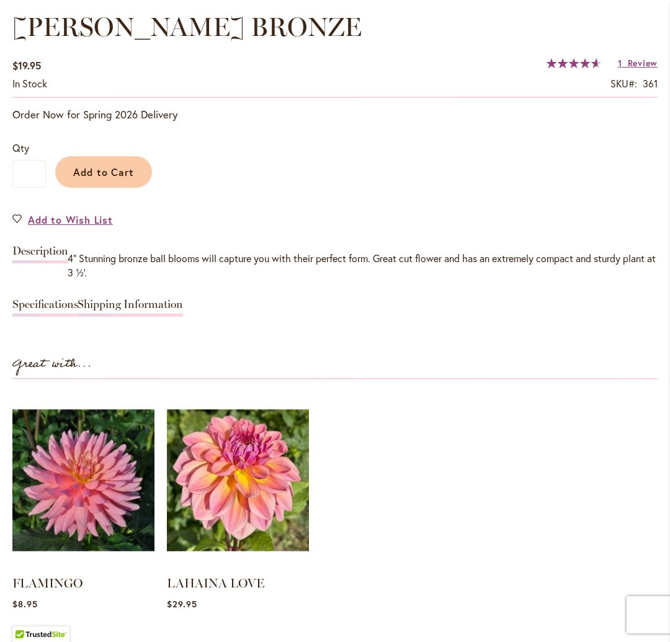
scroll to position [933, 0]
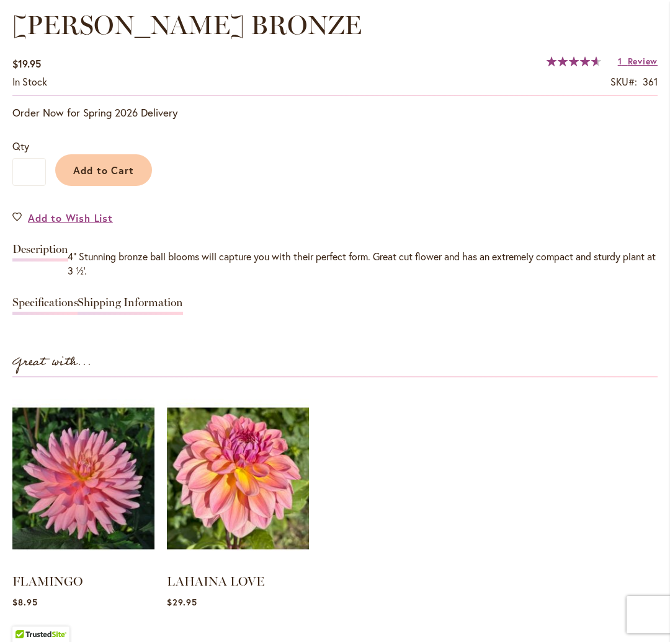
click at [50, 299] on link "Specifications" at bounding box center [45, 306] width 66 height 18
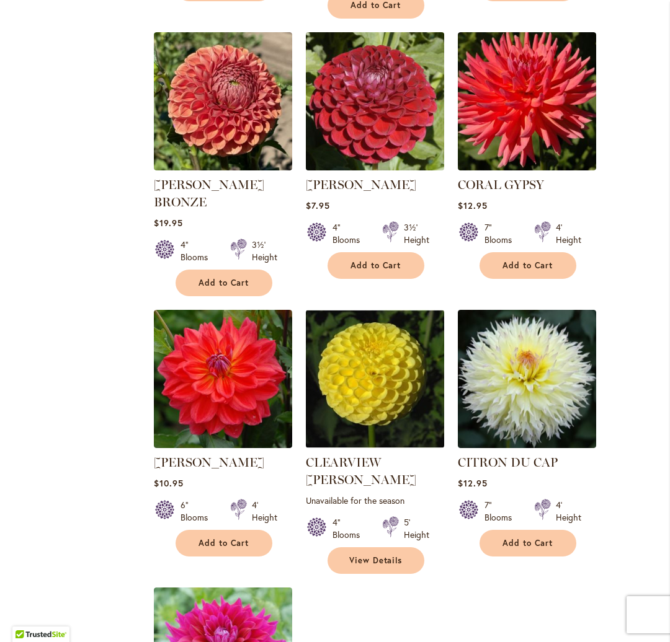
scroll to position [1084, 0]
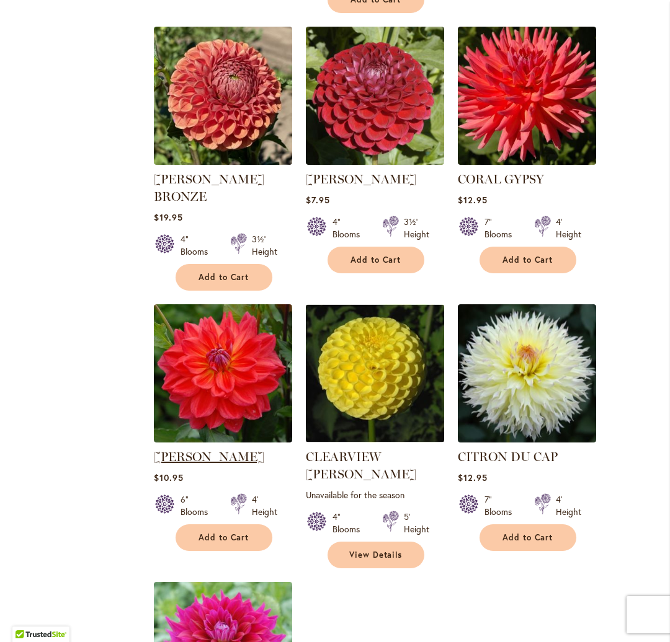
click at [218, 450] on link "[PERSON_NAME]" at bounding box center [209, 457] width 110 height 15
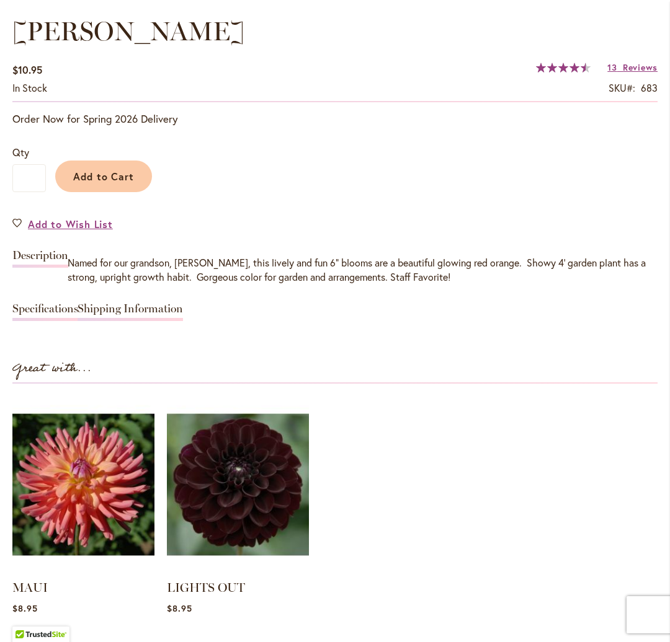
scroll to position [932, 0]
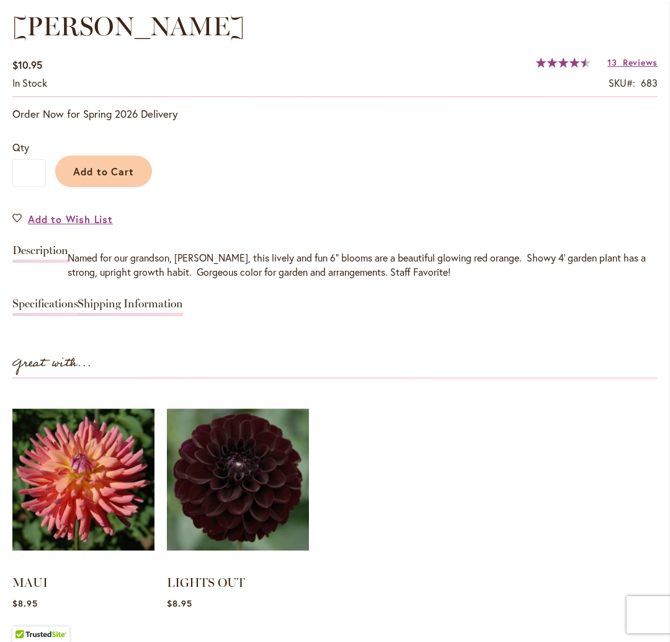
click at [48, 303] on link "Specifications" at bounding box center [45, 307] width 66 height 18
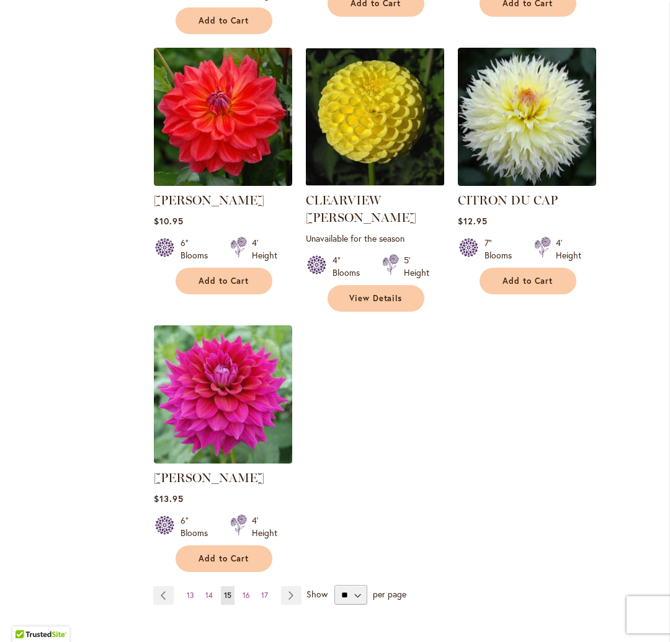
scroll to position [1349, 0]
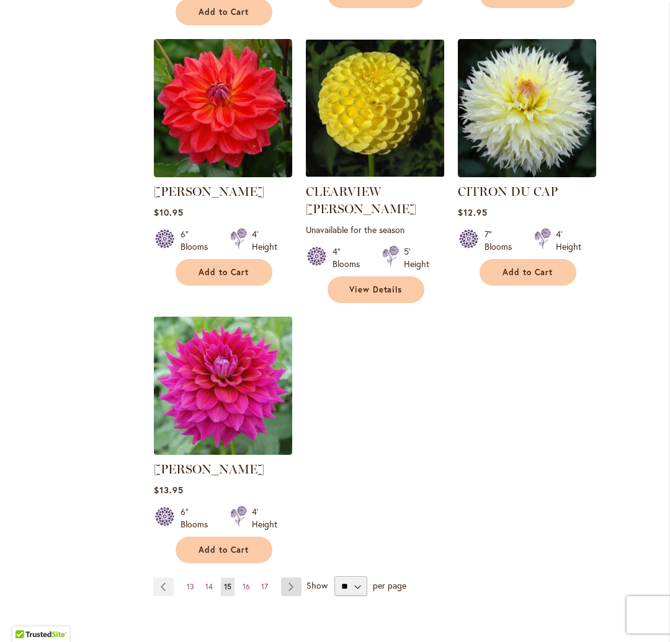
click at [290, 578] on link "Page Next" at bounding box center [291, 587] width 20 height 19
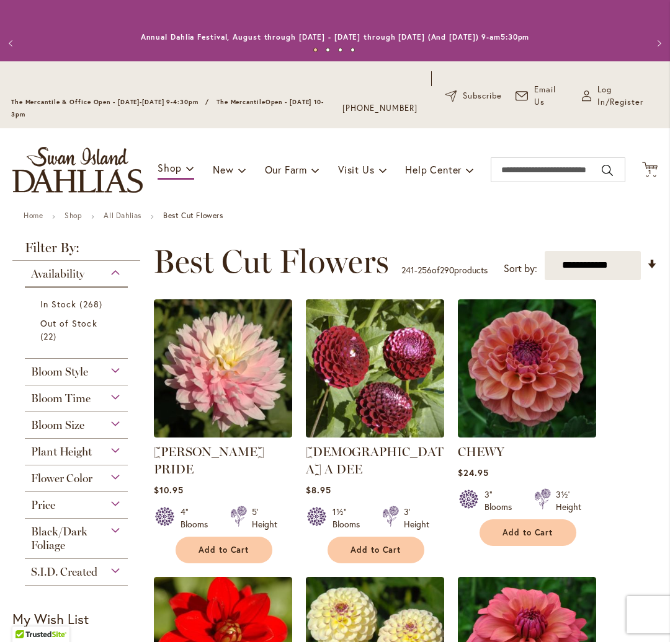
scroll to position [290, 0]
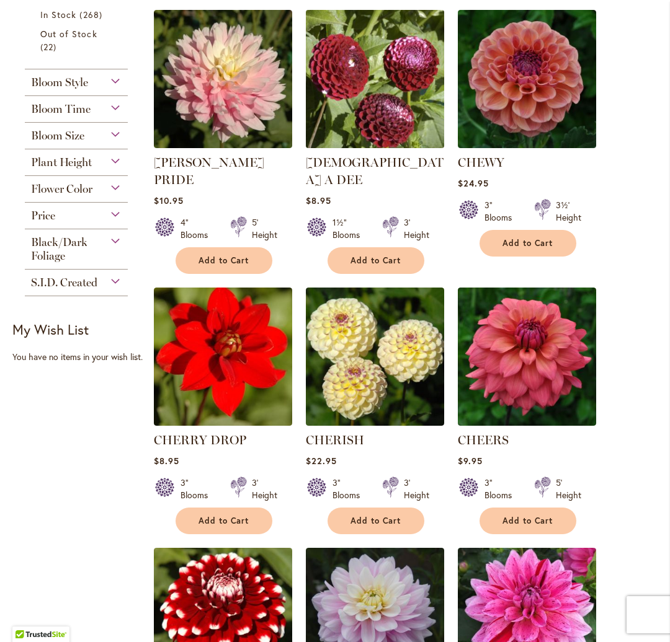
click at [392, 111] on img at bounding box center [374, 78] width 145 height 145
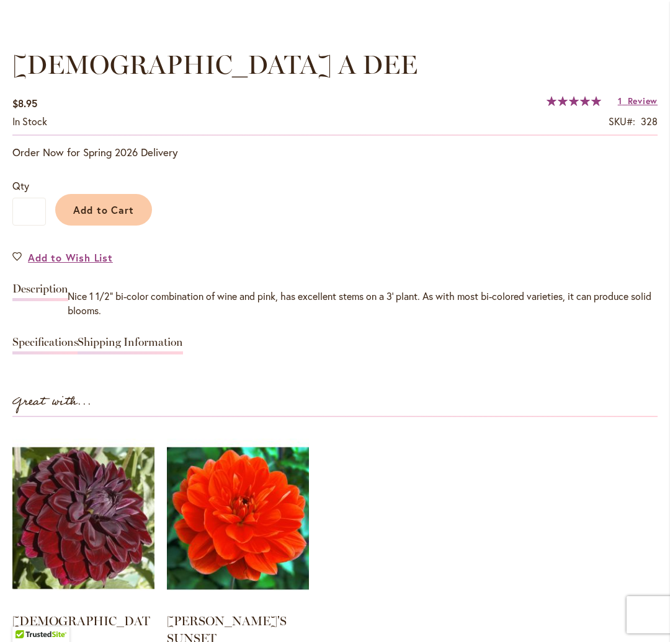
scroll to position [894, 0]
click at [49, 340] on link "Specifications" at bounding box center [45, 345] width 66 height 18
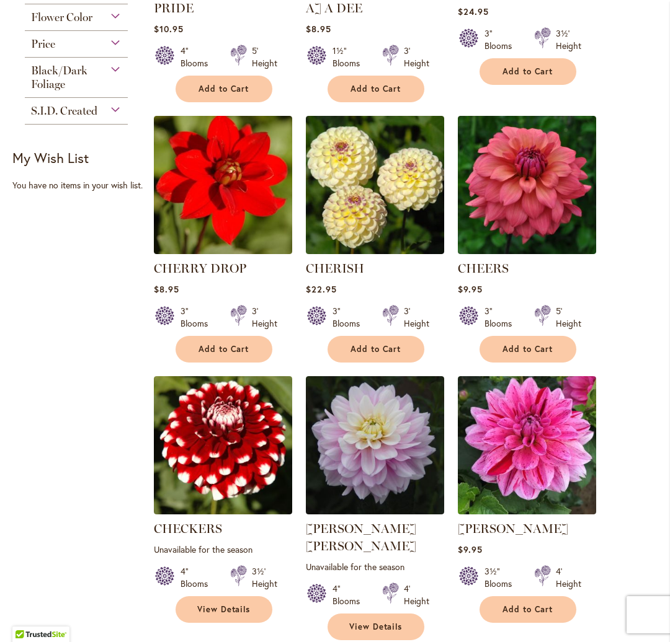
scroll to position [464, 0]
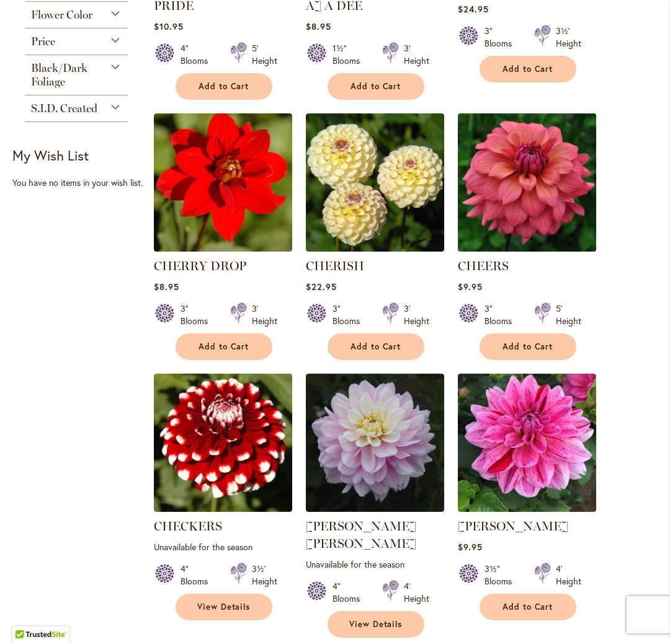
click at [535, 200] on img at bounding box center [526, 182] width 145 height 145
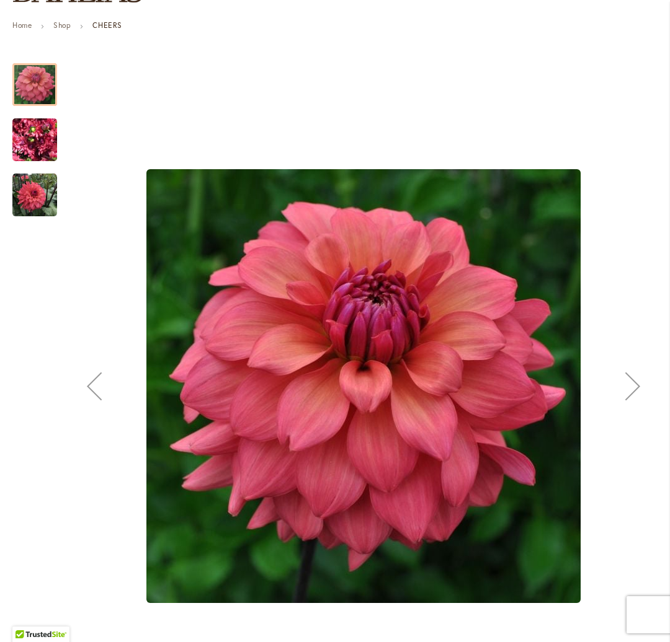
scroll to position [192, 0]
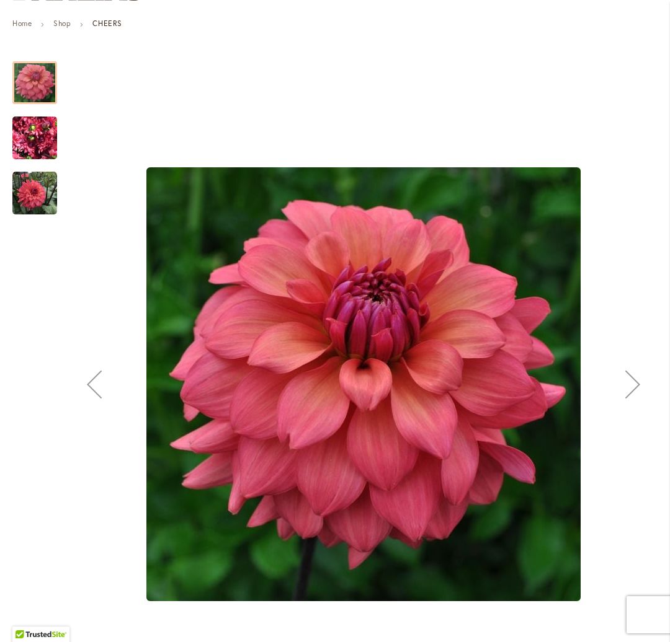
click at [39, 133] on img "CHEERS" at bounding box center [34, 139] width 45 height 60
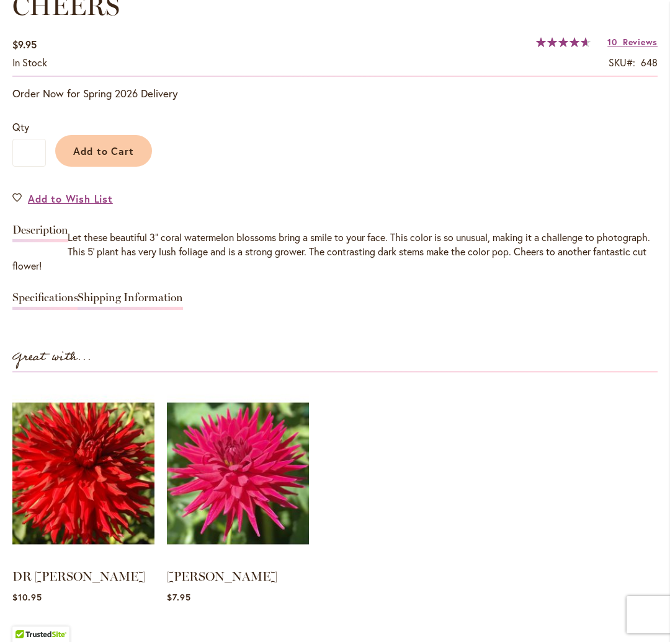
scroll to position [955, 0]
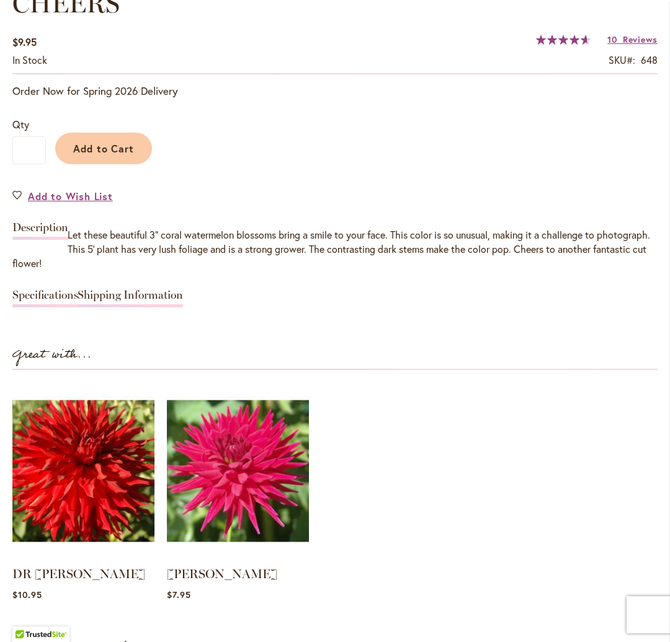
click at [61, 290] on link "Specifications" at bounding box center [45, 299] width 66 height 18
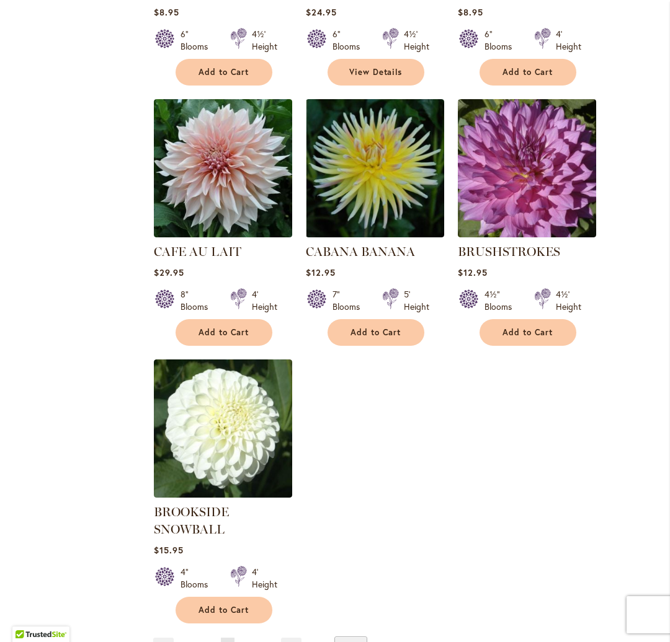
scroll to position [1285, 0]
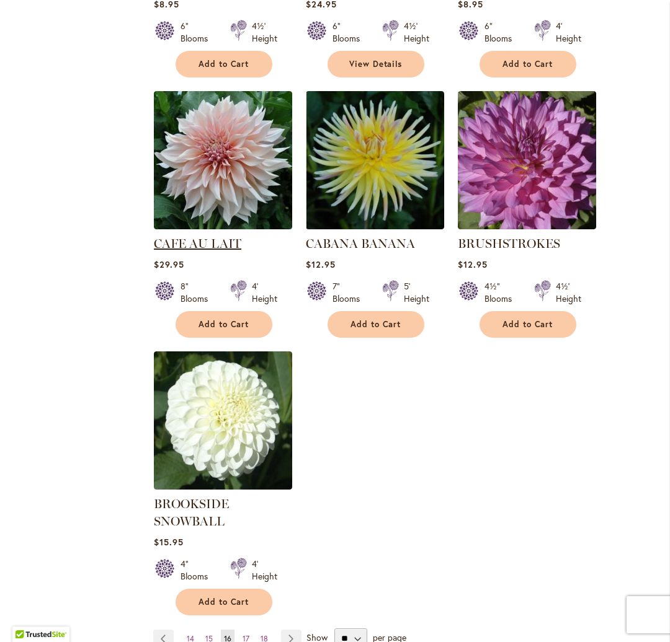
click at [199, 236] on link "CAFE AU LAIT" at bounding box center [197, 243] width 87 height 15
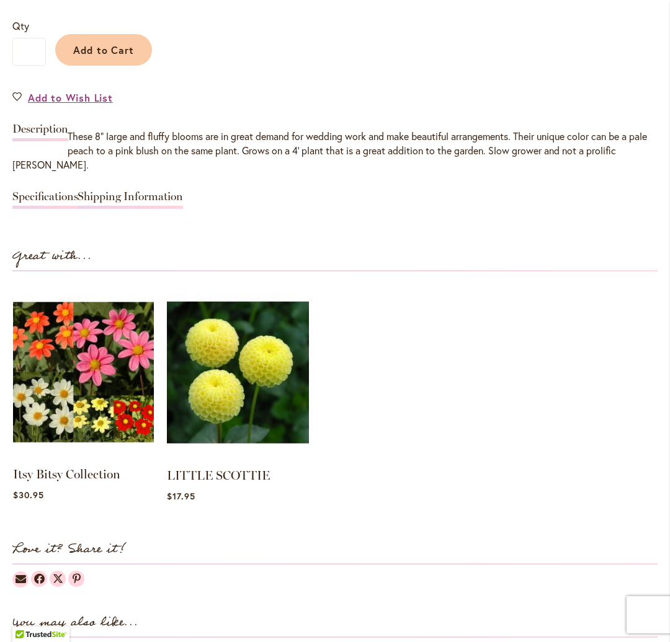
scroll to position [1053, 0]
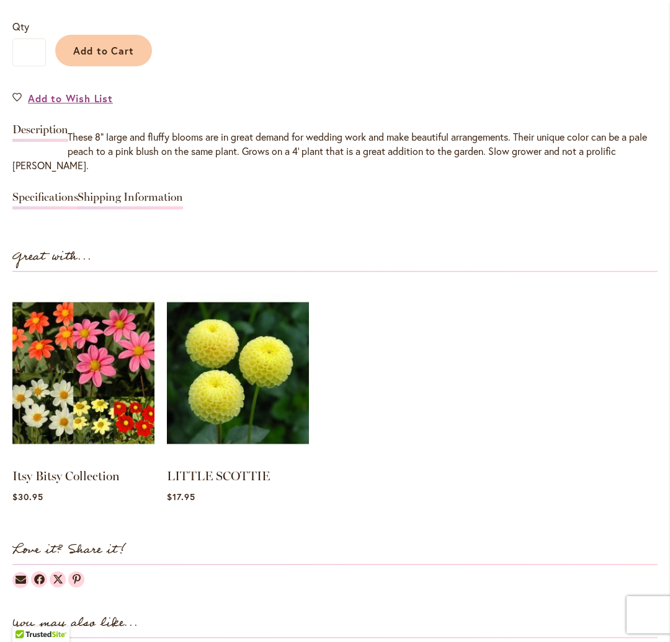
click at [43, 192] on link "Specifications" at bounding box center [45, 201] width 66 height 18
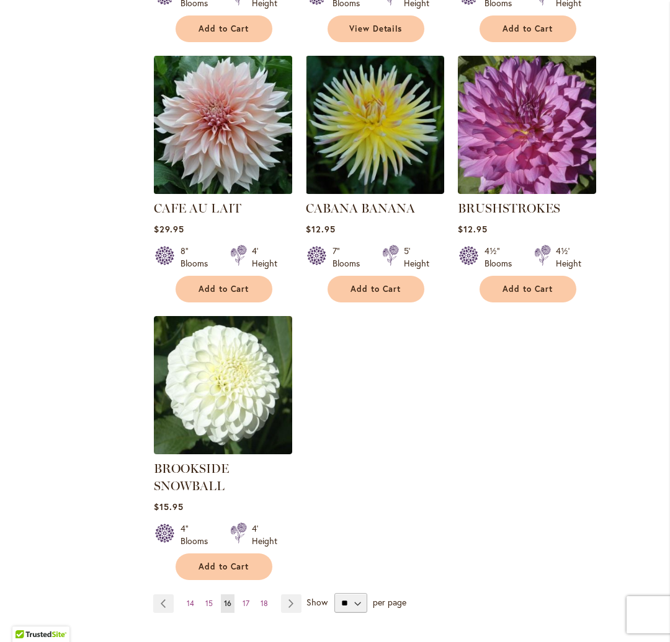
scroll to position [1327, 0]
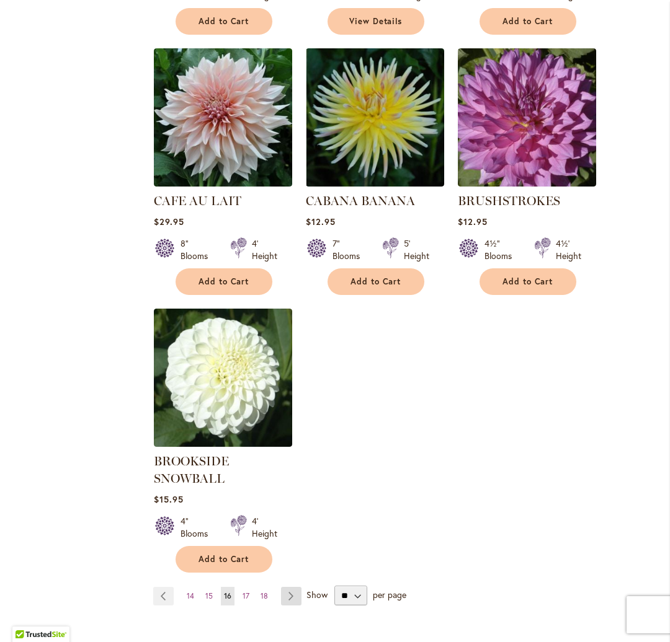
click at [288, 587] on link "Page Next" at bounding box center [291, 596] width 20 height 19
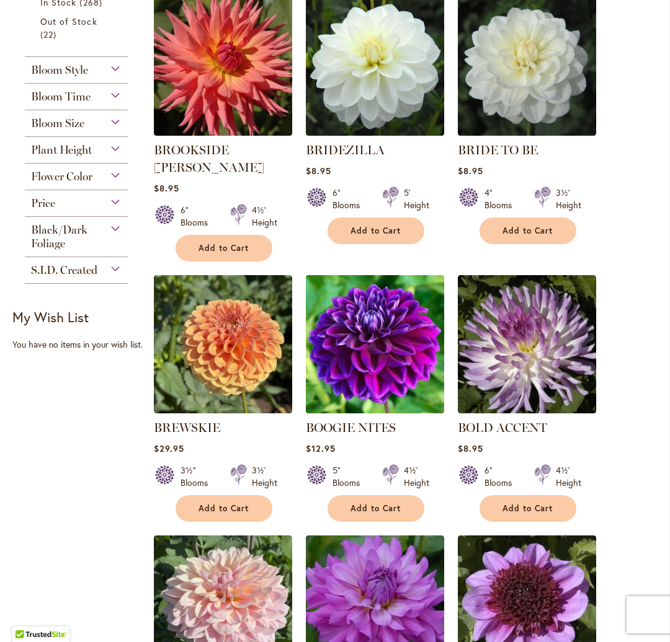
scroll to position [289, 0]
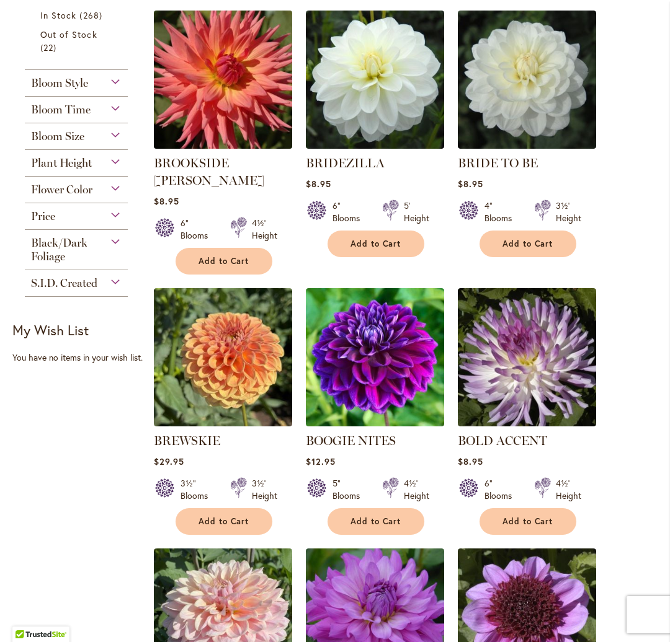
click at [219, 110] on img at bounding box center [222, 79] width 145 height 145
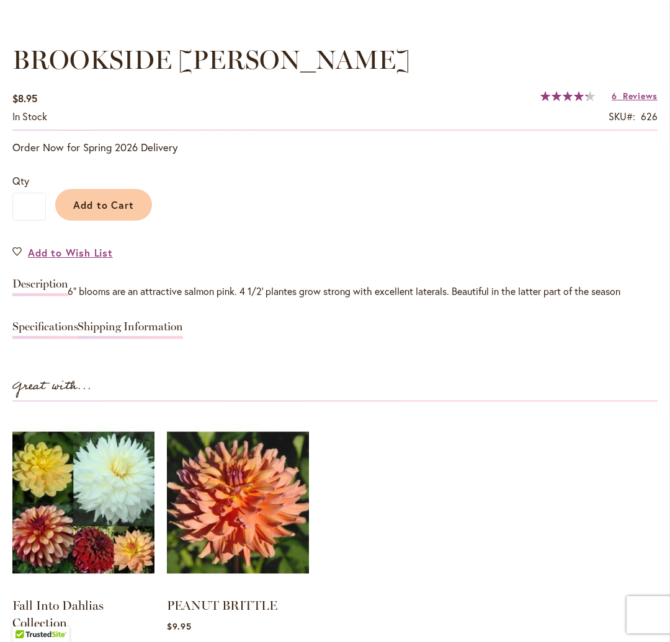
scroll to position [902, 0]
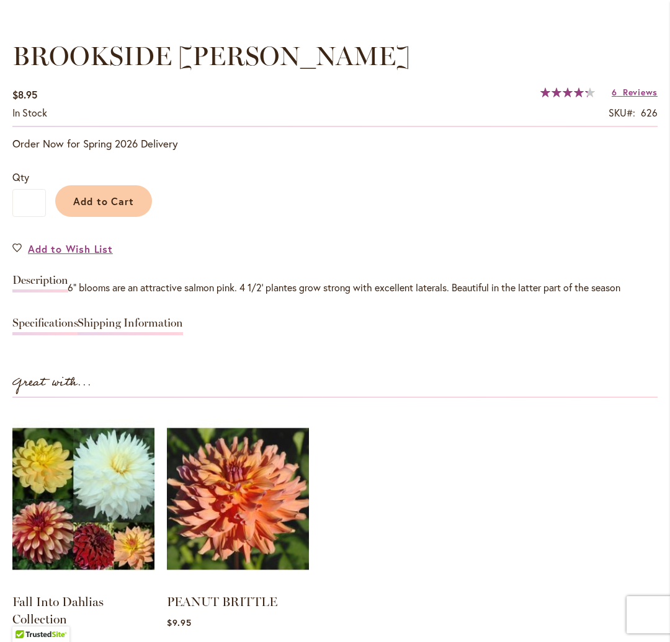
click at [32, 322] on link "Specifications" at bounding box center [45, 326] width 66 height 18
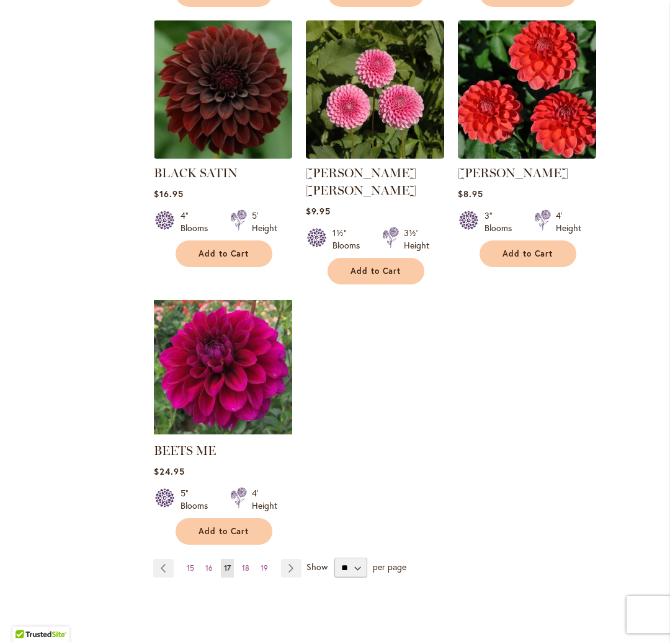
scroll to position [1340, 0]
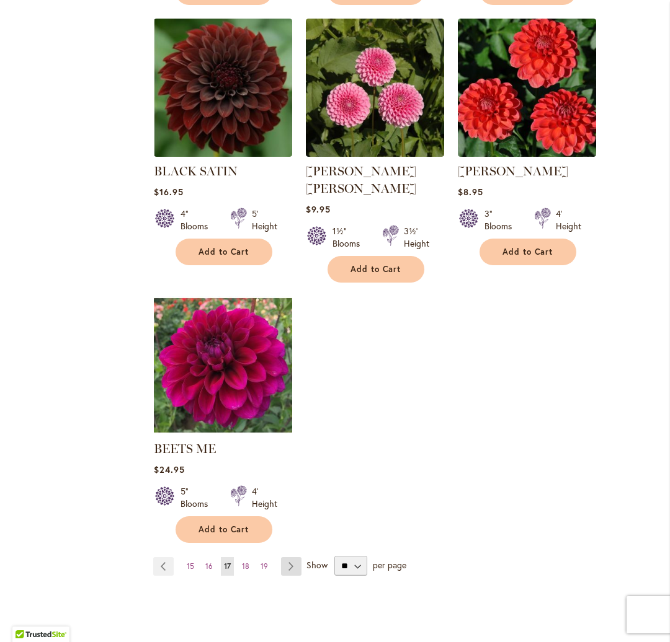
click at [286, 557] on link "Page Next" at bounding box center [291, 566] width 20 height 19
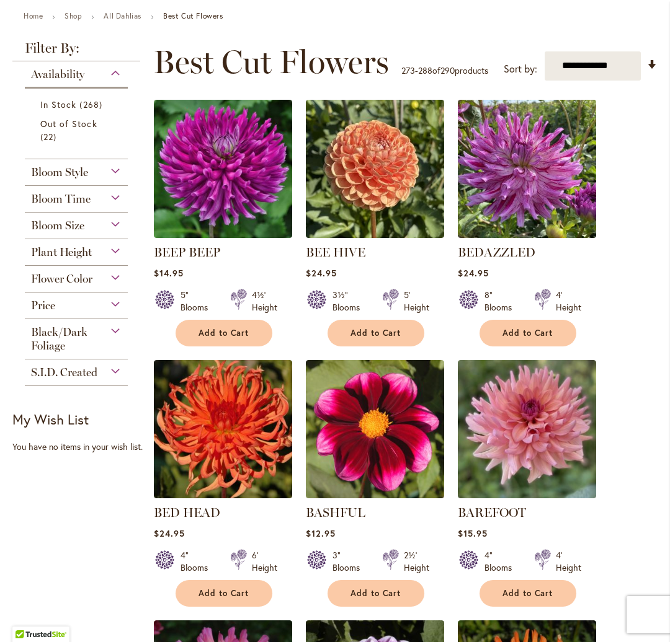
scroll to position [203, 0]
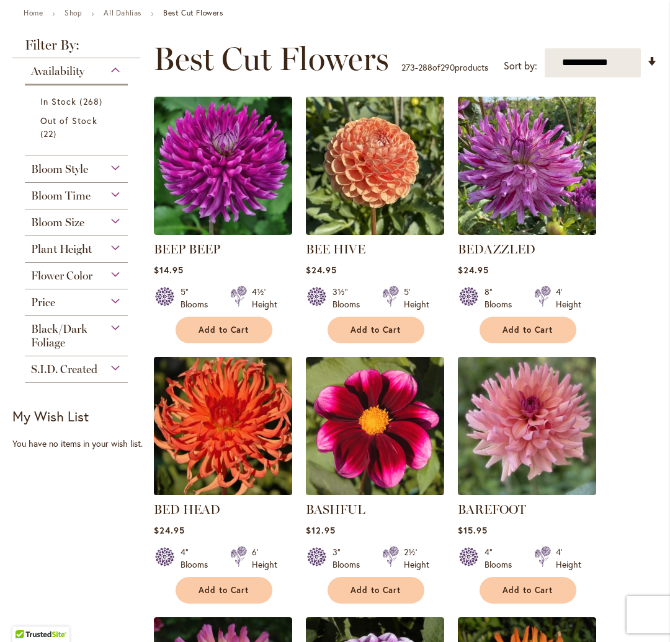
click at [207, 461] on img at bounding box center [222, 425] width 145 height 145
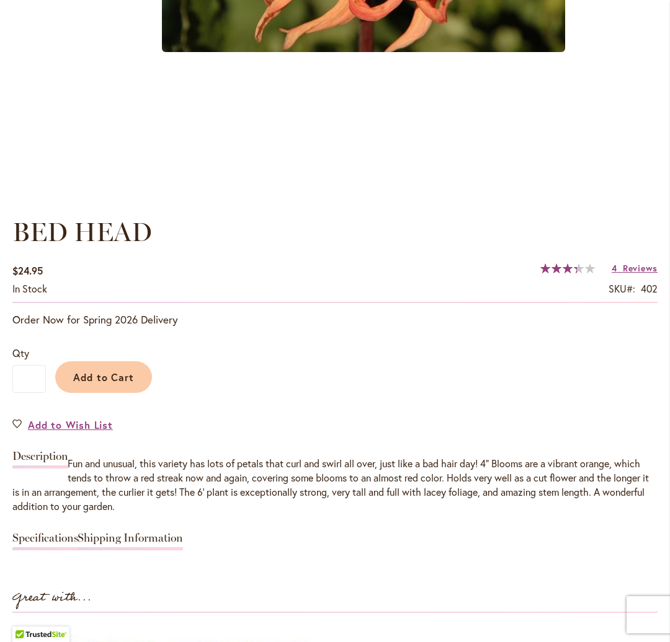
scroll to position [727, 0]
click at [46, 539] on link "Specifications" at bounding box center [45, 541] width 66 height 18
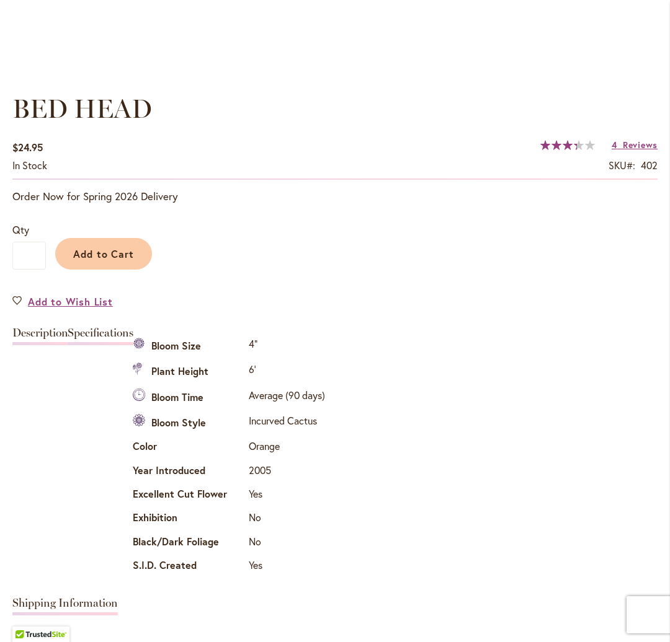
scroll to position [818, 0]
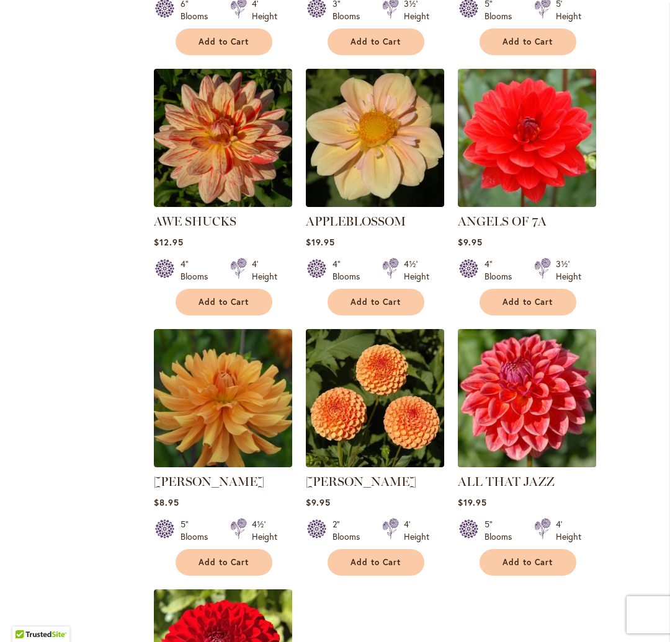
scroll to position [1013, 0]
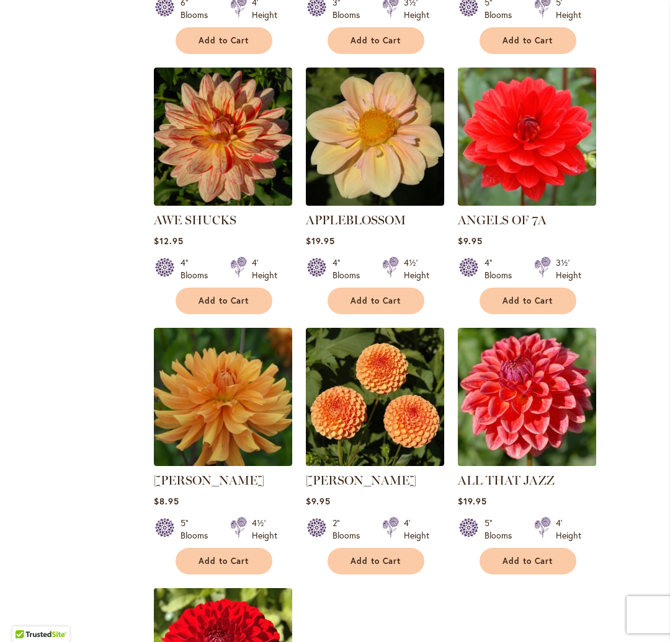
click at [524, 423] on img at bounding box center [526, 396] width 145 height 145
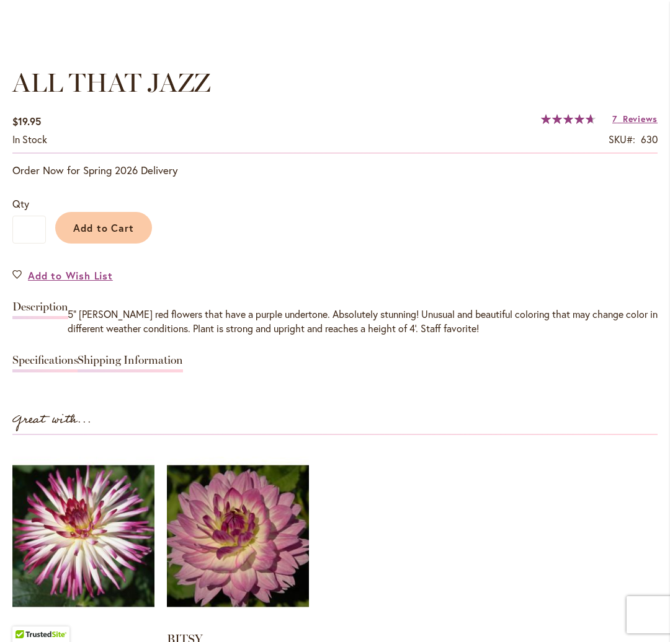
scroll to position [882, 0]
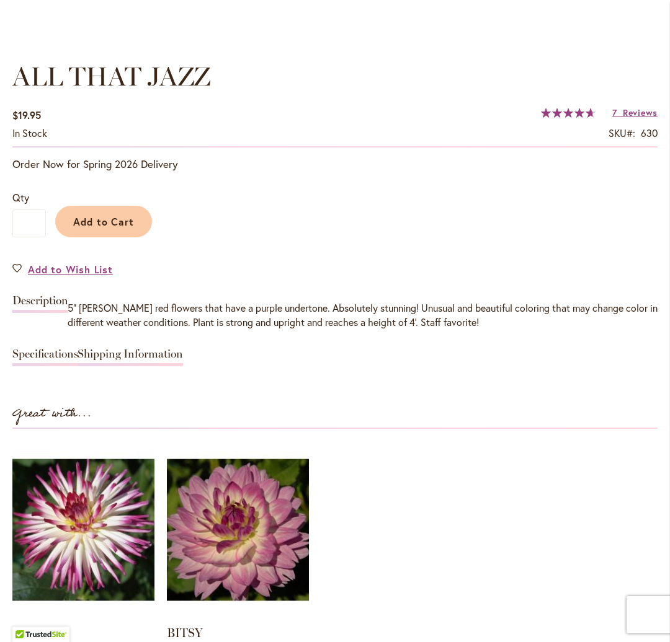
click at [47, 356] on link "Specifications" at bounding box center [45, 357] width 66 height 18
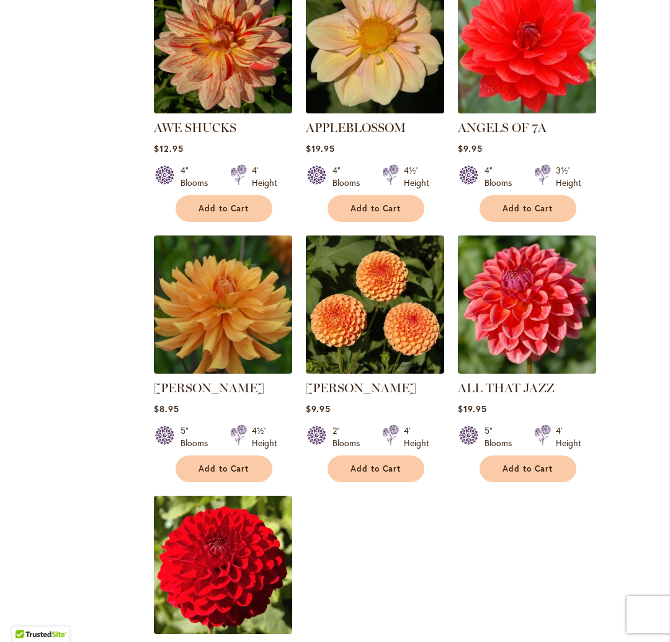
scroll to position [1110, 0]
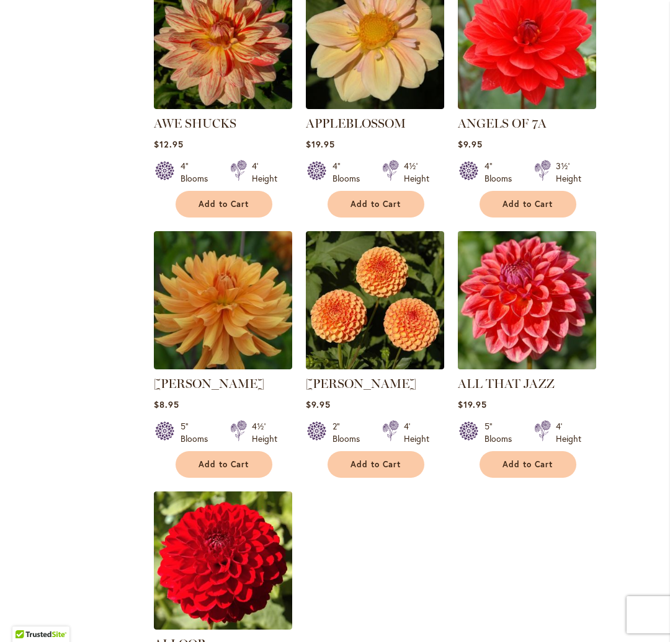
click at [543, 289] on img at bounding box center [526, 300] width 145 height 145
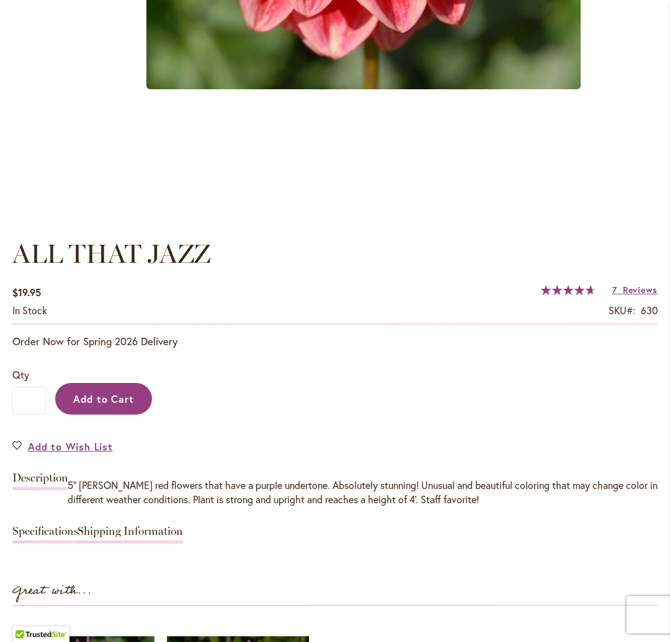
scroll to position [706, 0]
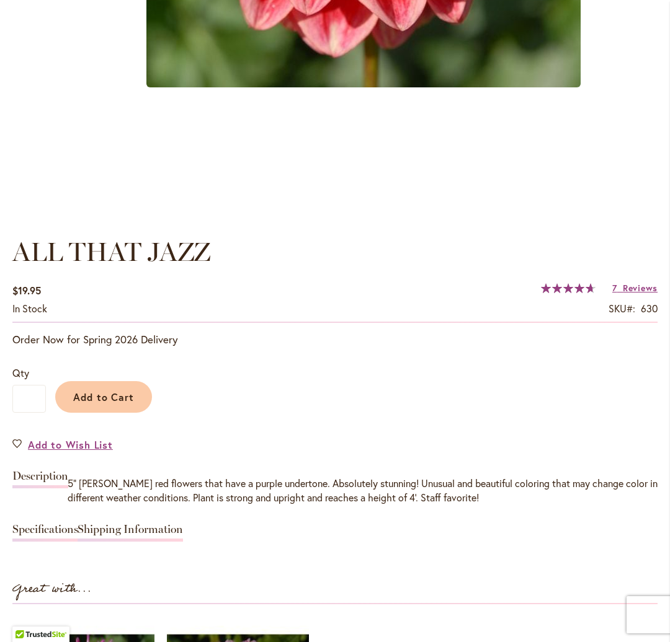
click at [63, 526] on link "Specifications" at bounding box center [45, 533] width 66 height 18
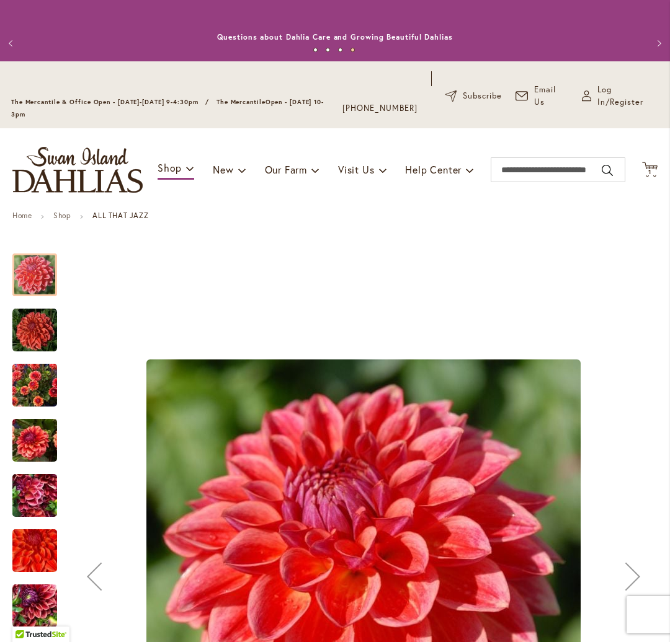
scroll to position [0, 0]
click at [525, 169] on input "Search" at bounding box center [557, 169] width 135 height 25
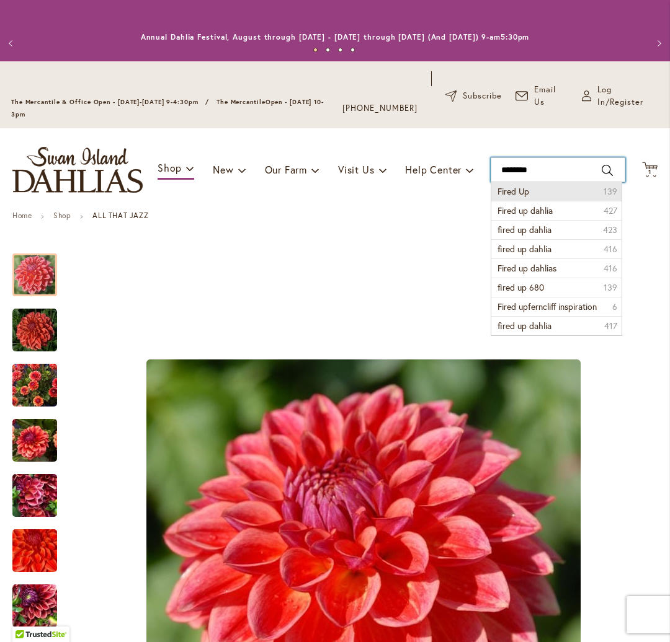
scroll to position [0, 1]
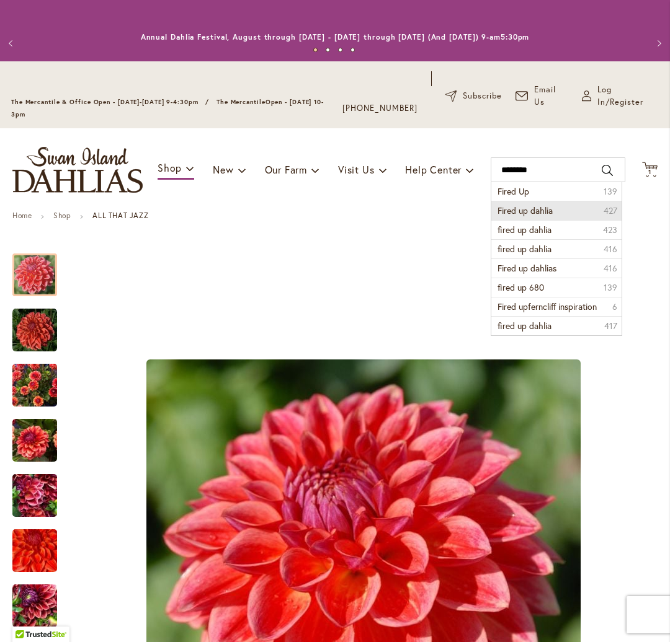
click at [529, 204] on li "Fired up dahlia 427" at bounding box center [556, 210] width 130 height 19
type input "**********"
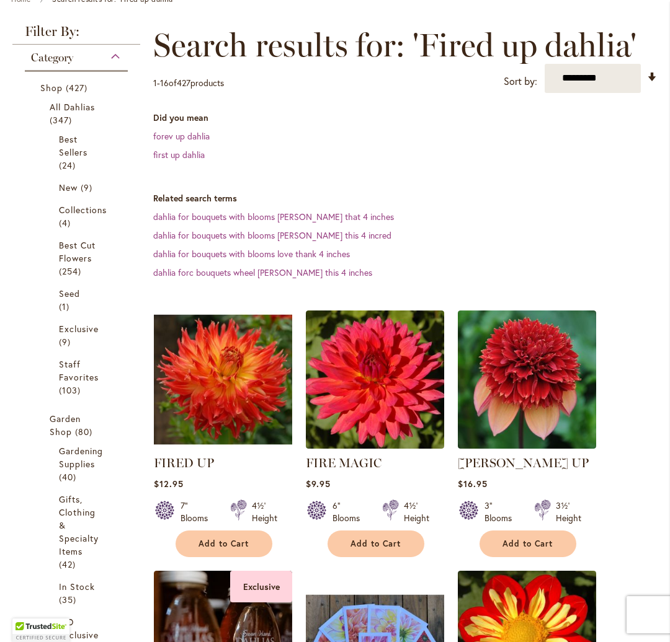
scroll to position [218, 0]
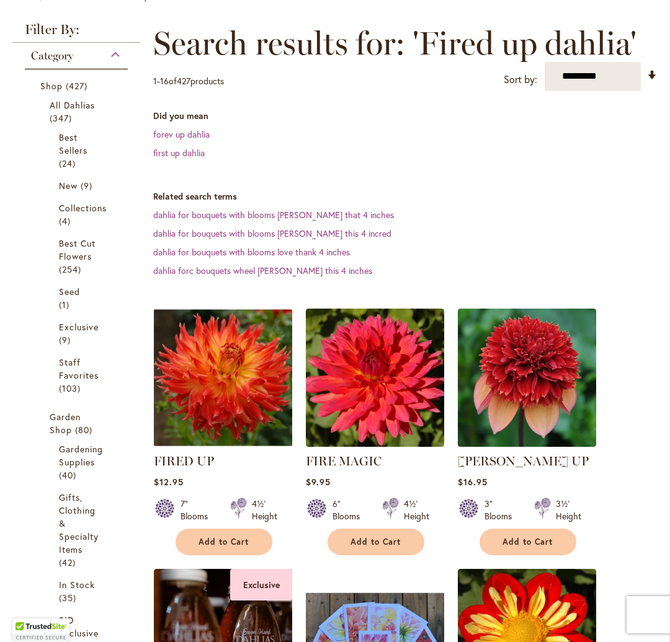
click at [199, 360] on img at bounding box center [222, 377] width 145 height 145
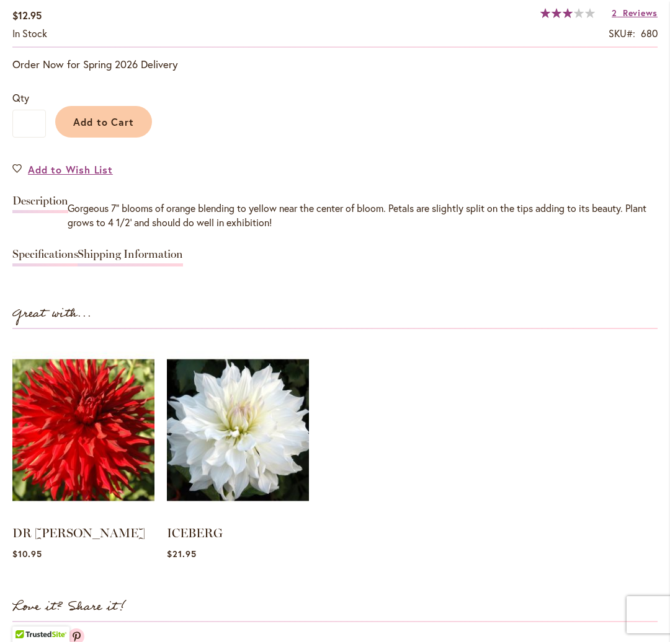
click at [48, 254] on link "Specifications" at bounding box center [45, 258] width 66 height 18
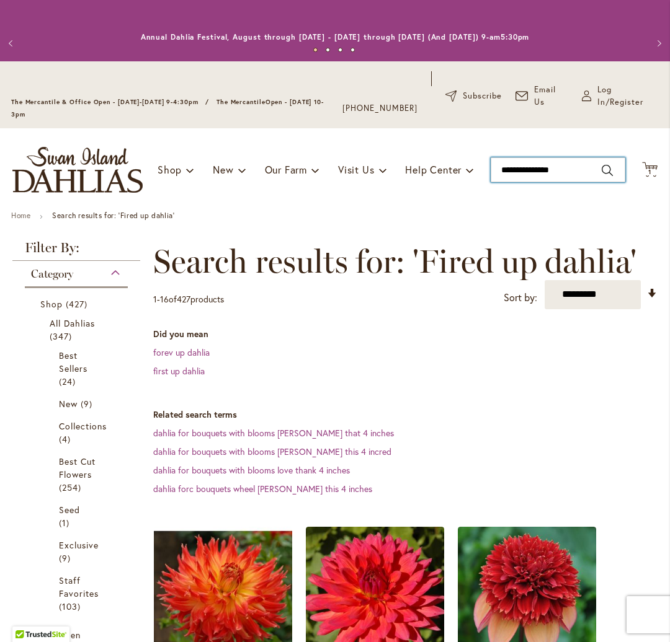
drag, startPoint x: 577, startPoint y: 170, endPoint x: 471, endPoint y: 156, distance: 106.9
click at [471, 156] on div "Toggle Nav Shop Dahlia Tubers Collections Fresh Cut Dahlias Gardening Supplies …" at bounding box center [335, 169] width 670 height 83
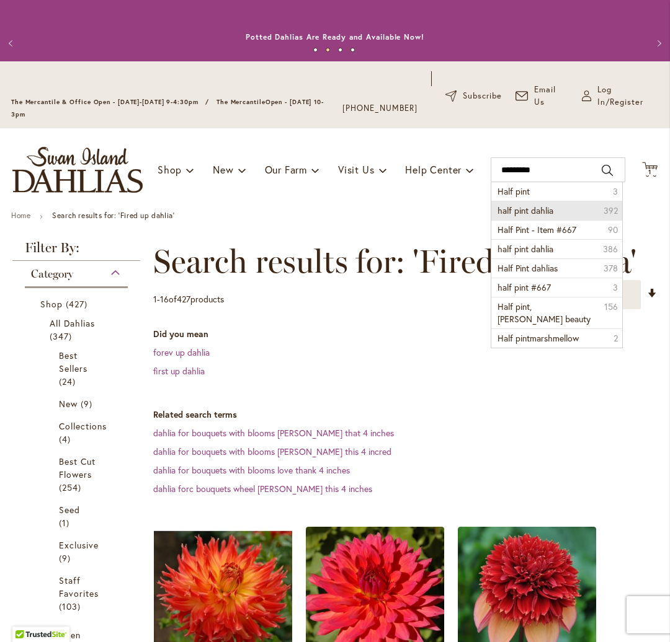
click at [529, 208] on span "half pint dahlia" at bounding box center [525, 211] width 56 height 12
type input "**********"
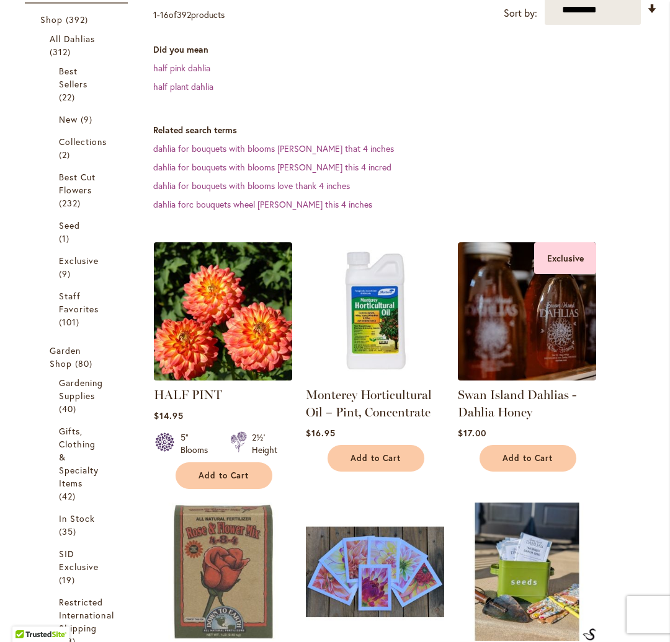
scroll to position [292, 0]
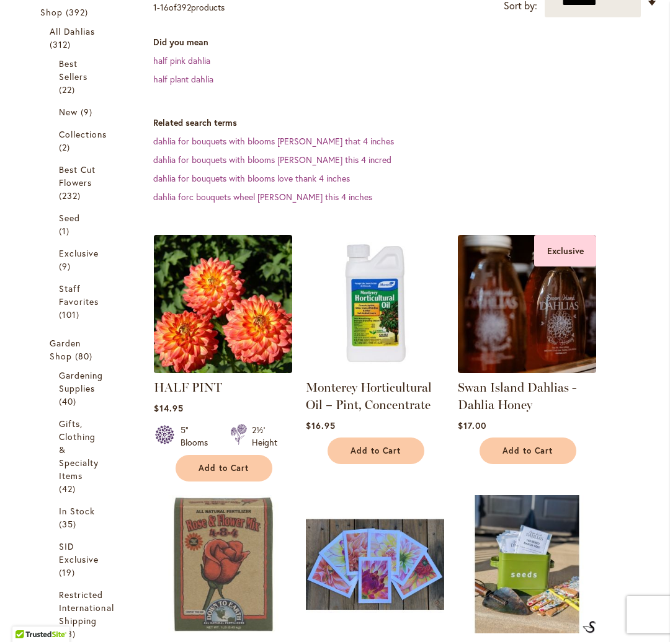
click at [219, 296] on img at bounding box center [222, 303] width 145 height 145
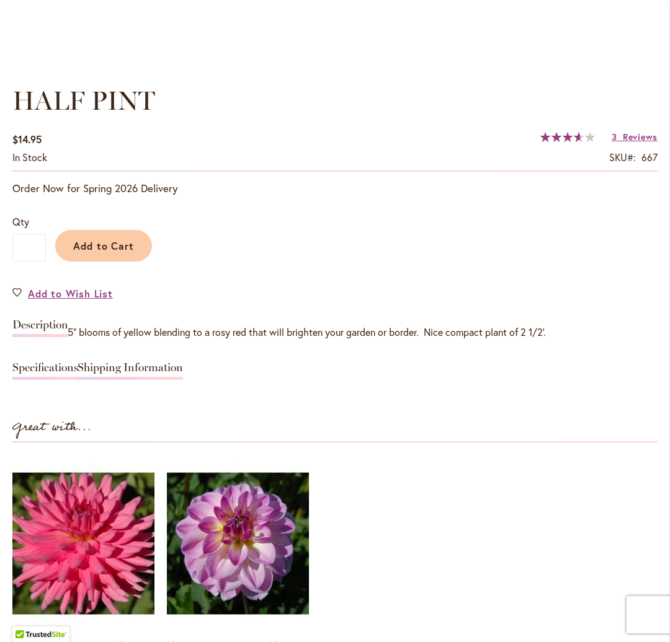
scroll to position [903, 0]
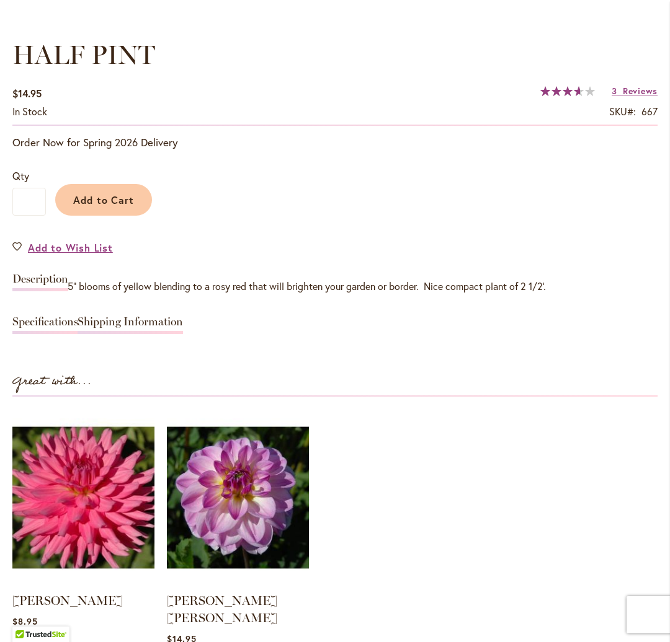
click at [50, 322] on link "Specifications" at bounding box center [45, 325] width 66 height 18
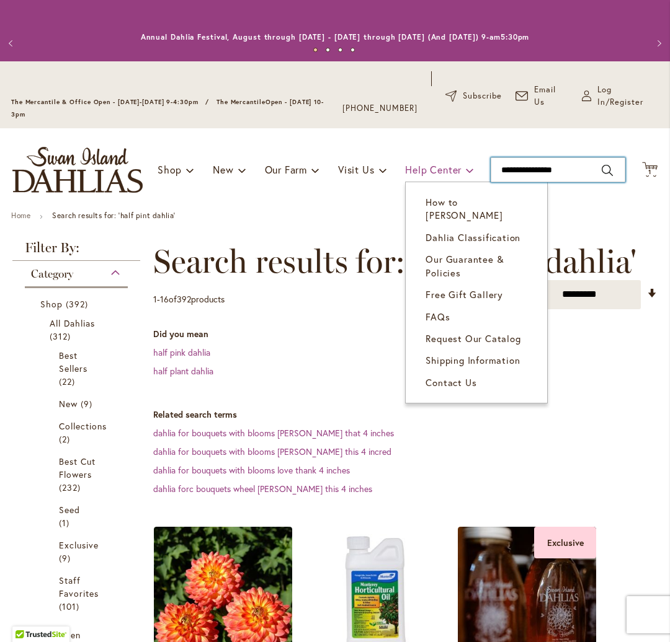
drag, startPoint x: 575, startPoint y: 172, endPoint x: 441, endPoint y: 164, distance: 134.2
click at [441, 164] on div "Toggle Nav Shop Dahlia Tubers Collections Fresh Cut Dahlias Gardening Supplies …" at bounding box center [335, 169] width 670 height 83
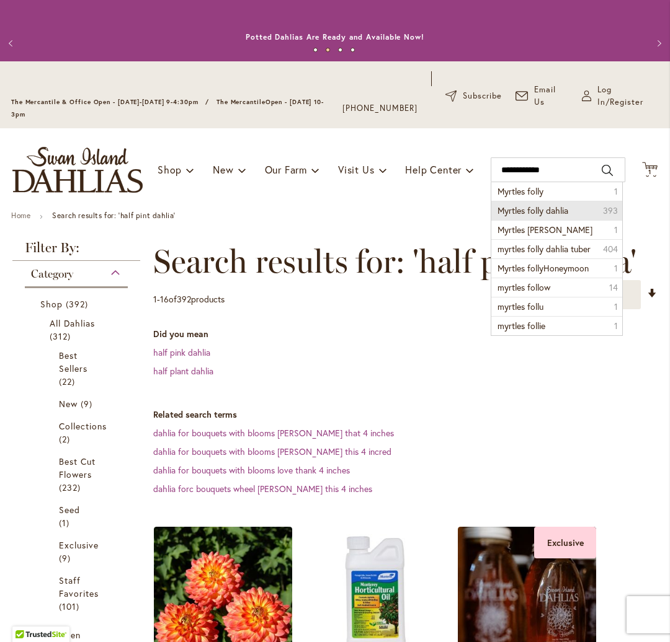
click at [531, 209] on span "Myrtles folly dahlia" at bounding box center [532, 211] width 71 height 12
type input "**********"
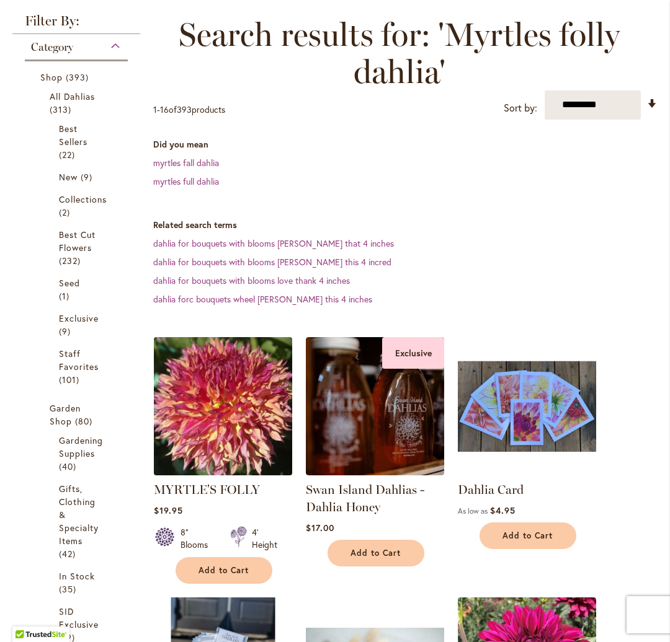
scroll to position [0, 1]
click at [209, 378] on img at bounding box center [222, 406] width 145 height 145
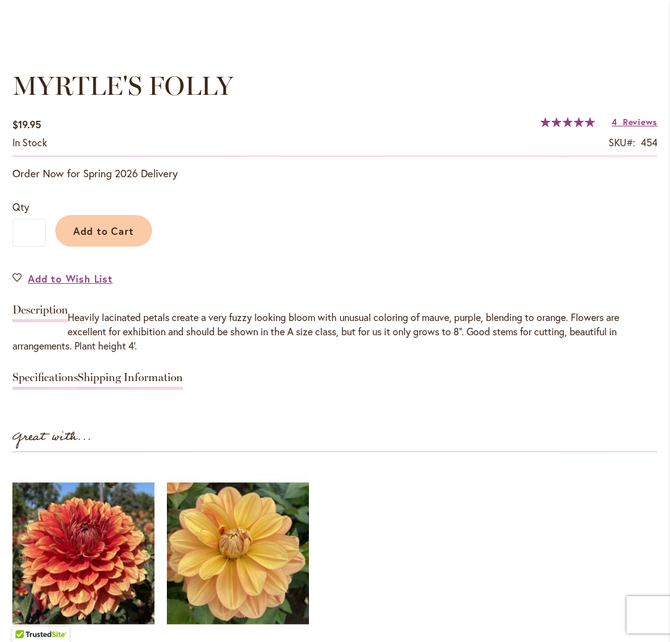
scroll to position [875, 0]
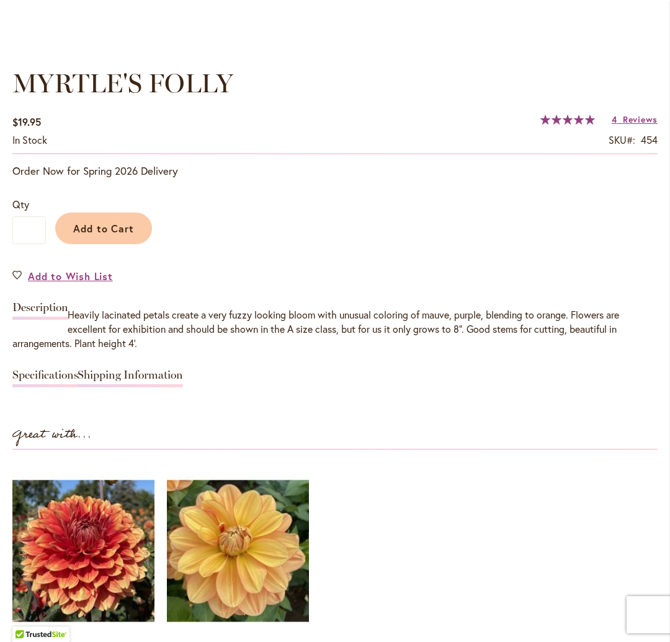
click at [51, 371] on link "Specifications" at bounding box center [45, 379] width 66 height 18
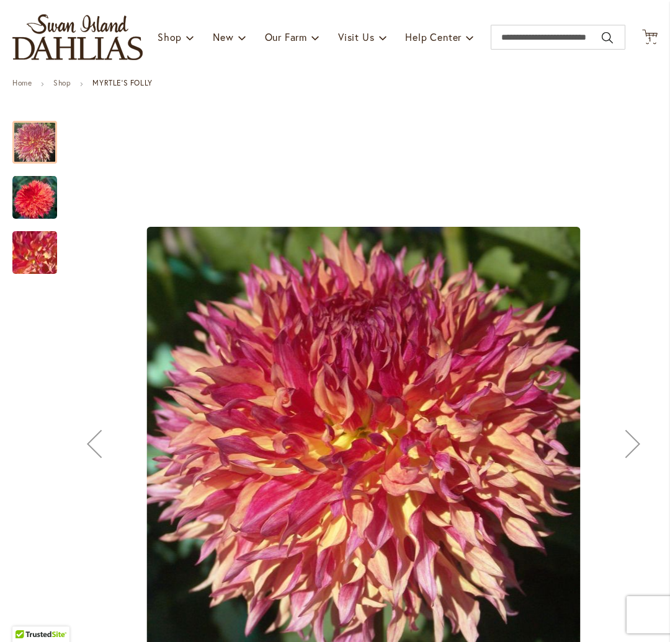
scroll to position [134, 0]
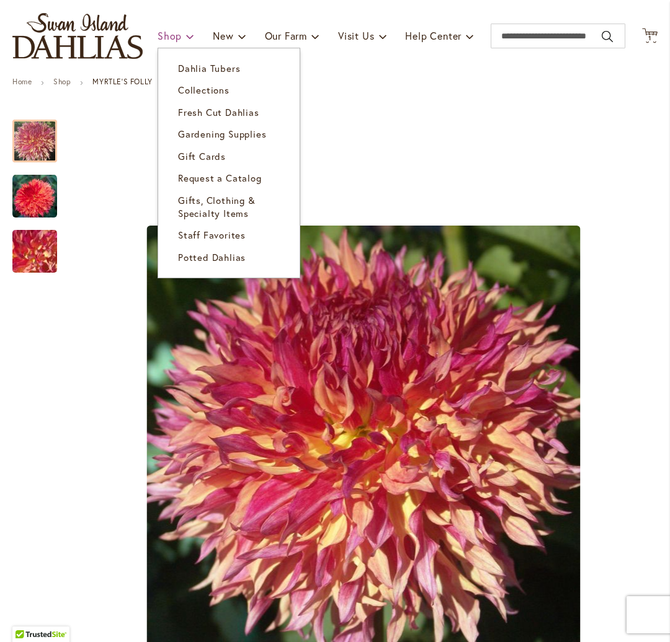
click at [173, 37] on span "Shop" at bounding box center [169, 35] width 24 height 13
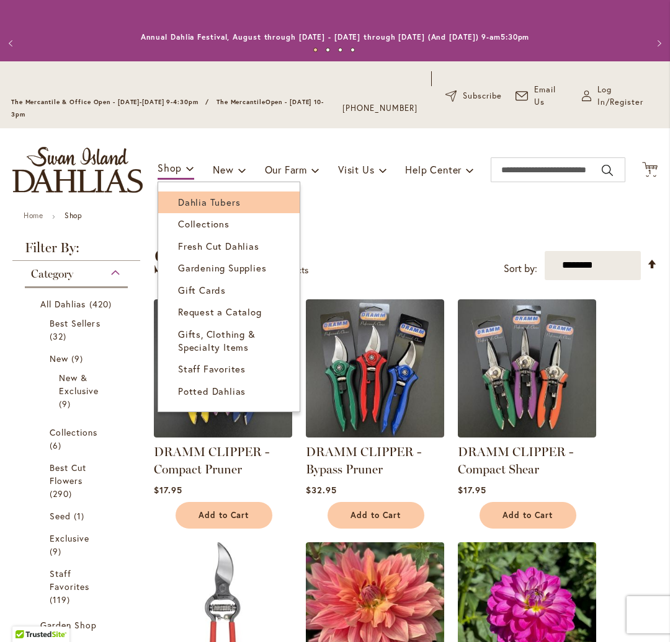
click at [190, 204] on span "Dahlia Tubers" at bounding box center [209, 202] width 62 height 12
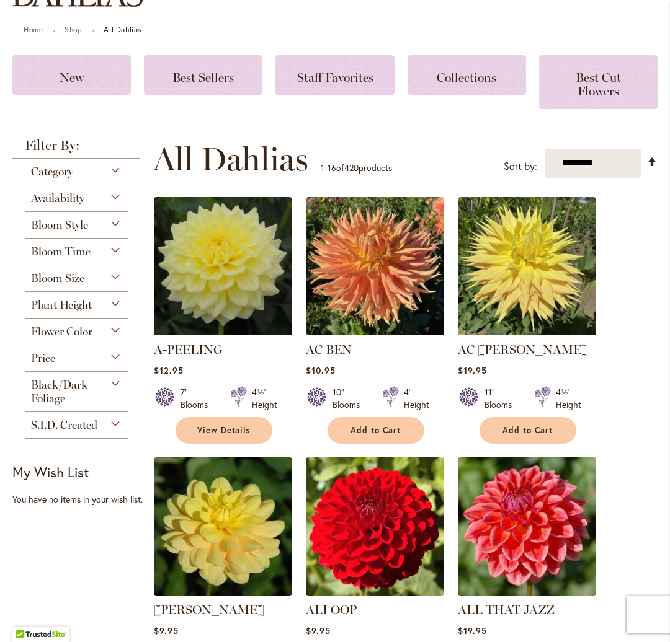
scroll to position [198, 0]
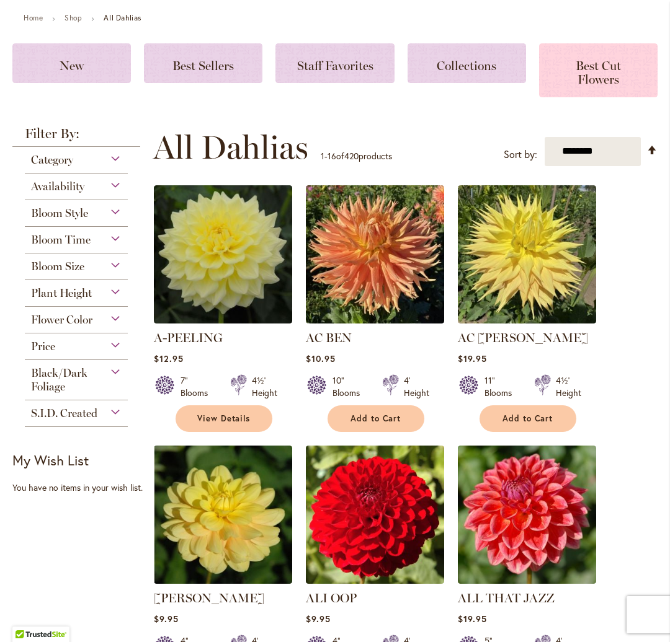
click at [592, 68] on span "Best Cut Flowers" at bounding box center [597, 72] width 45 height 29
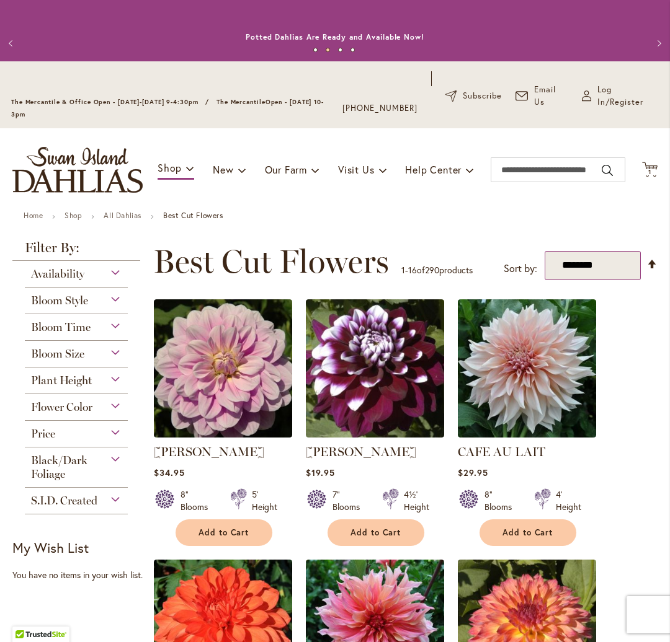
select select "****"
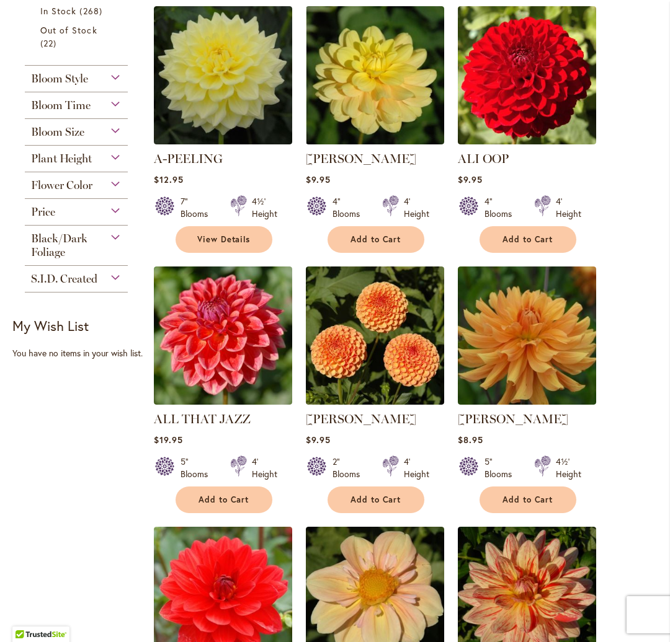
scroll to position [293, 0]
click at [227, 497] on span "Add to Cart" at bounding box center [223, 500] width 51 height 11
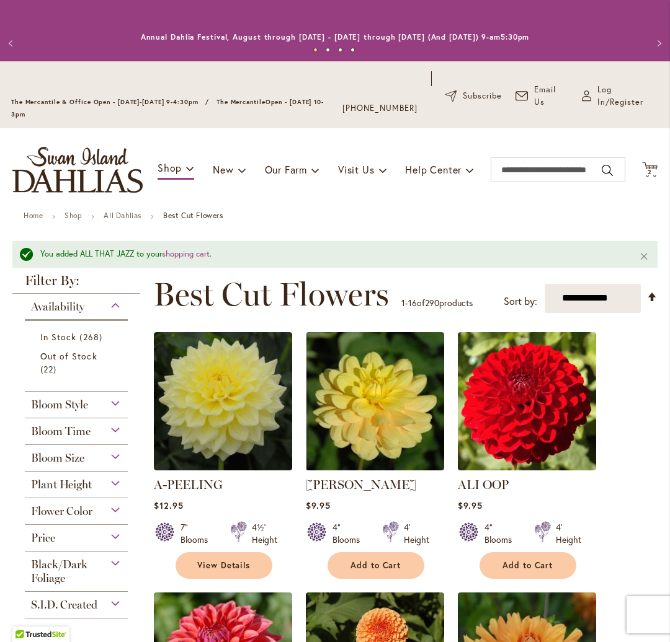
scroll to position [0, 0]
click at [525, 171] on input "Search" at bounding box center [557, 169] width 135 height 25
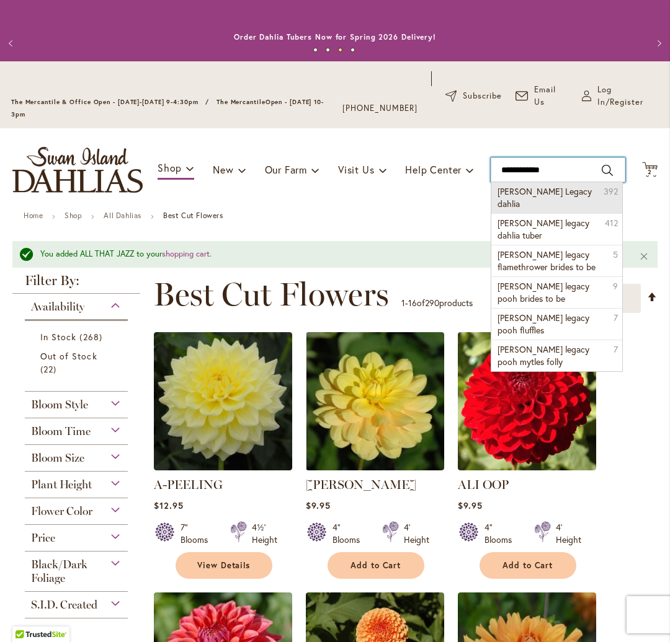
type input "**********"
click at [527, 197] on li "Andys Legacy dahlia 392" at bounding box center [556, 197] width 130 height 31
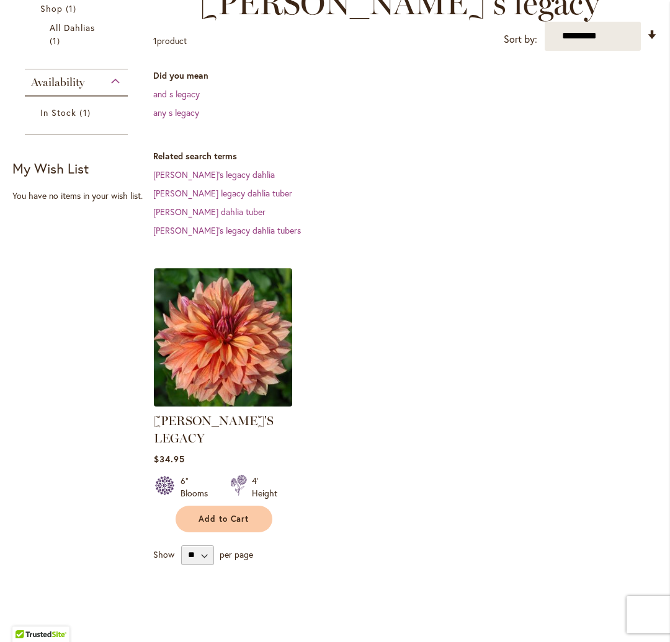
scroll to position [301, 0]
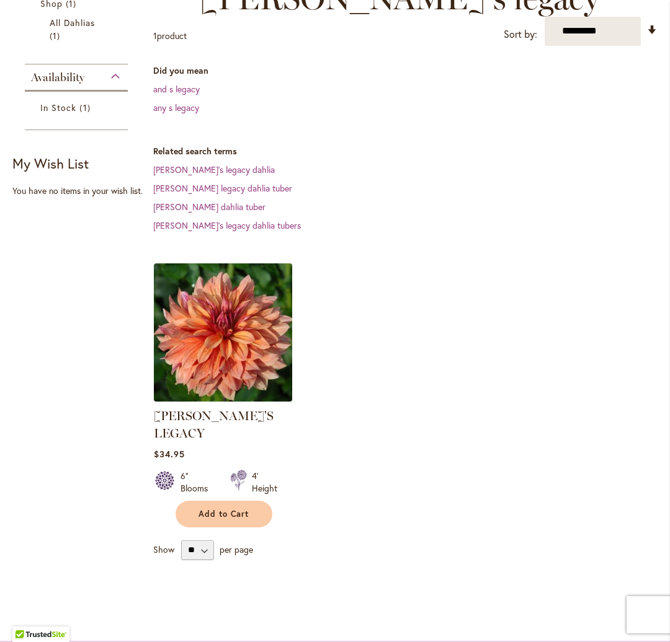
click at [216, 305] on img at bounding box center [222, 332] width 145 height 145
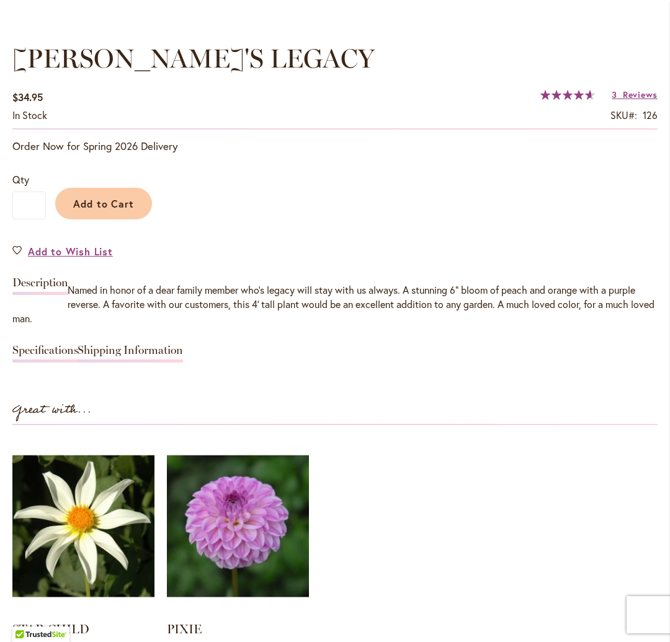
click at [35, 348] on link "Specifications" at bounding box center [45, 354] width 66 height 18
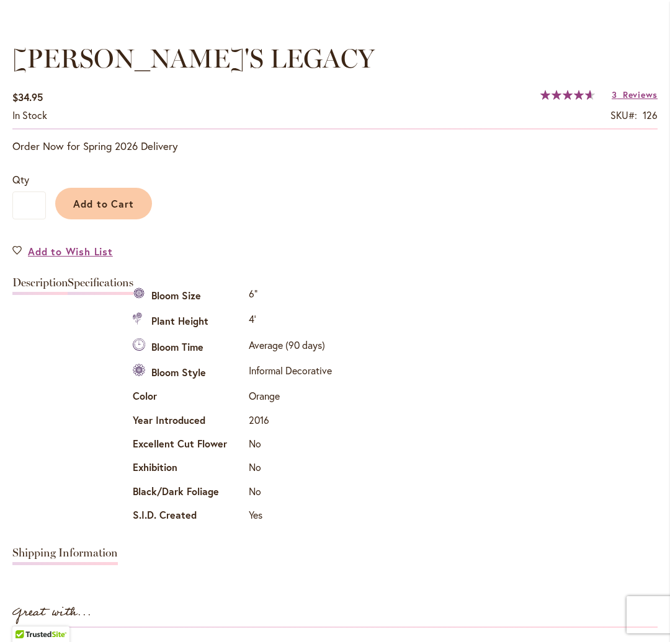
scroll to position [903, 0]
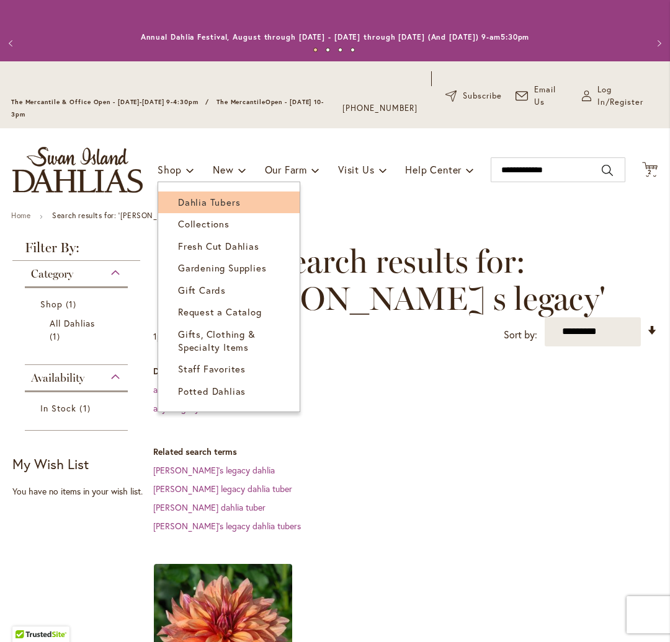
click at [186, 200] on span "Dahlia Tubers" at bounding box center [209, 202] width 62 height 12
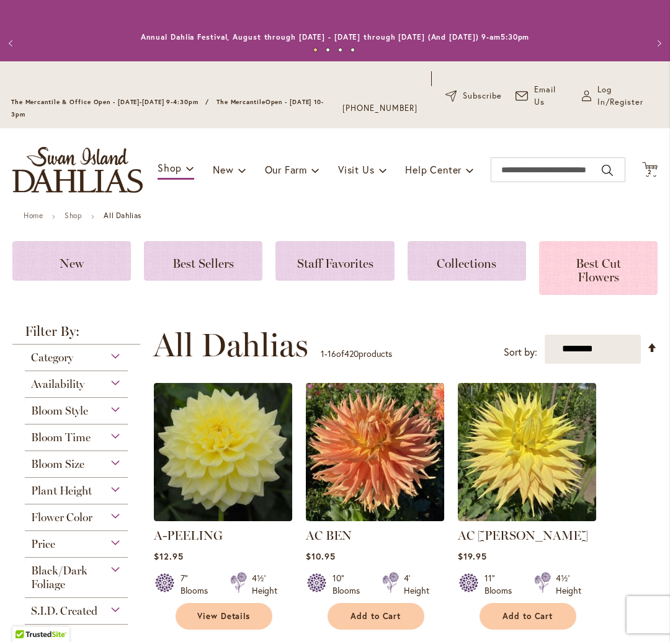
click at [571, 257] on h3 "Best Cut Flowers" at bounding box center [598, 268] width 89 height 28
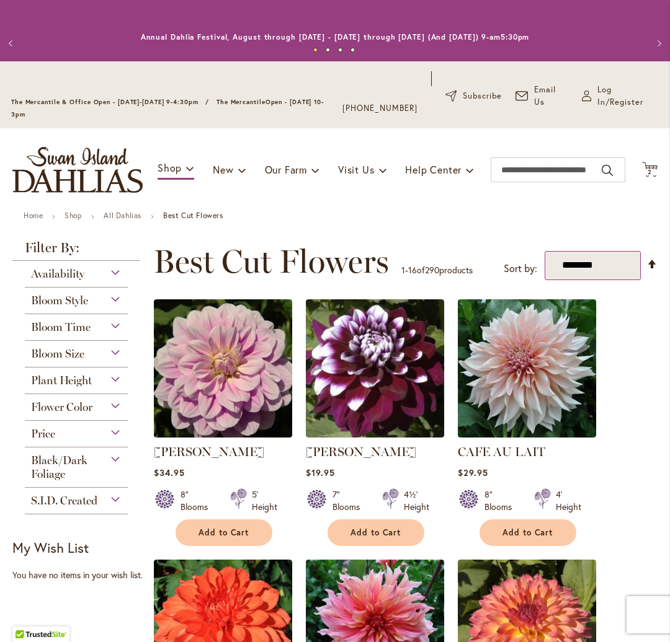
select select "****"
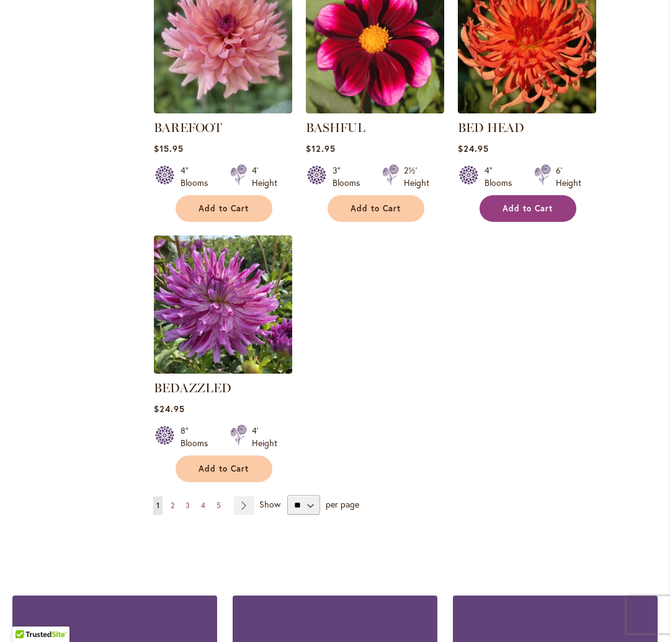
scroll to position [1367, 0]
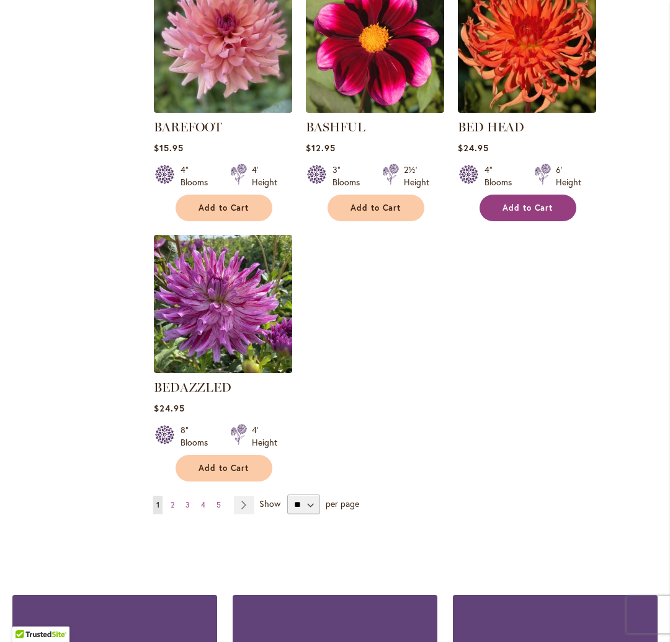
click at [538, 203] on span "Add to Cart" at bounding box center [527, 208] width 51 height 11
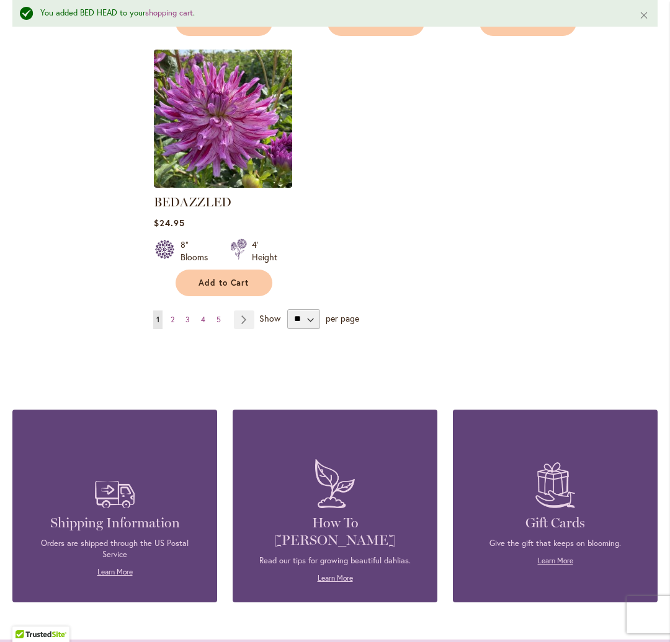
scroll to position [1595, 0]
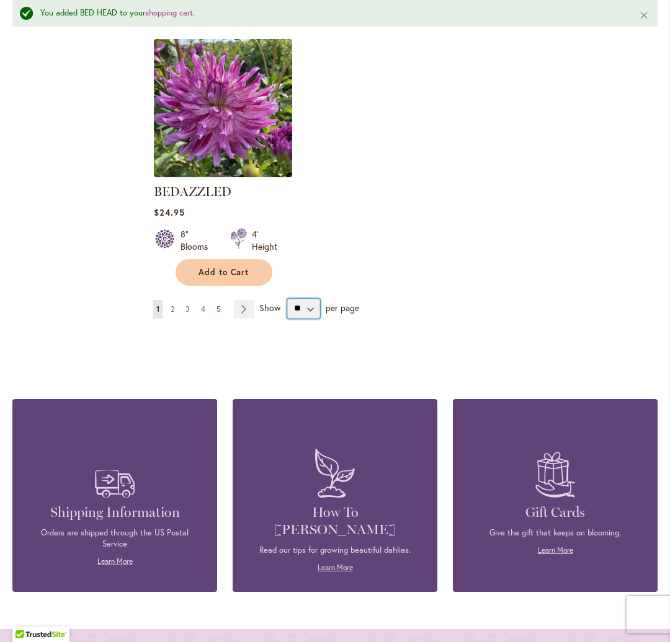
select select "**"
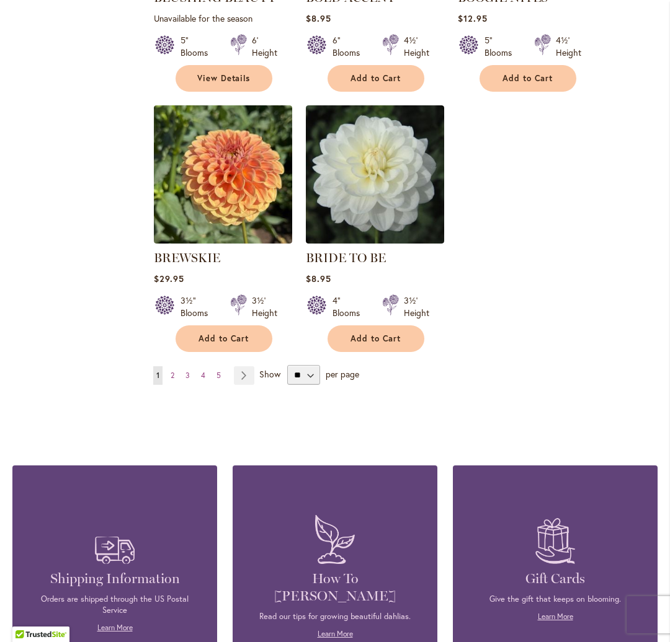
scroll to position [2824, 0]
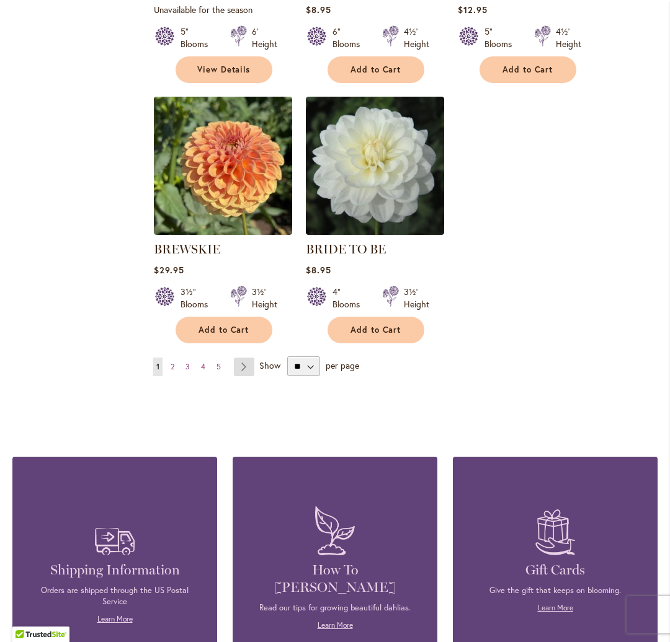
click at [244, 358] on link "Page Next" at bounding box center [244, 367] width 20 height 19
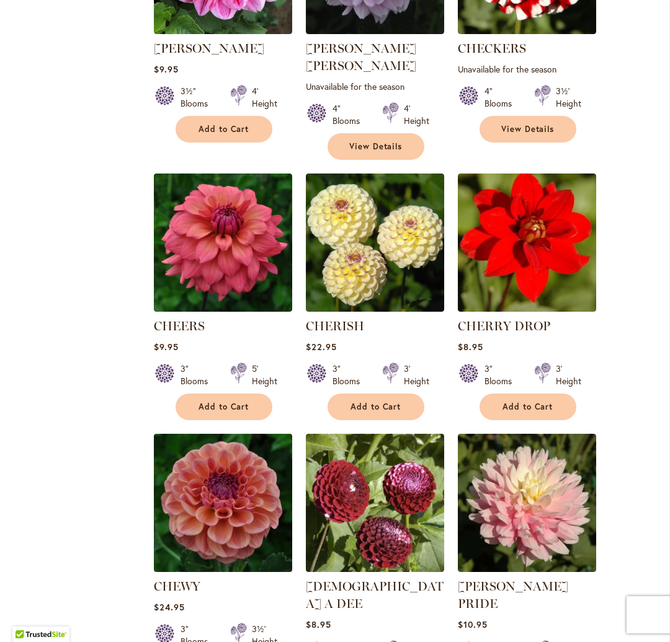
scroll to position [1208, 0]
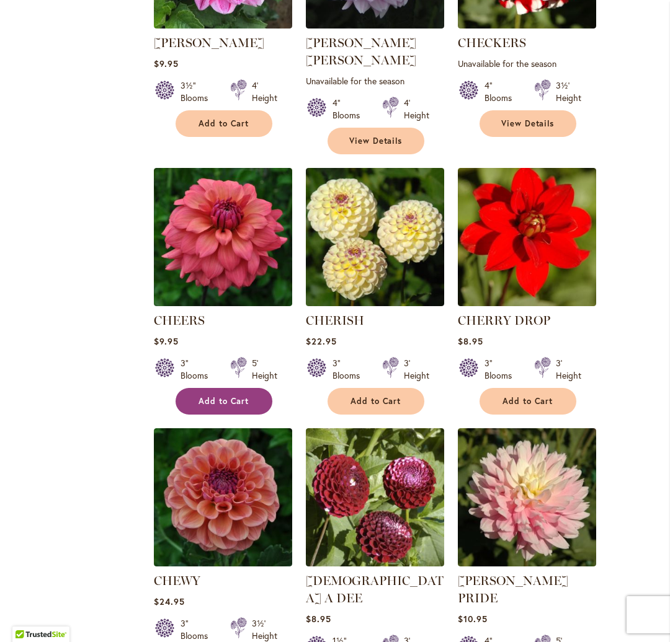
click at [224, 396] on span "Add to Cart" at bounding box center [223, 401] width 51 height 11
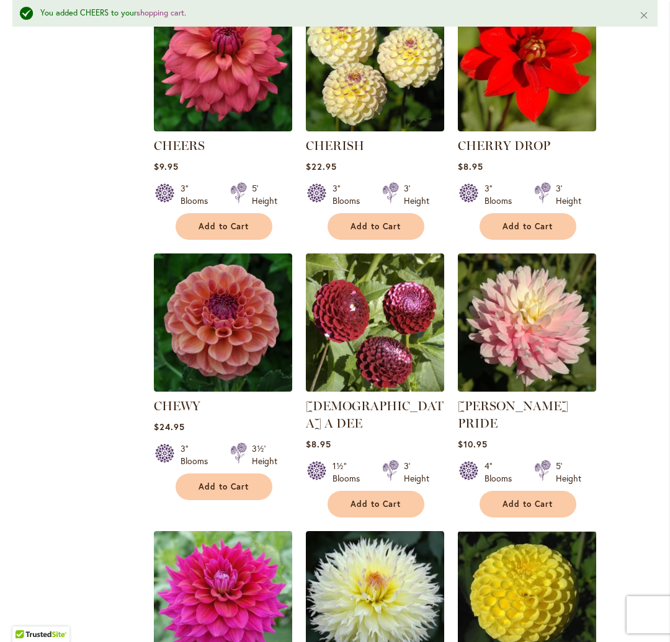
scroll to position [0, 0]
click at [396, 499] on span "Add to Cart" at bounding box center [375, 504] width 51 height 11
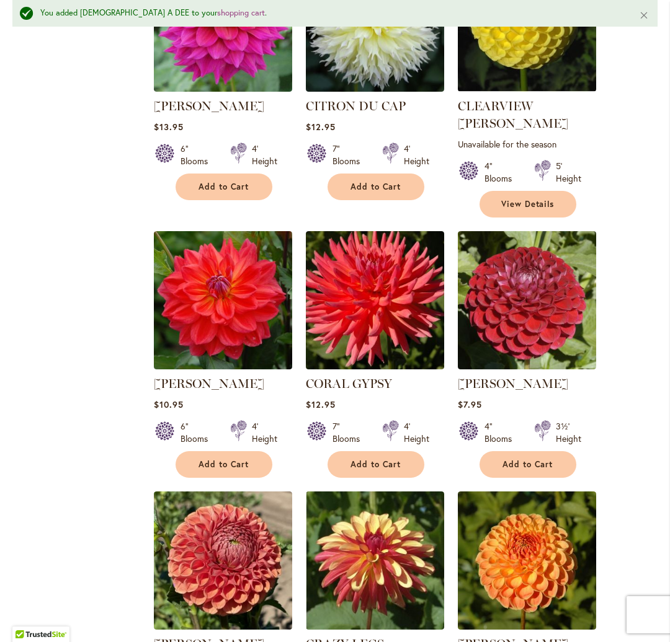
scroll to position [1994, 0]
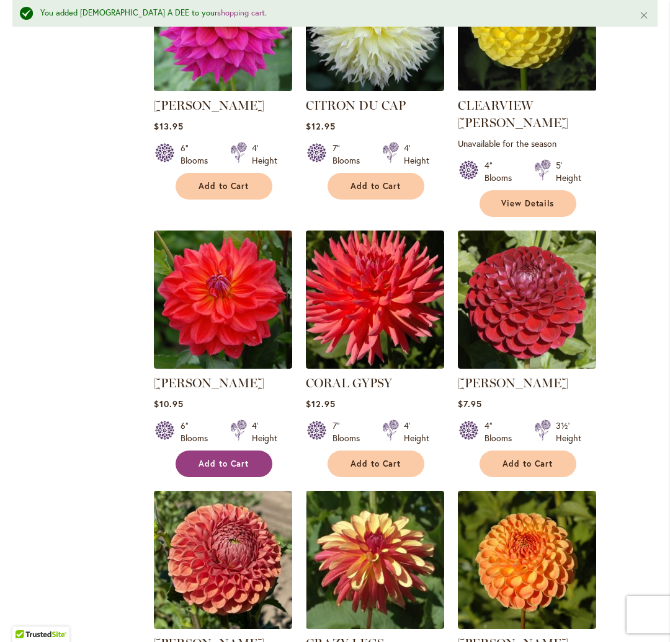
click at [246, 459] on span "Add to Cart" at bounding box center [223, 464] width 51 height 11
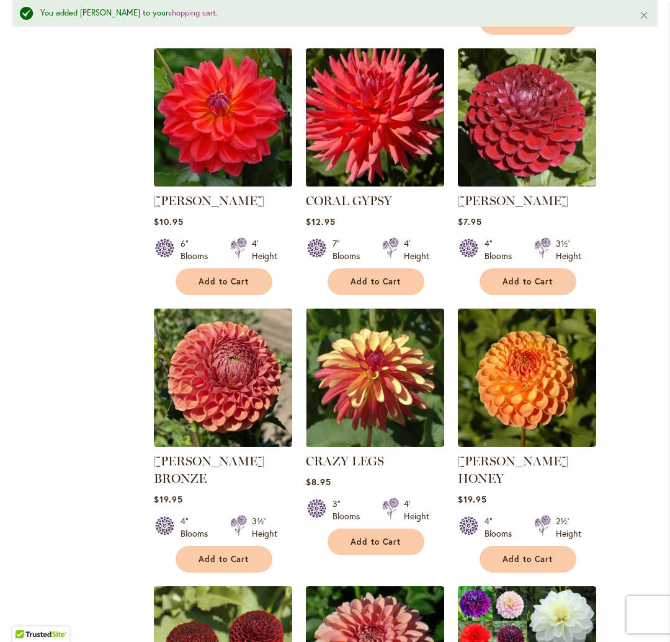
scroll to position [2186, 0]
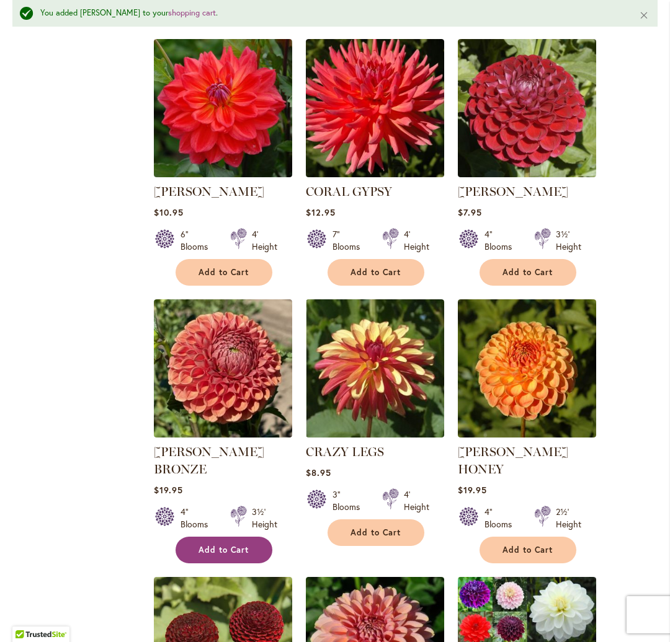
click at [214, 537] on button "Add to Cart" at bounding box center [223, 550] width 97 height 27
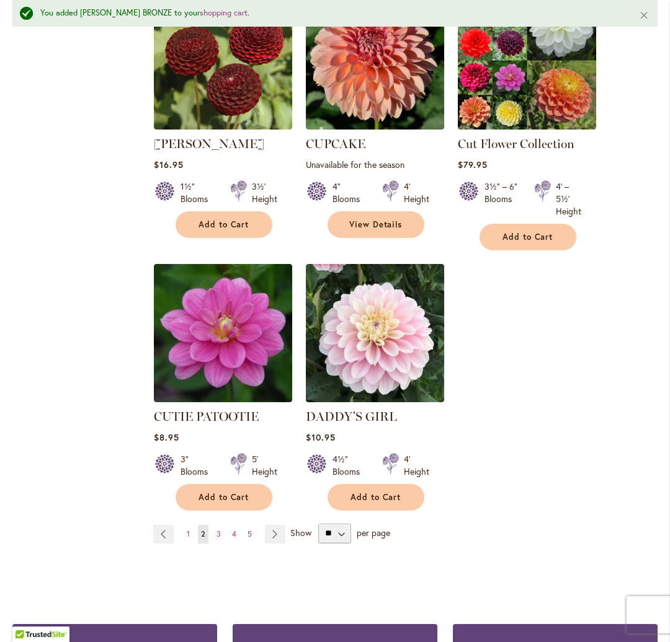
scroll to position [2788, 0]
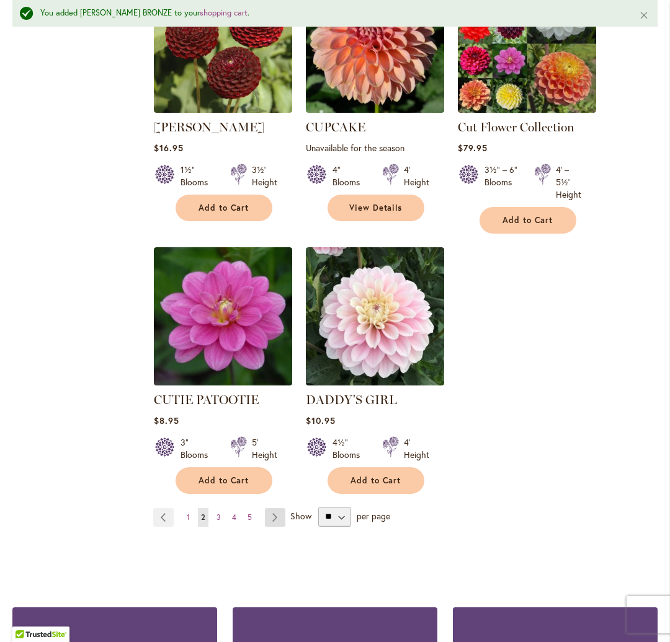
click at [269, 508] on link "Page Next" at bounding box center [275, 517] width 20 height 19
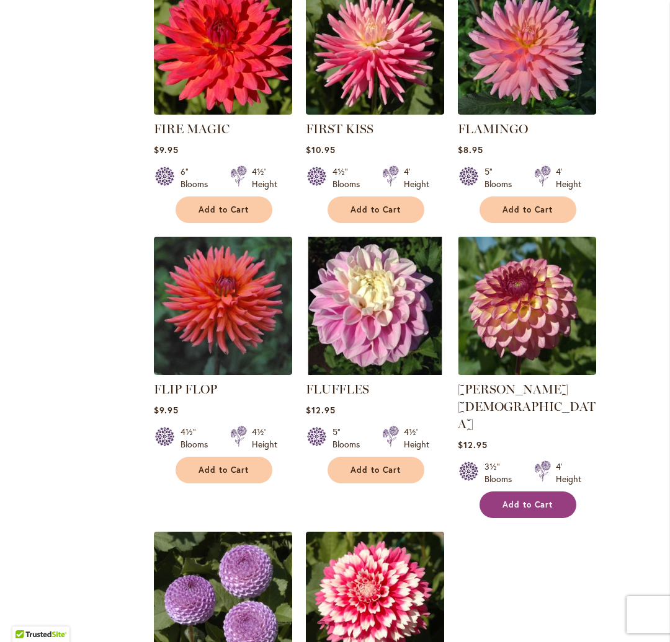
scroll to position [2493, 0]
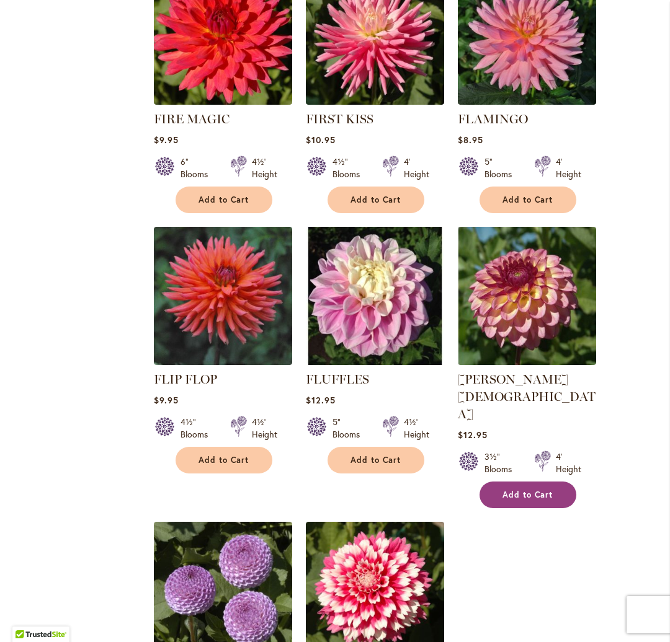
click at [536, 490] on span "Add to Cart" at bounding box center [527, 495] width 51 height 11
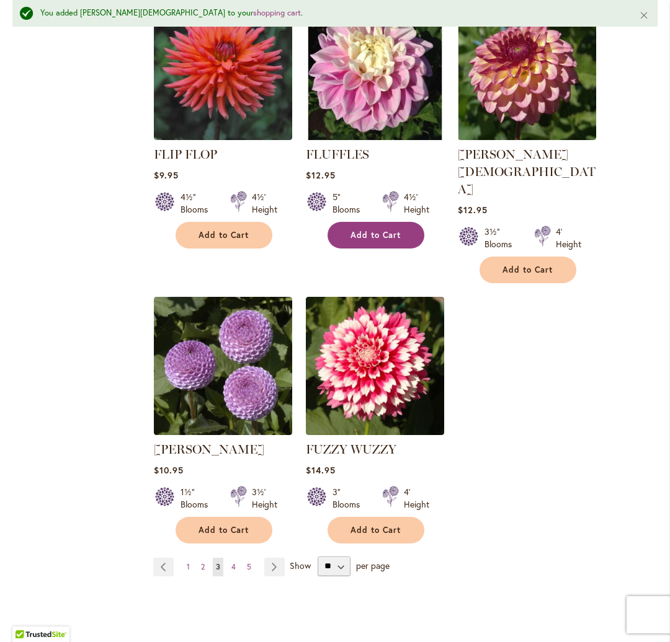
scroll to position [2784, 0]
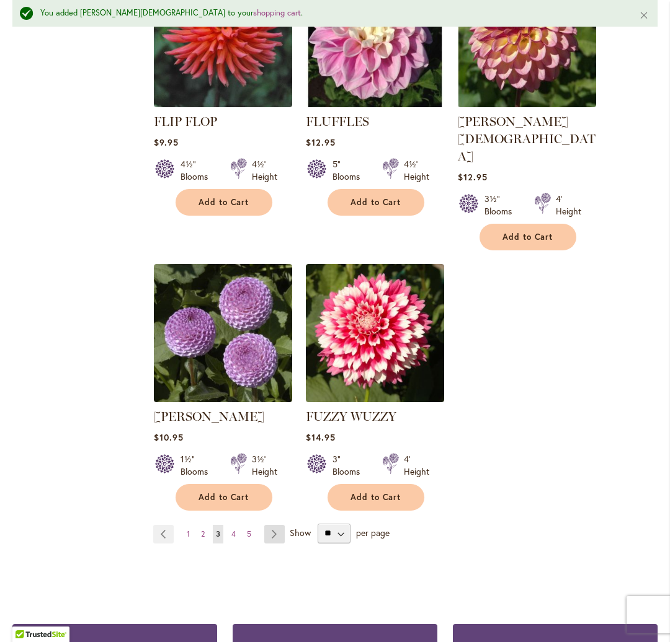
click at [277, 525] on link "Page Next" at bounding box center [274, 534] width 20 height 19
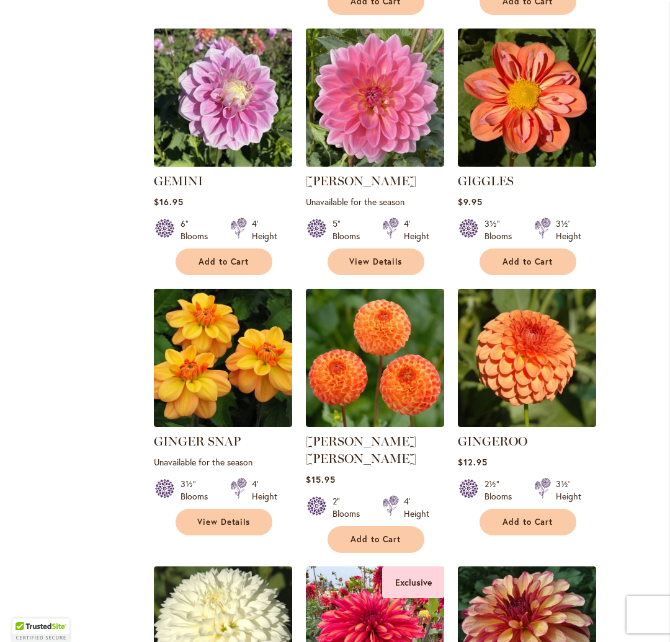
scroll to position [830, 0]
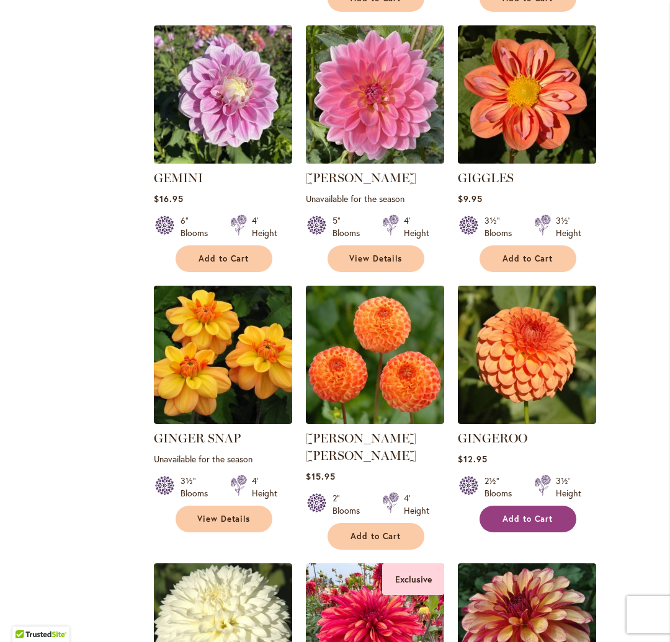
click at [525, 514] on span "Add to Cart" at bounding box center [527, 519] width 51 height 11
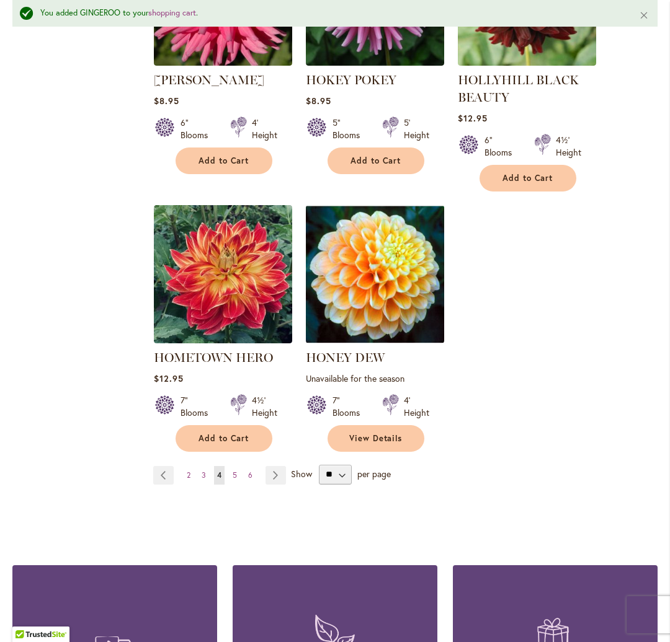
scroll to position [2850, 0]
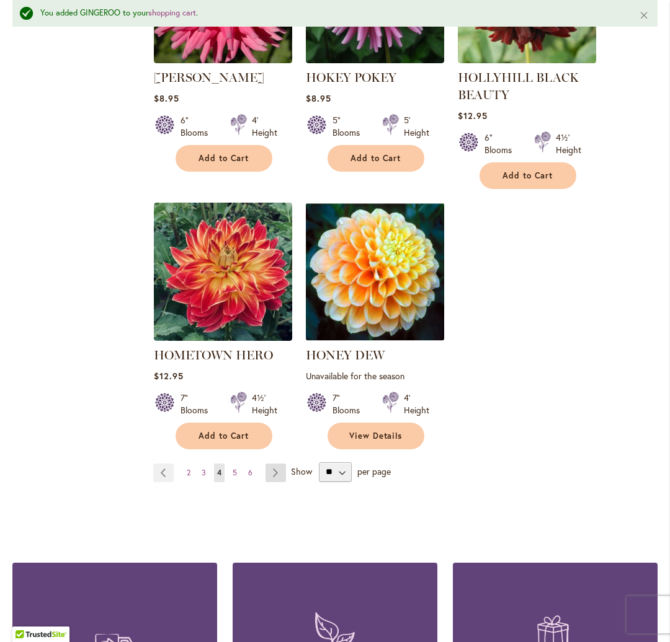
click at [274, 464] on link "Page Next" at bounding box center [275, 473] width 20 height 19
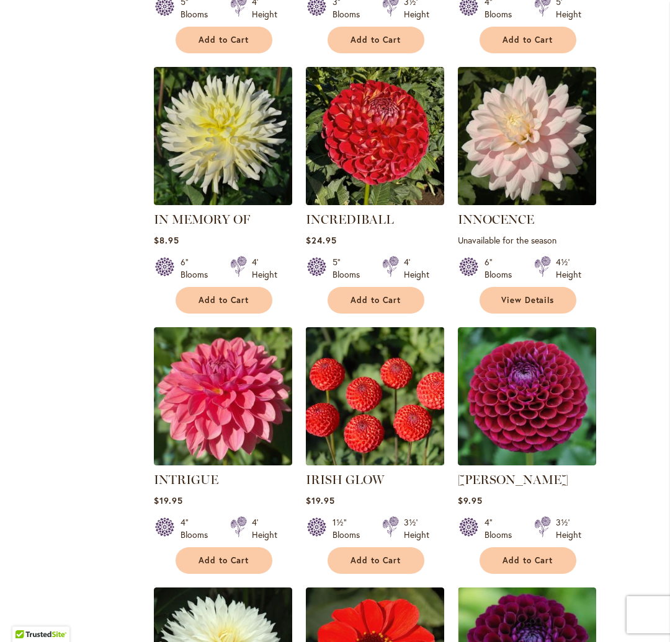
scroll to position [1295, 0]
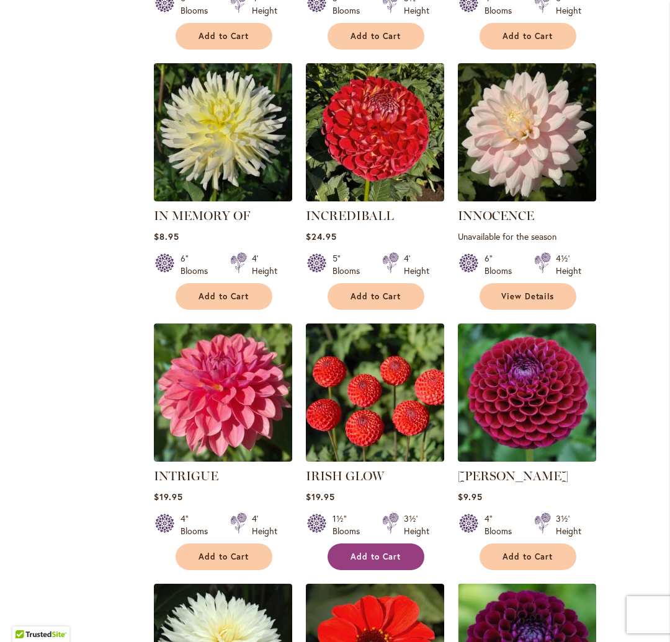
click at [374, 552] on span "Add to Cart" at bounding box center [375, 557] width 51 height 11
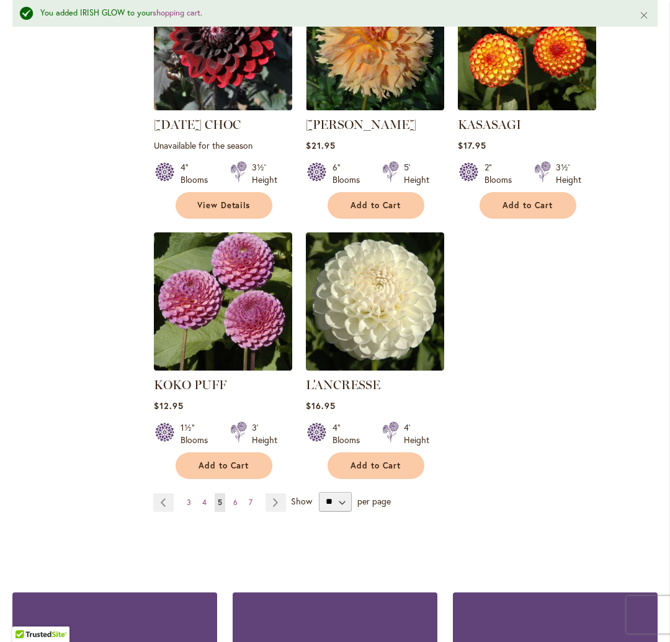
scroll to position [2781, 0]
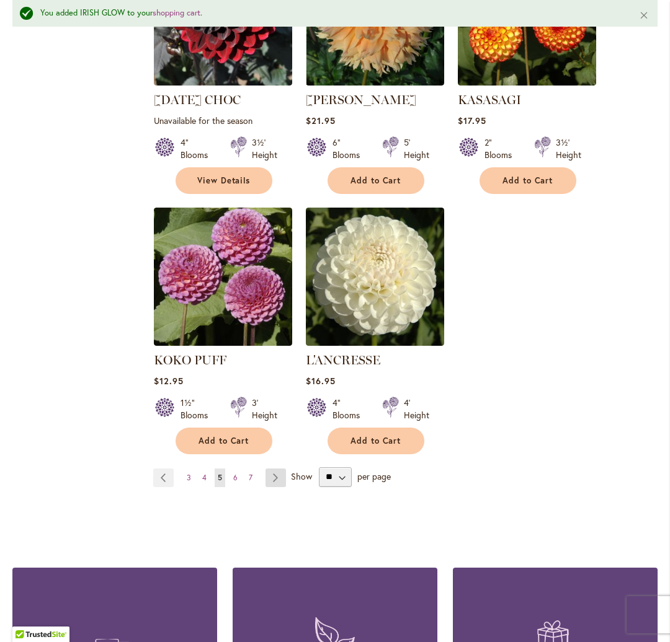
click at [274, 469] on link "Page Next" at bounding box center [275, 478] width 20 height 19
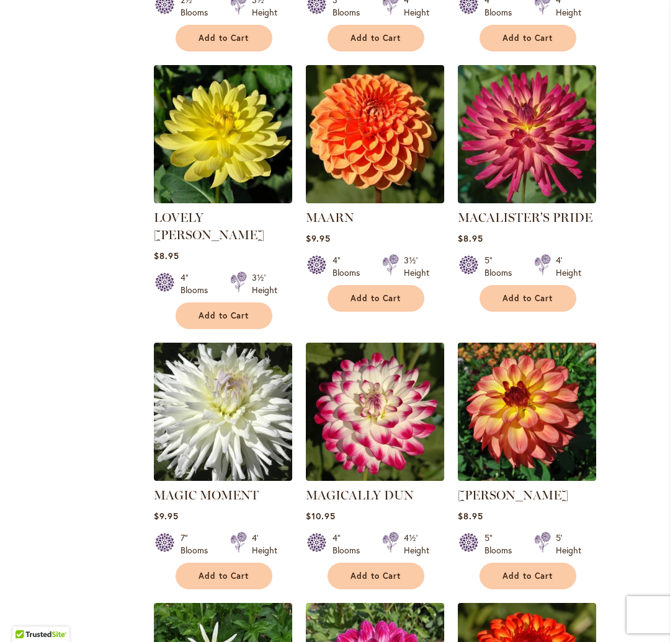
scroll to position [1572, 0]
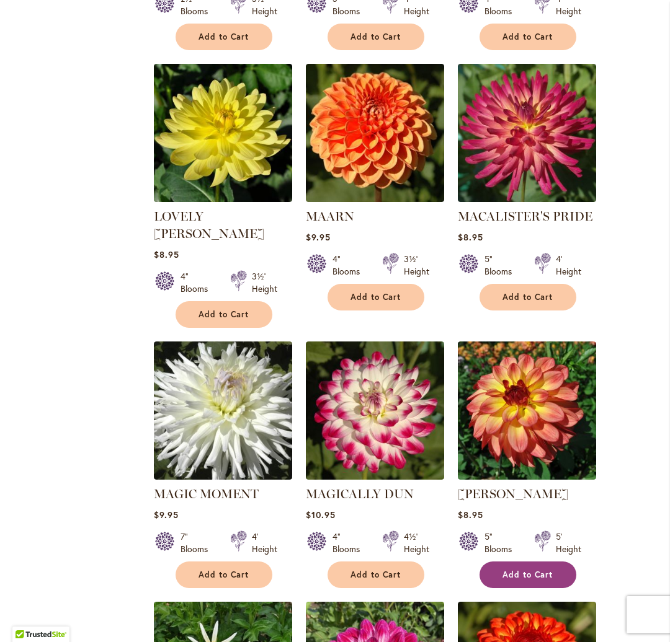
click at [504, 570] on span "Add to Cart" at bounding box center [527, 575] width 51 height 11
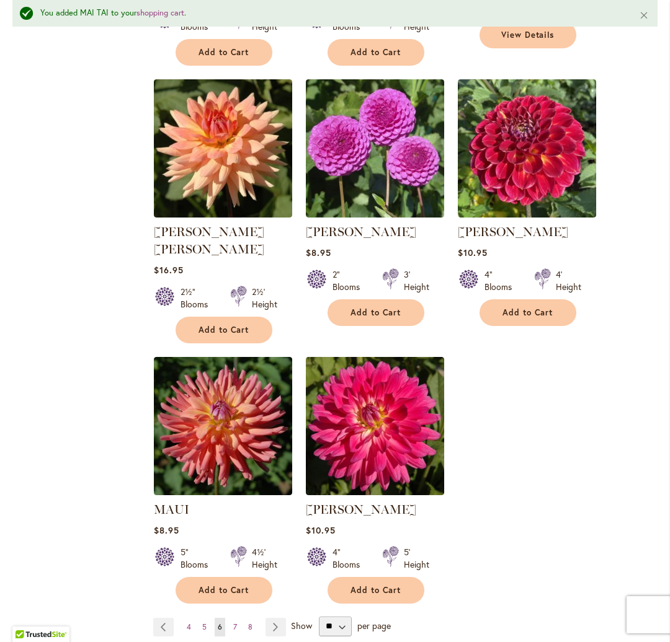
scroll to position [2685, 0]
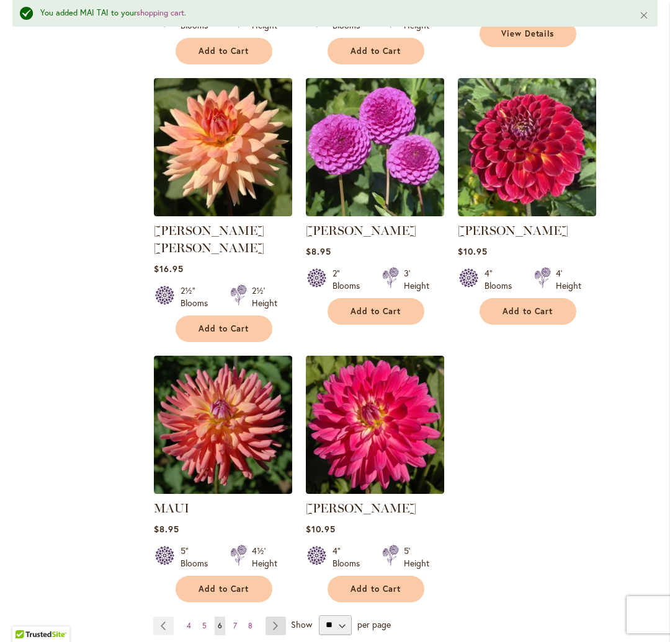
click at [269, 617] on link "Page Next" at bounding box center [275, 626] width 20 height 19
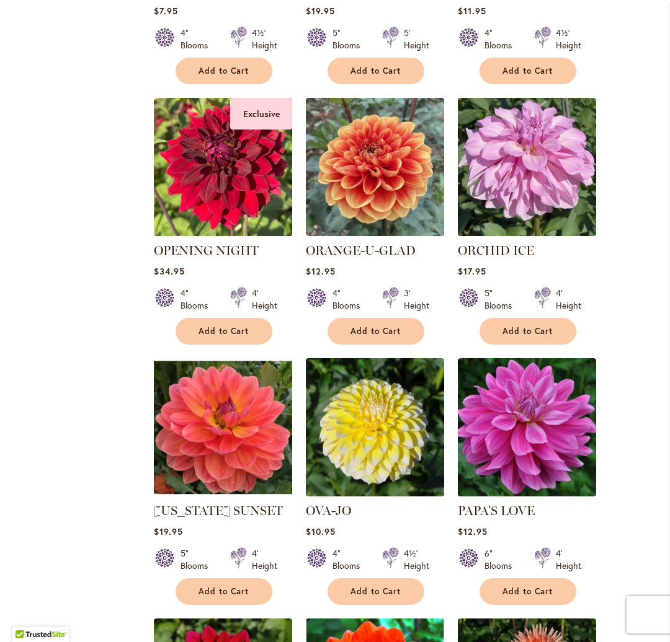
scroll to position [2080, 0]
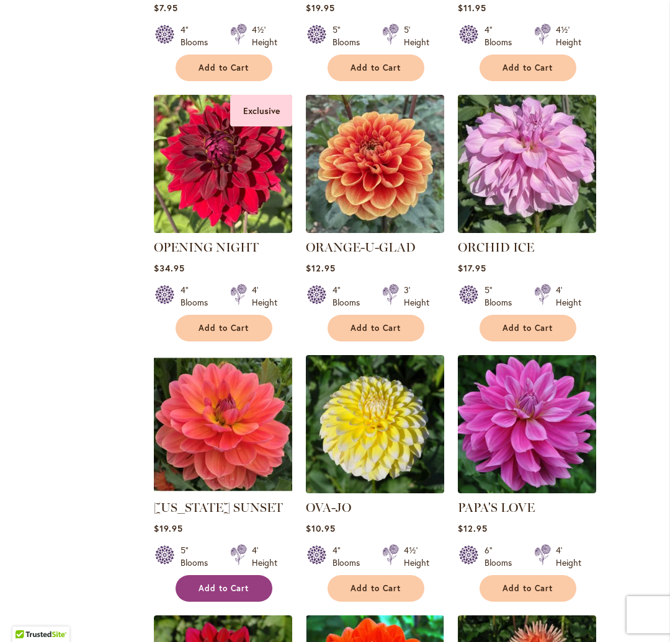
click at [236, 583] on span "Add to Cart" at bounding box center [223, 588] width 51 height 11
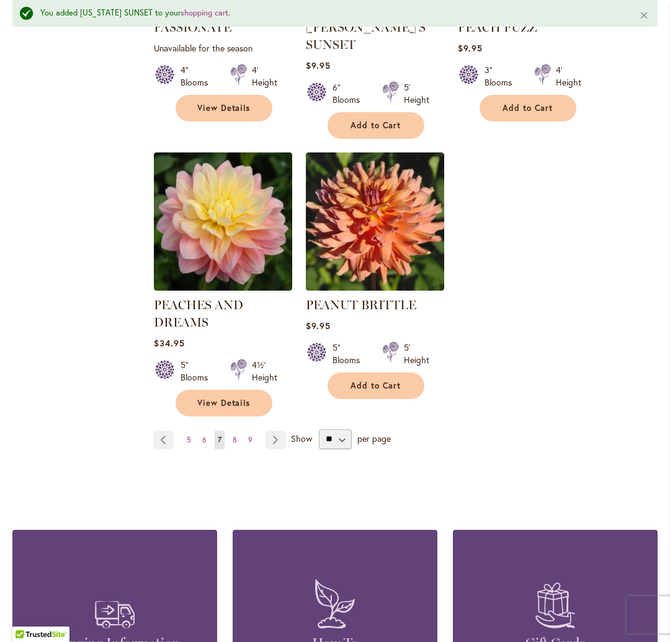
scroll to position [2854, 0]
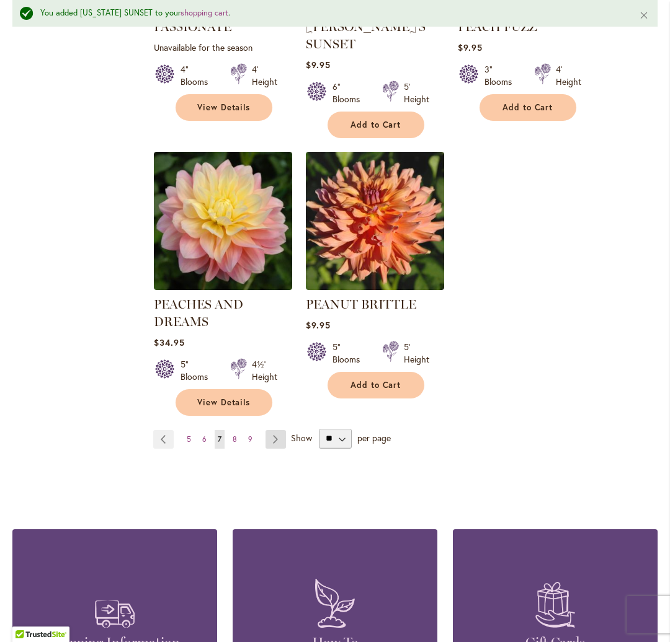
click at [277, 430] on link "Page Next" at bounding box center [275, 439] width 20 height 19
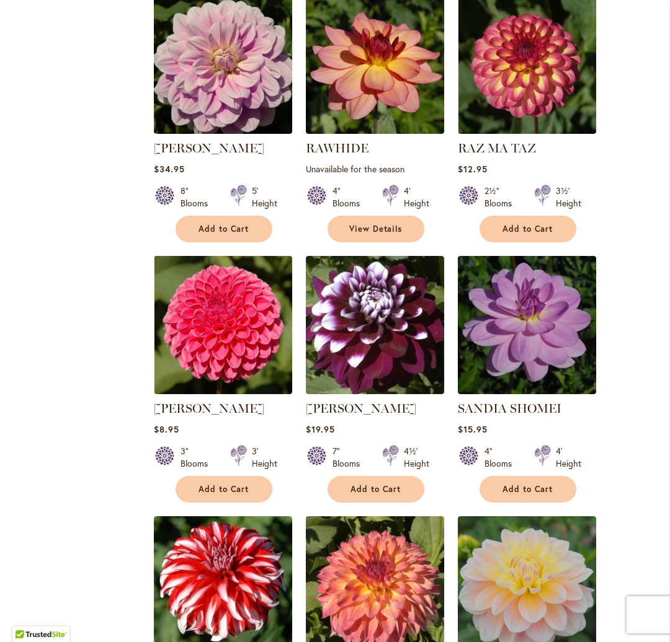
scroll to position [1370, 0]
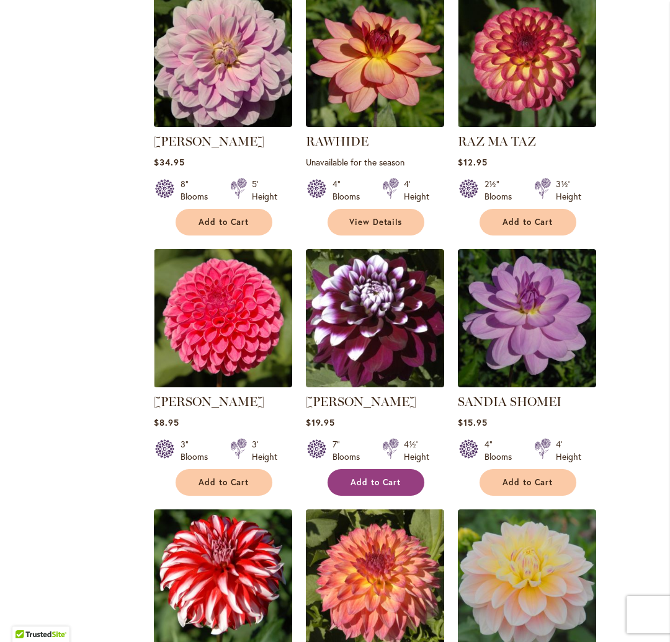
click at [375, 477] on span "Add to Cart" at bounding box center [375, 482] width 51 height 11
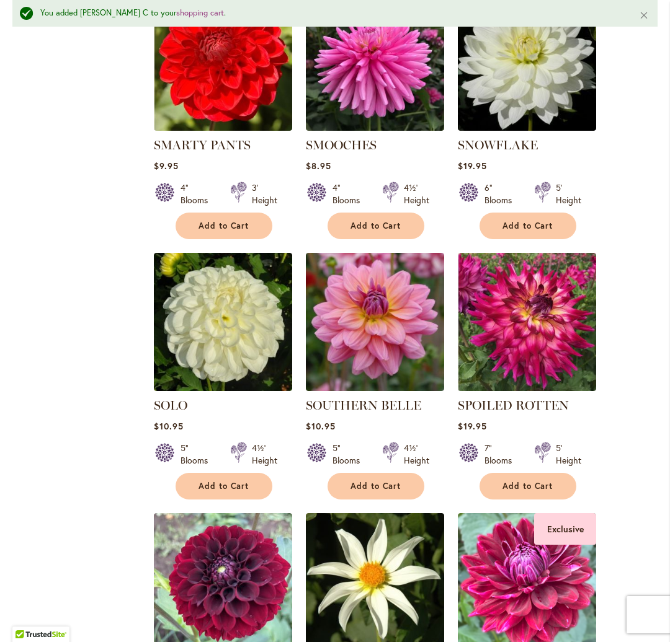
scroll to position [2182, 0]
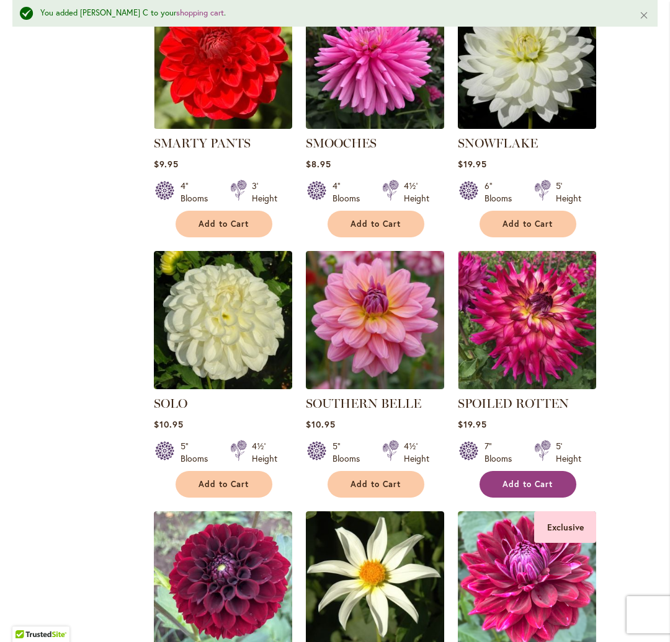
click at [546, 479] on span "Add to Cart" at bounding box center [527, 484] width 51 height 11
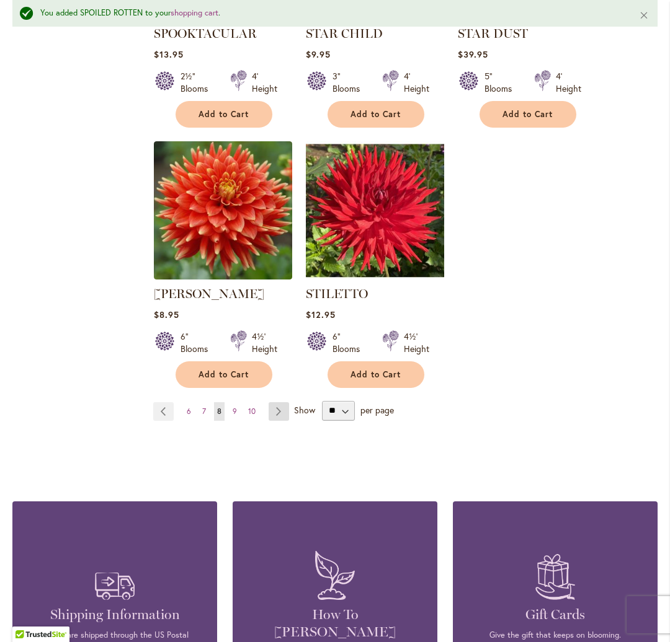
scroll to position [2816, 0]
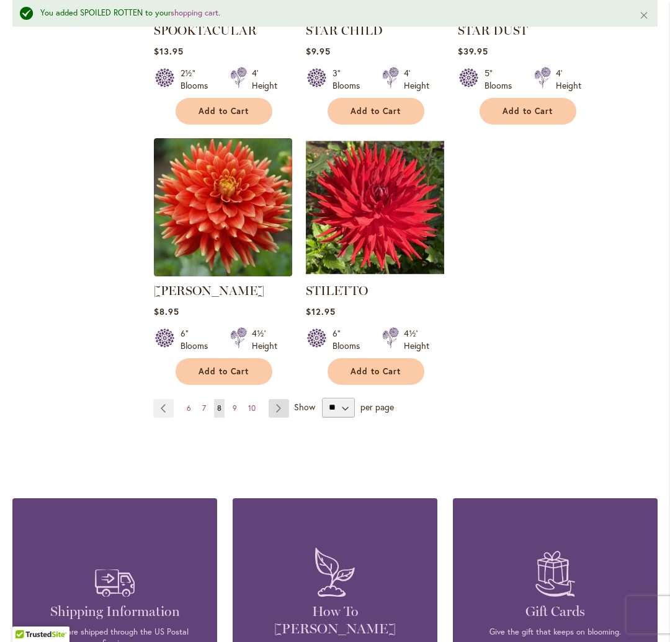
click at [277, 404] on link "Page Next" at bounding box center [278, 408] width 20 height 19
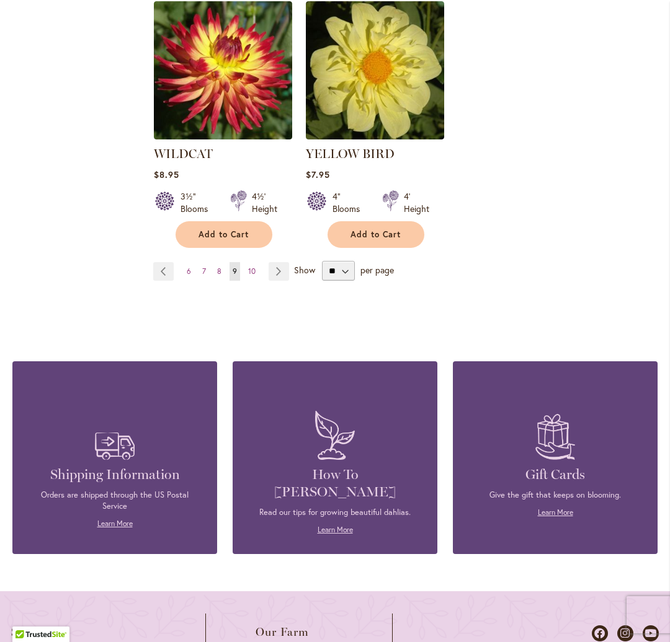
scroll to position [2955, 0]
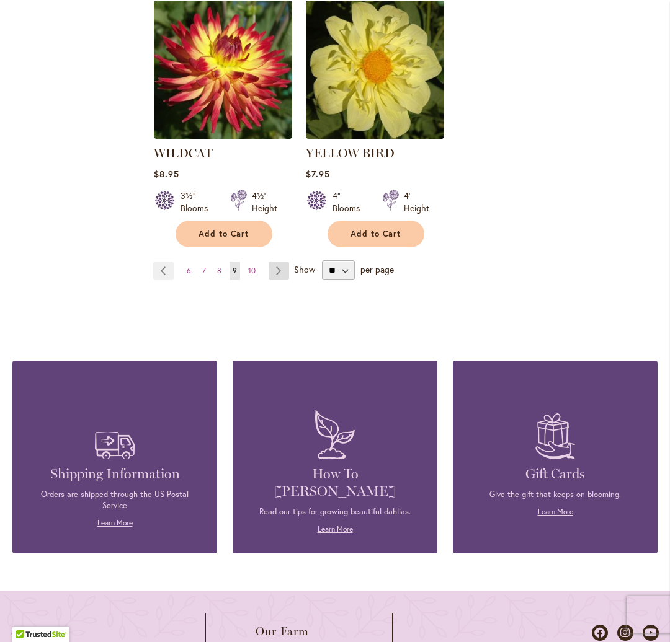
click at [275, 262] on link "Page Next" at bounding box center [278, 271] width 20 height 19
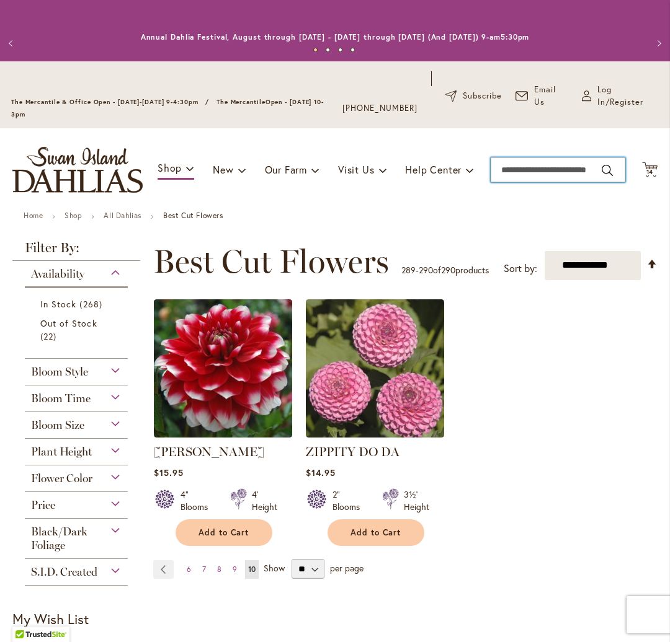
click at [528, 165] on input "Search" at bounding box center [557, 169] width 135 height 25
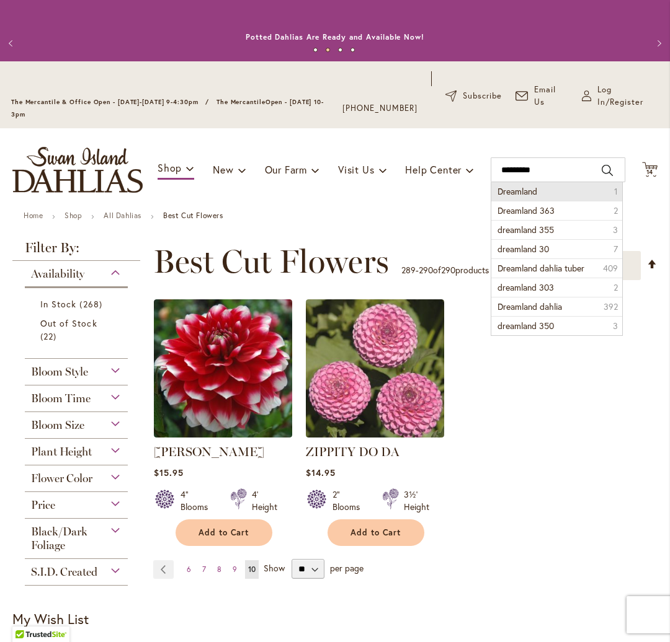
click at [559, 193] on li "Dreamland 1" at bounding box center [556, 191] width 130 height 19
type input "*********"
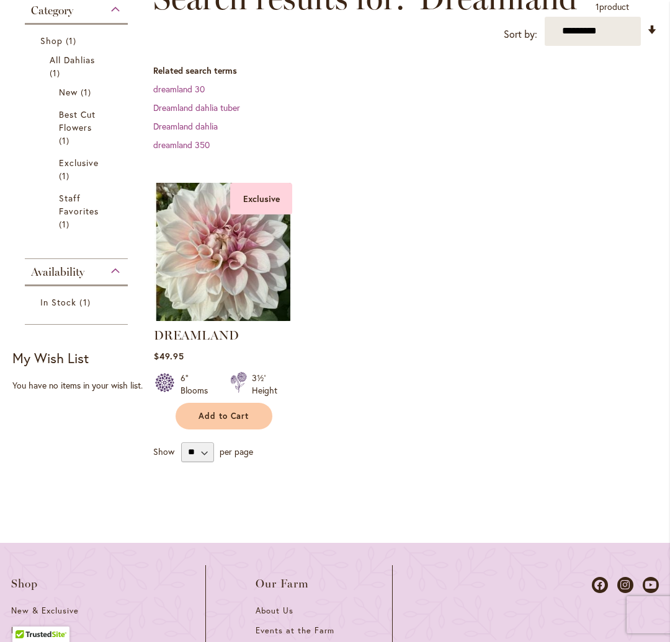
scroll to position [266, 0]
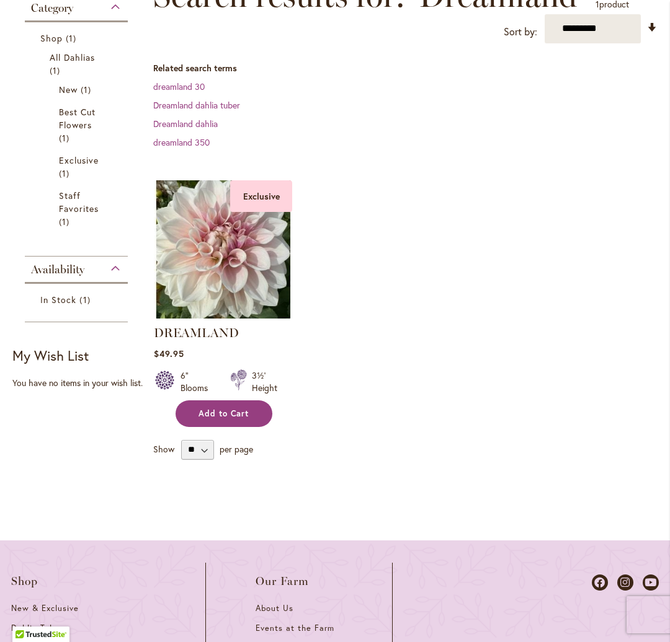
click at [241, 412] on span "Add to Cart" at bounding box center [223, 414] width 51 height 11
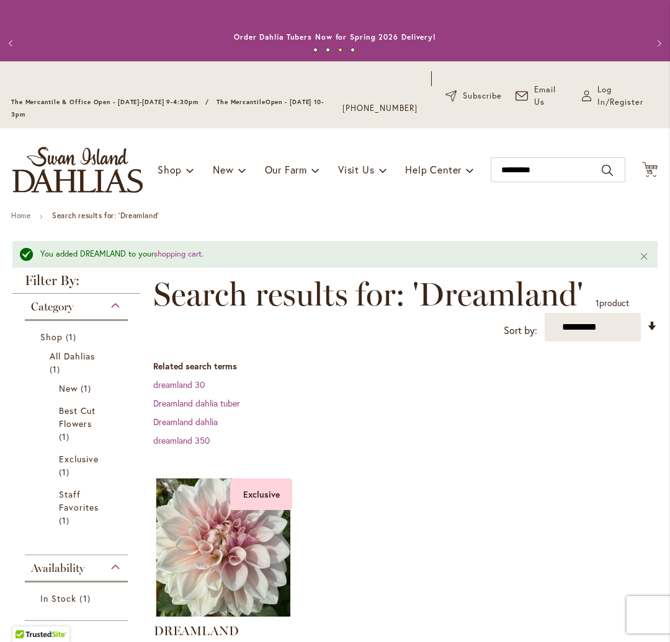
scroll to position [0, 0]
click at [602, 89] on span "Log In/Register" at bounding box center [627, 96] width 61 height 25
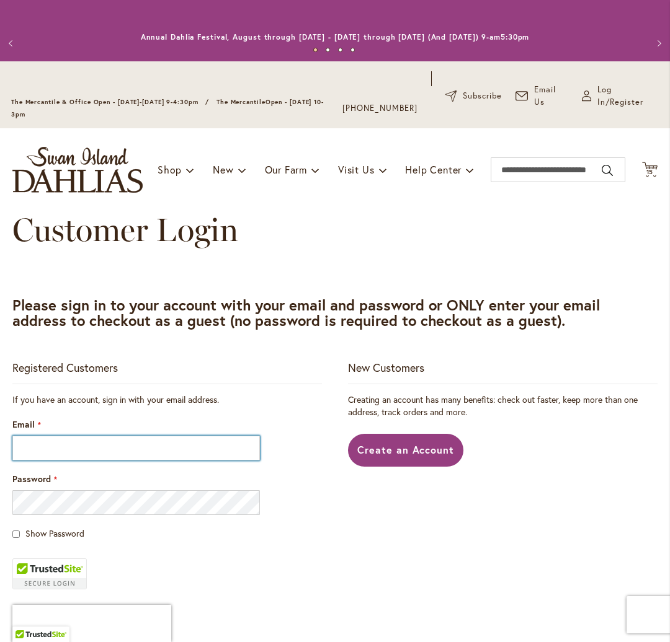
type input "**********"
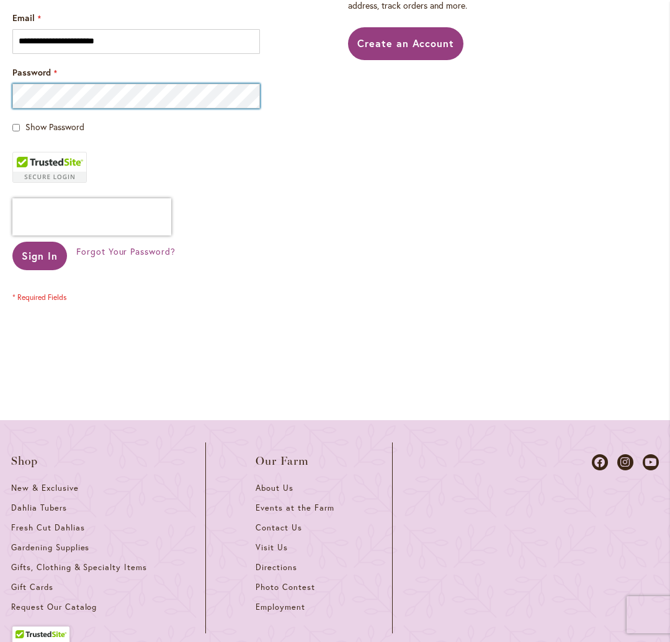
scroll to position [410, 0]
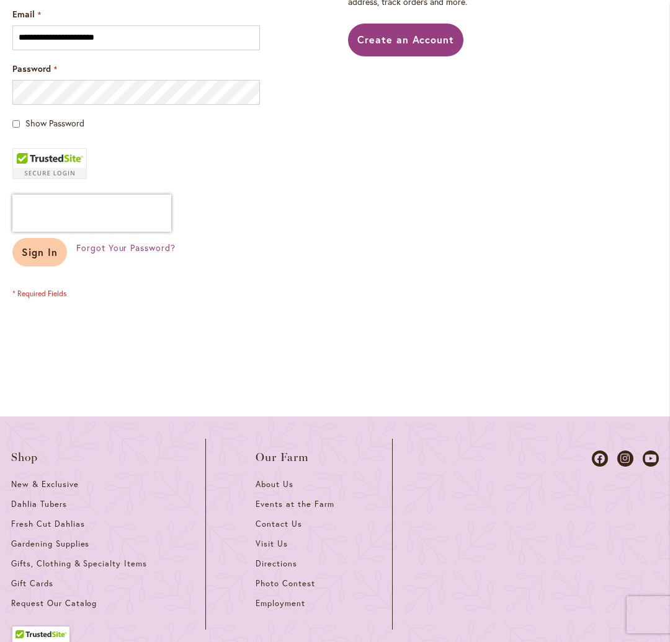
click at [42, 254] on span "Sign In" at bounding box center [40, 252] width 36 height 13
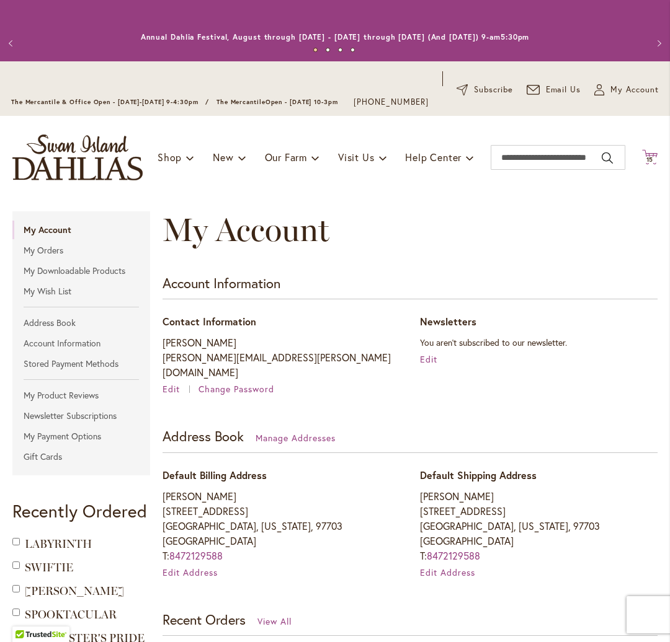
click at [652, 164] on span "15" at bounding box center [649, 160] width 7 height 8
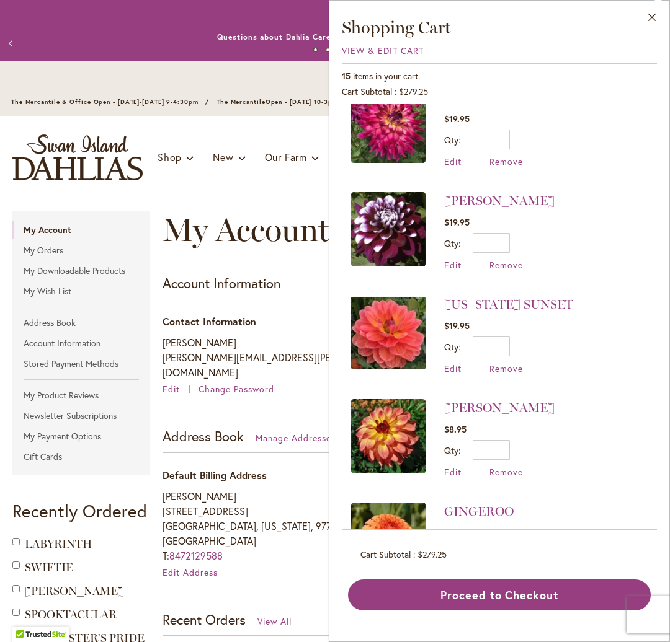
scroll to position [144, 0]
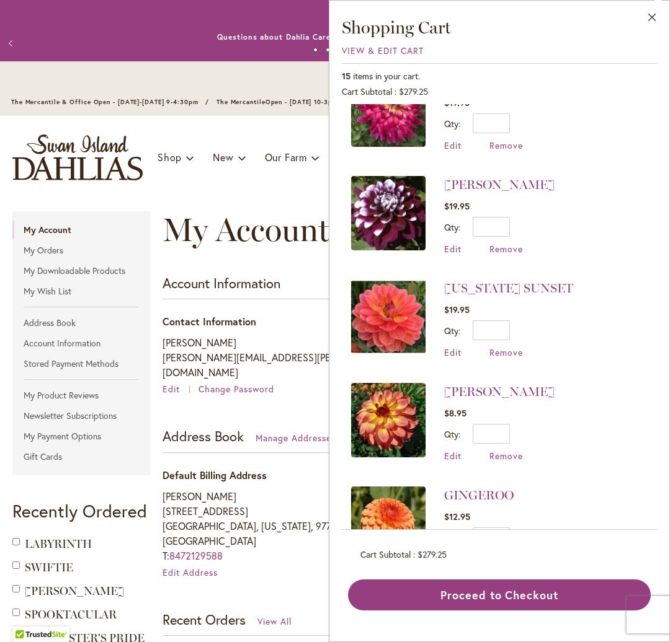
click at [533, 597] on button "Proceed to Checkout" at bounding box center [499, 595] width 303 height 31
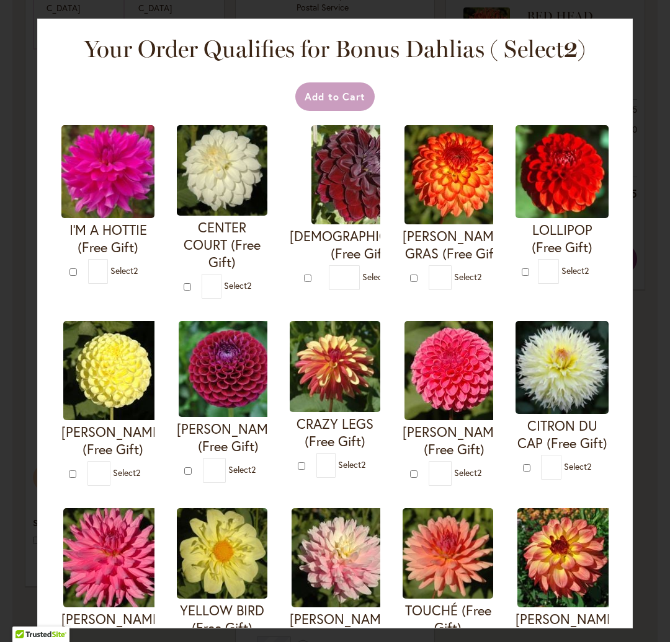
type input "*"
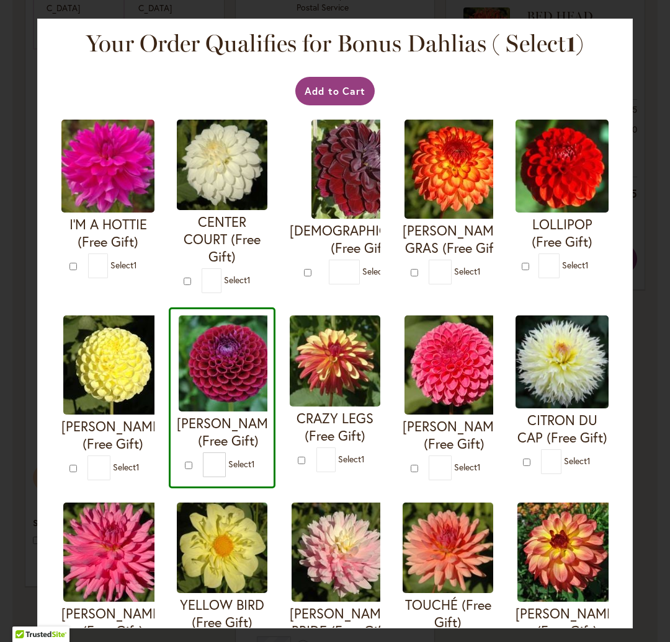
scroll to position [3, 0]
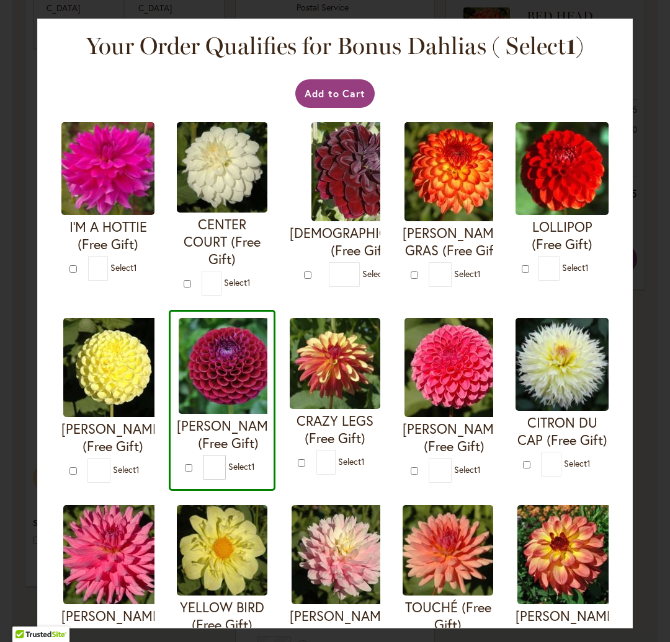
type input "*"
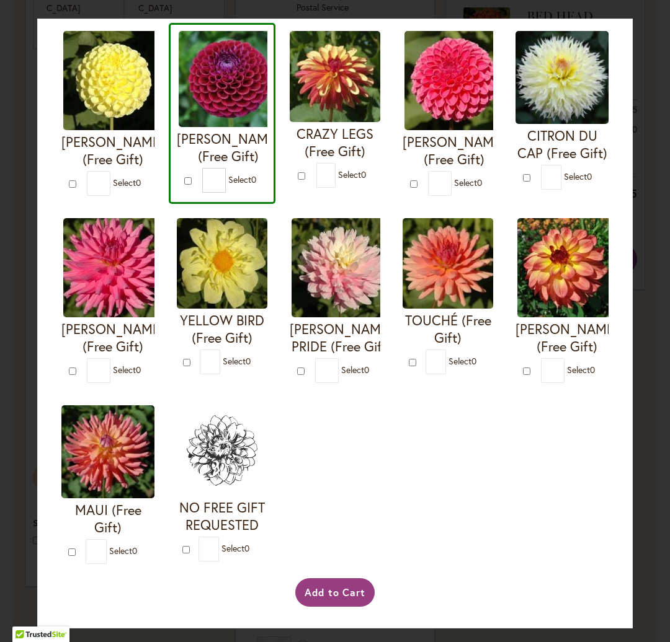
scroll to position [0, 0]
click at [317, 588] on button "Add to Cart" at bounding box center [335, 592] width 80 height 29
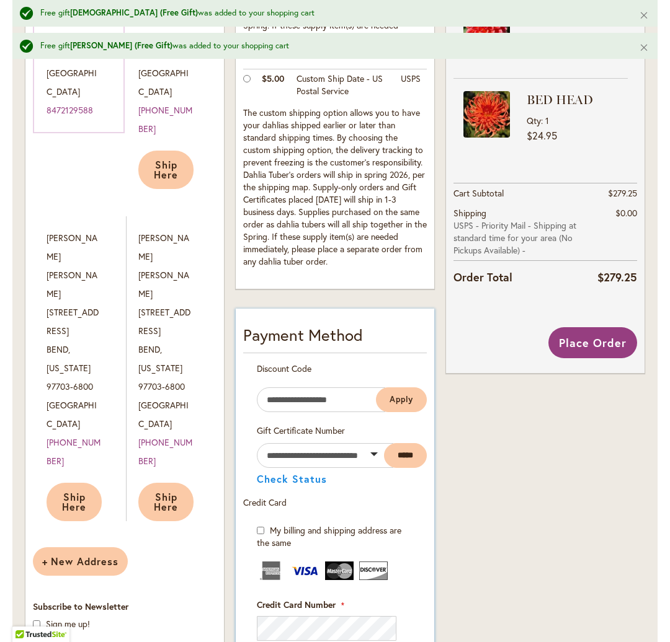
scroll to position [519, 0]
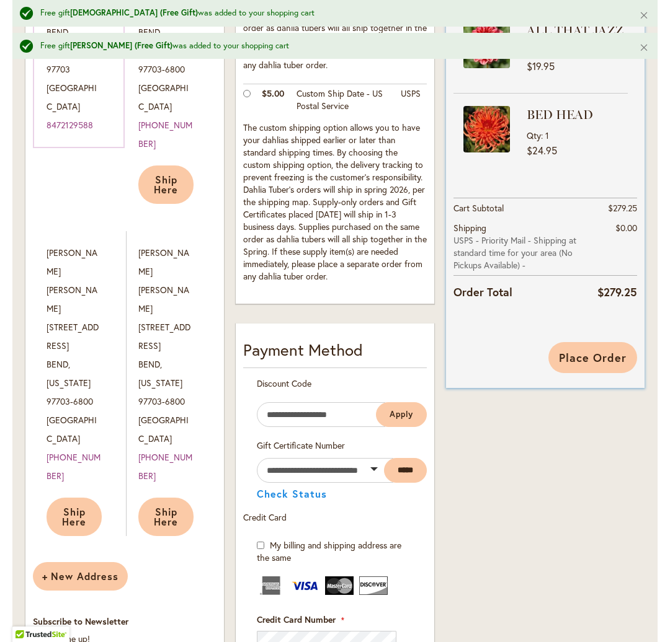
click at [591, 360] on span "Place Order" at bounding box center [593, 357] width 68 height 15
